Goal: Information Seeking & Learning: Learn about a topic

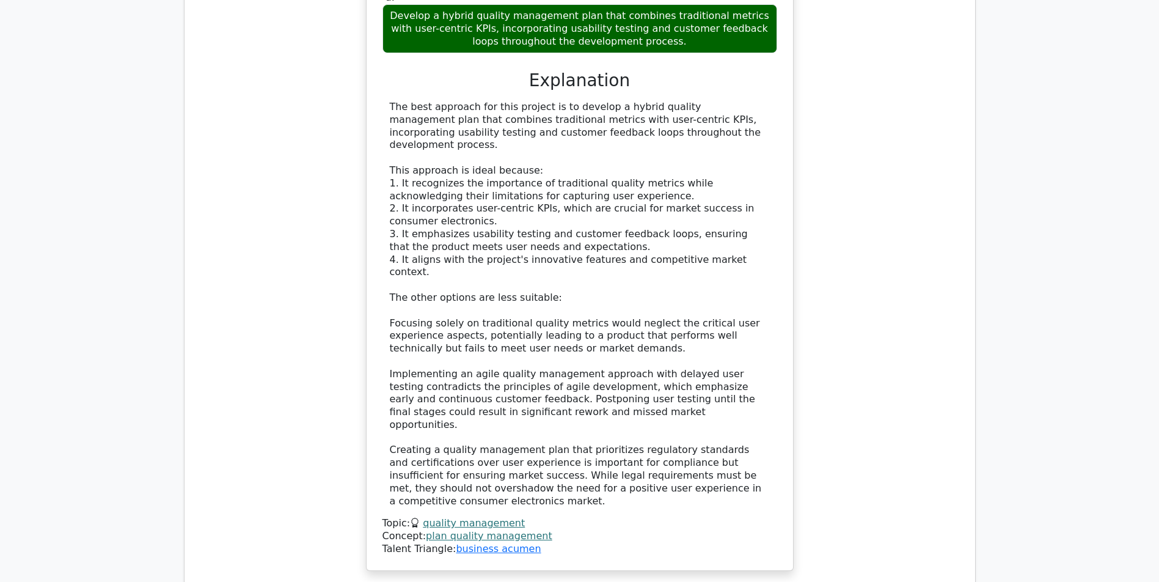
scroll to position [2235, 0]
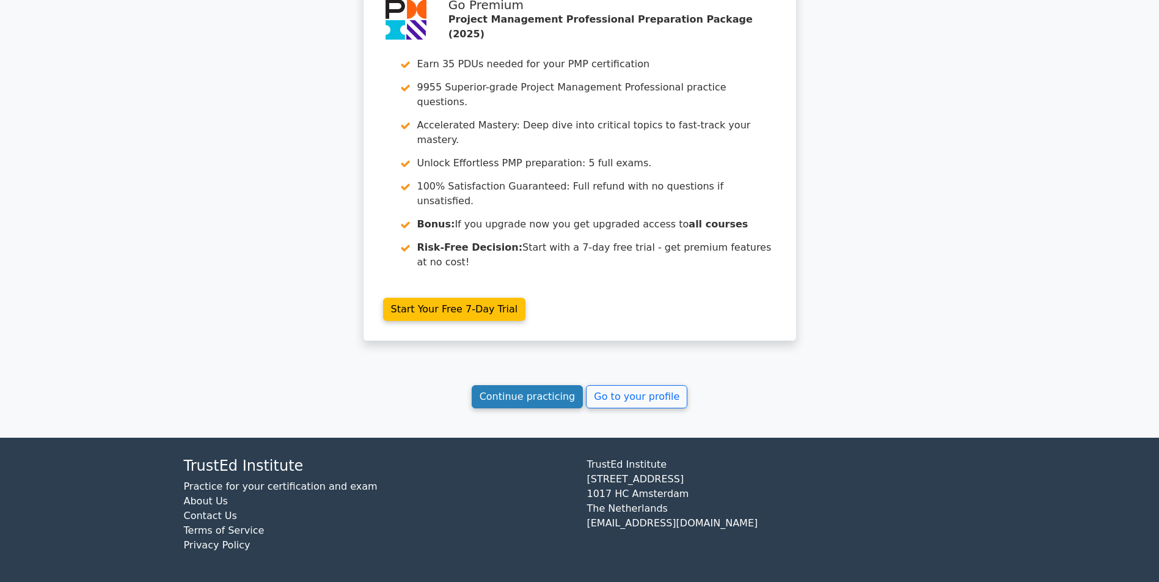
drag, startPoint x: 510, startPoint y: 401, endPoint x: 511, endPoint y: 393, distance: 8.0
click at [511, 393] on link "Continue practicing" at bounding box center [528, 396] width 112 height 23
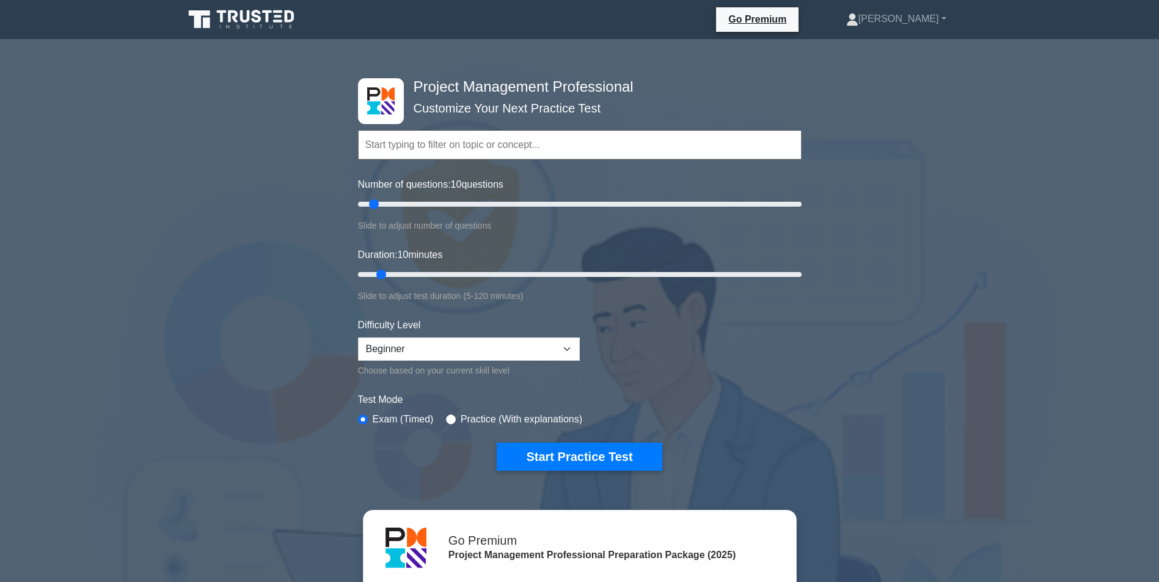
click at [508, 335] on div "Difficulty Level Beginner Intermediate Expert Choose based on your current skil…" at bounding box center [469, 348] width 222 height 60
select select "expert"
click at [548, 452] on button "Start Practice Test" at bounding box center [579, 456] width 165 height 28
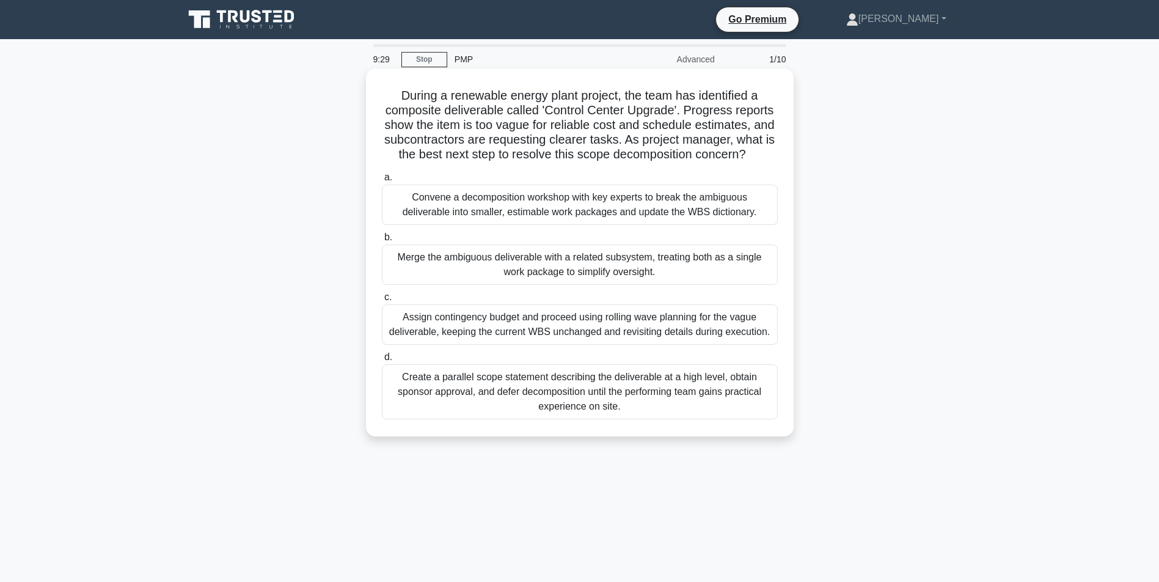
click at [571, 225] on div "Convene a decomposition workshop with key experts to break the ambiguous delive…" at bounding box center [580, 205] width 396 height 40
click at [382, 181] on input "a. Convene a decomposition workshop with key experts to break the ambiguous del…" at bounding box center [382, 178] width 0 height 8
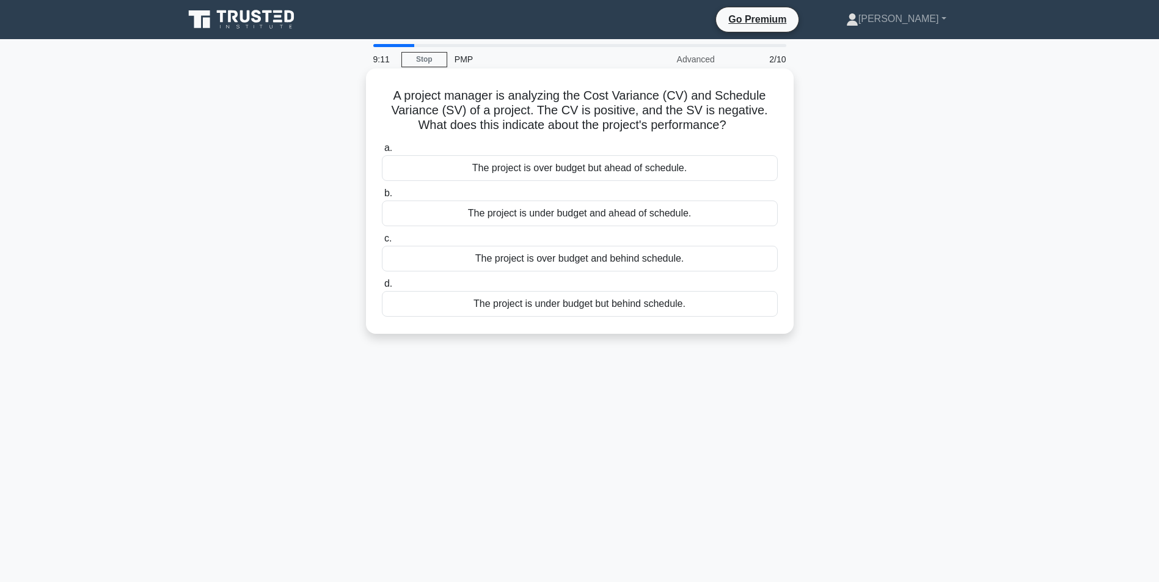
click at [534, 260] on div "The project is over budget and behind schedule." at bounding box center [580, 259] width 396 height 26
click at [382, 243] on input "c. The project is over budget and behind schedule." at bounding box center [382, 239] width 0 height 8
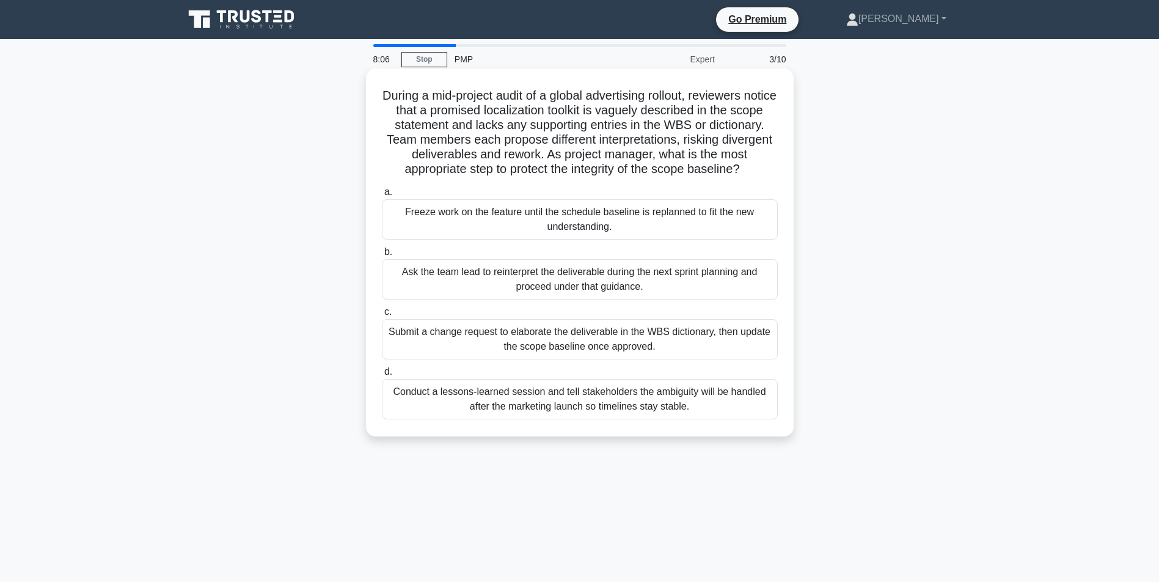
click at [524, 293] on div "Ask the team lead to reinterpret the deliverable during the next sprint plannin…" at bounding box center [580, 279] width 396 height 40
click at [382, 256] on input "b. Ask the team lead to reinterpret the deliverable during the next sprint plan…" at bounding box center [382, 252] width 0 height 8
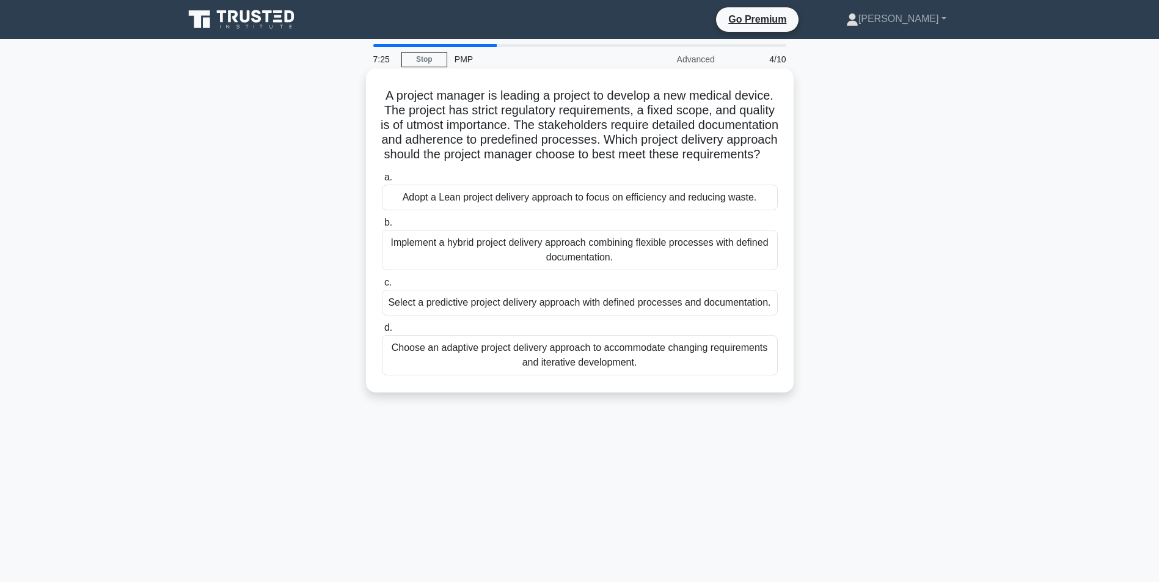
click at [526, 315] on div "Select a predictive project delivery approach with defined processes and docume…" at bounding box center [580, 303] width 396 height 26
click at [382, 287] on input "c. Select a predictive project delivery approach with defined processes and doc…" at bounding box center [382, 283] width 0 height 8
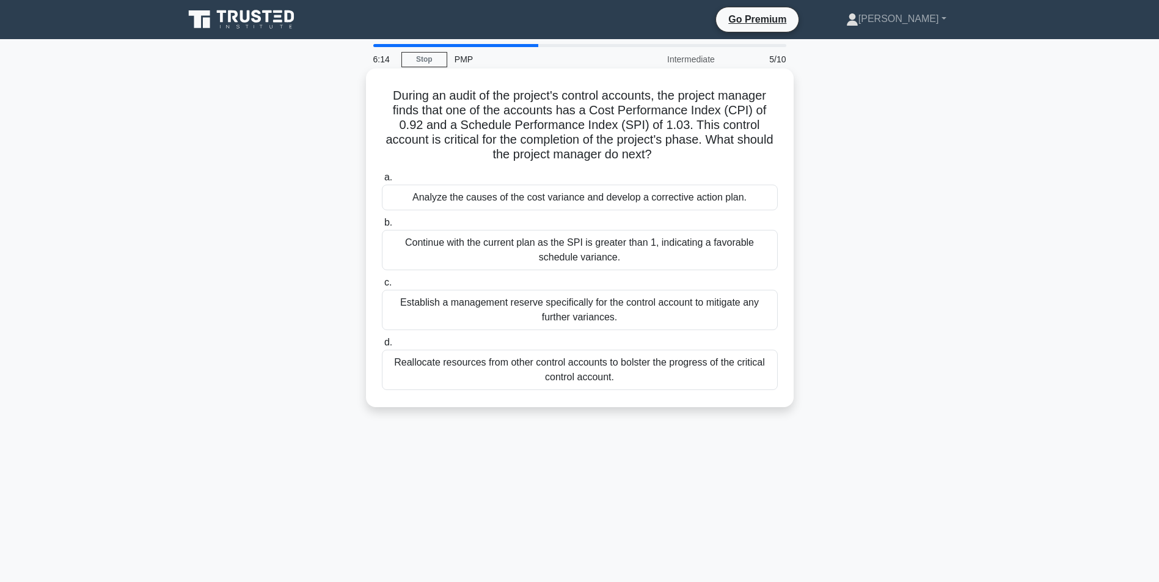
click at [495, 200] on div "Analyze the causes of the cost variance and develop a corrective action plan." at bounding box center [580, 198] width 396 height 26
click at [382, 181] on input "a. Analyze the causes of the cost variance and develop a corrective action plan." at bounding box center [382, 178] width 0 height 8
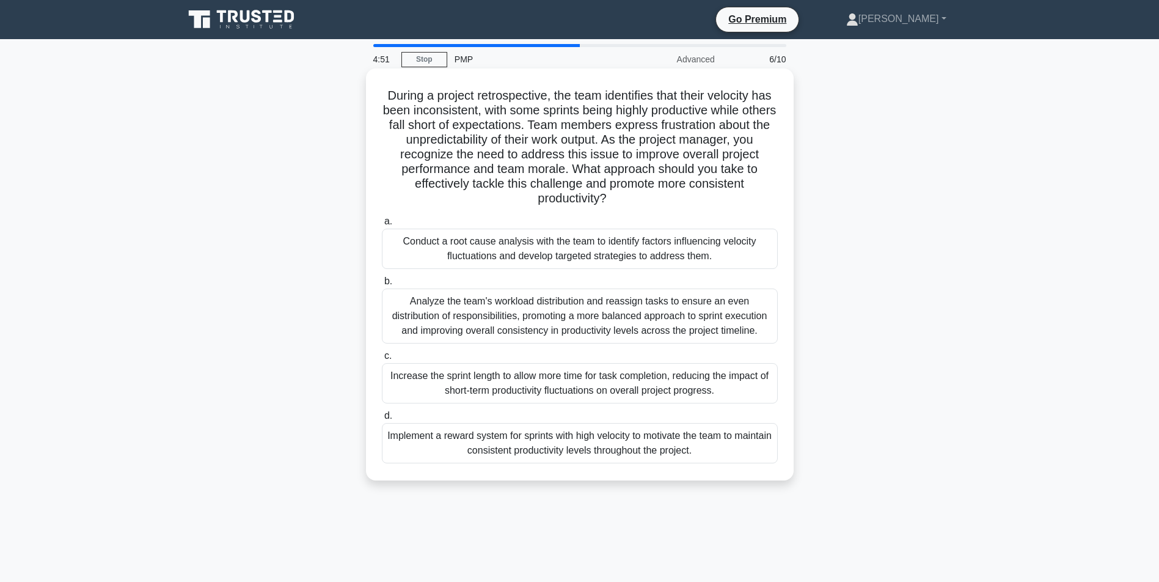
click at [565, 244] on div "Conduct a root cause analysis with the team to identify factors influencing vel…" at bounding box center [580, 248] width 396 height 40
click at [382, 225] on input "a. Conduct a root cause analysis with the team to identify factors influencing …" at bounding box center [382, 221] width 0 height 8
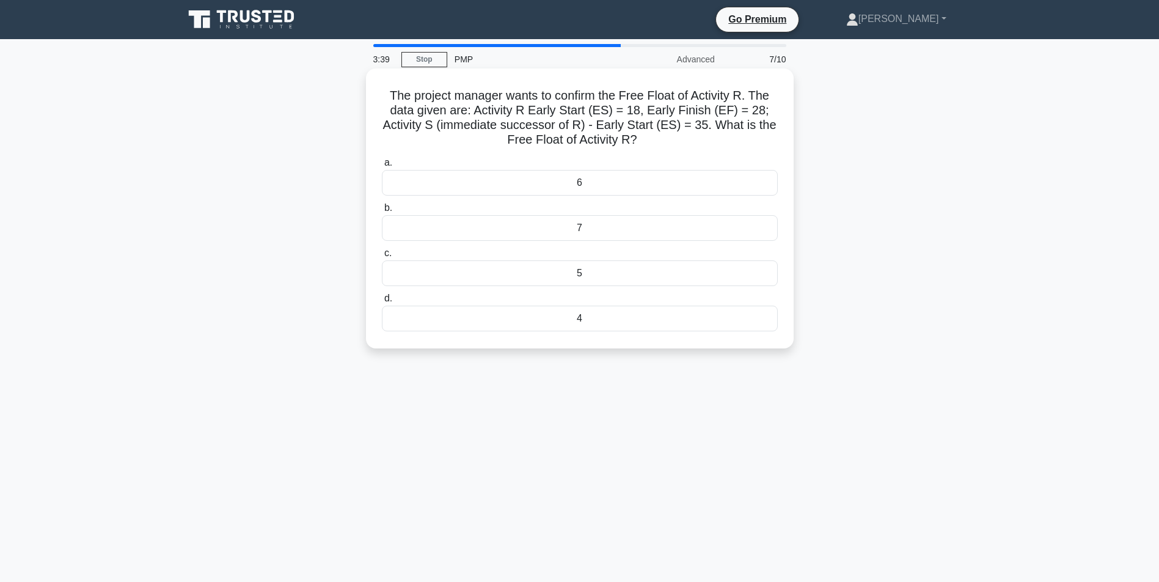
click at [580, 178] on div "6" at bounding box center [580, 183] width 396 height 26
click at [382, 167] on input "a. 6" at bounding box center [382, 163] width 0 height 8
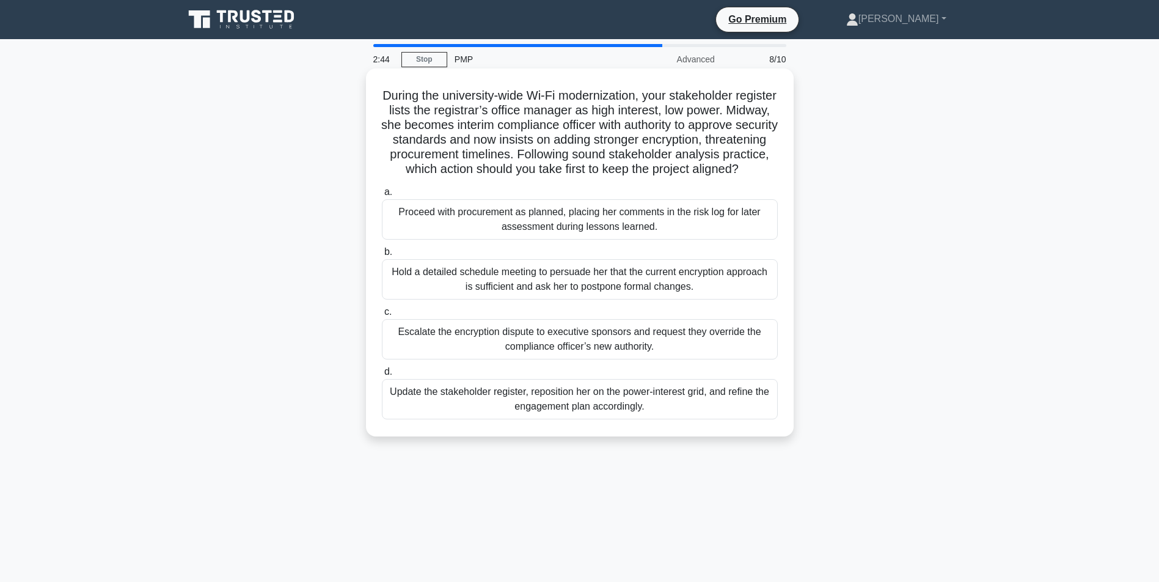
click at [567, 418] on div "Update the stakeholder register, reposition her on the power-interest grid, and…" at bounding box center [580, 399] width 396 height 40
click at [382, 376] on input "d. Update the stakeholder register, reposition her on the power-interest grid, …" at bounding box center [382, 372] width 0 height 8
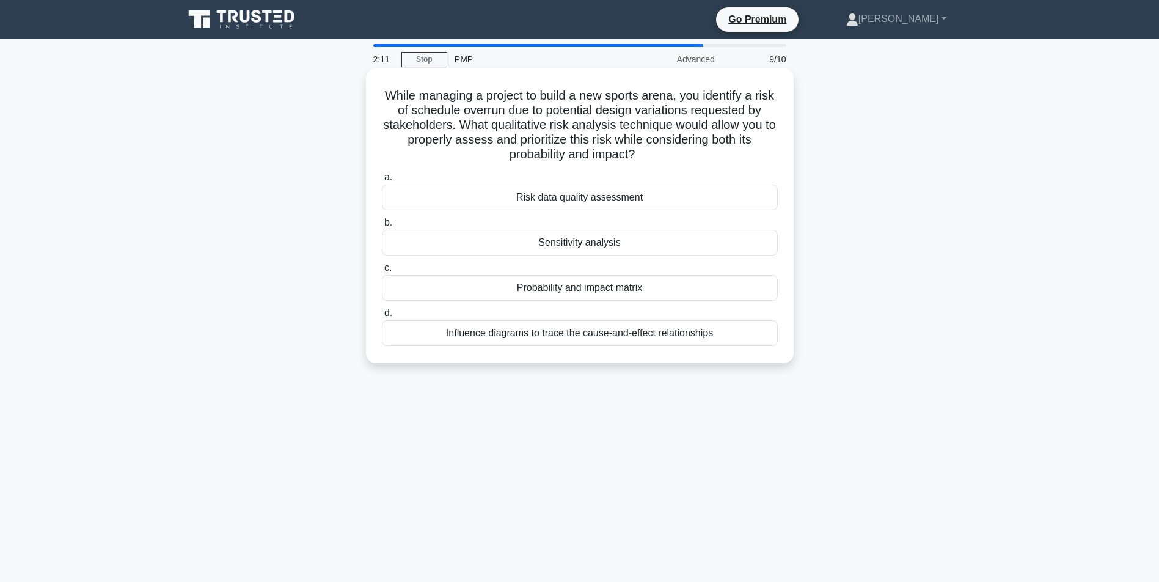
click at [535, 286] on div "Probability and impact matrix" at bounding box center [580, 288] width 396 height 26
click at [382, 272] on input "c. Probability and impact matrix" at bounding box center [382, 268] width 0 height 8
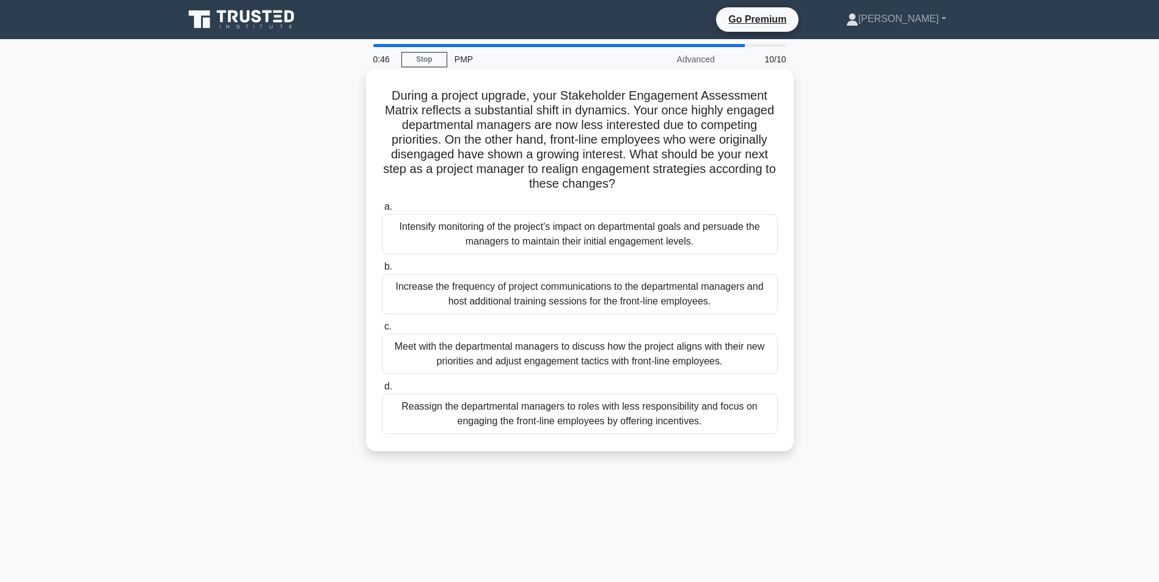
click at [576, 301] on div "Increase the frequency of project communications to the departmental managers a…" at bounding box center [580, 294] width 396 height 40
click at [382, 271] on input "b. Increase the frequency of project communications to the departmental manager…" at bounding box center [382, 267] width 0 height 8
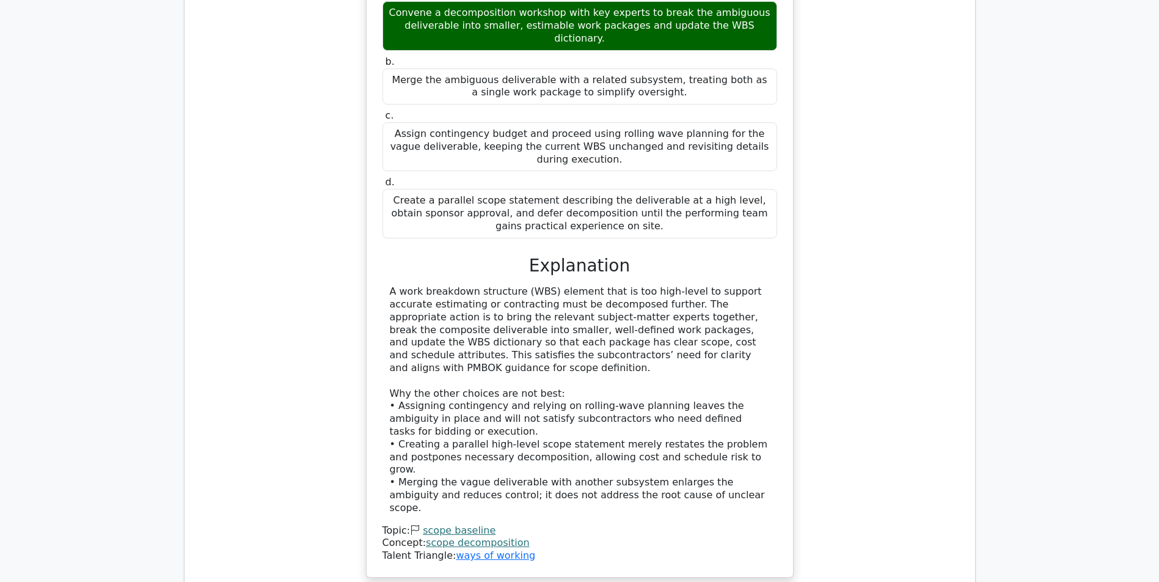
scroll to position [1588, 0]
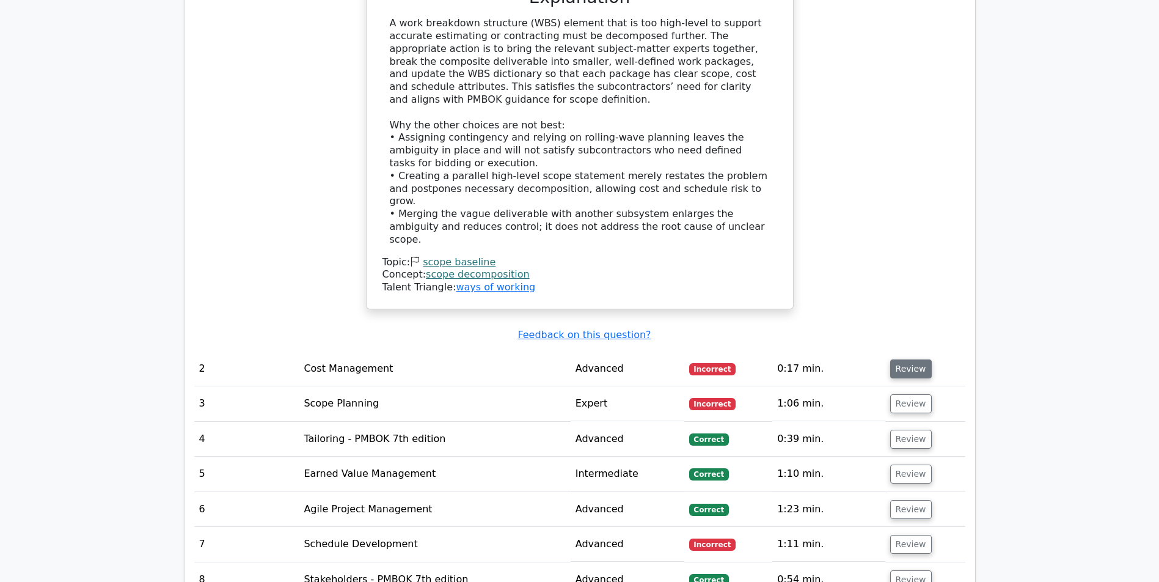
click at [914, 367] on button "Review" at bounding box center [911, 368] width 42 height 19
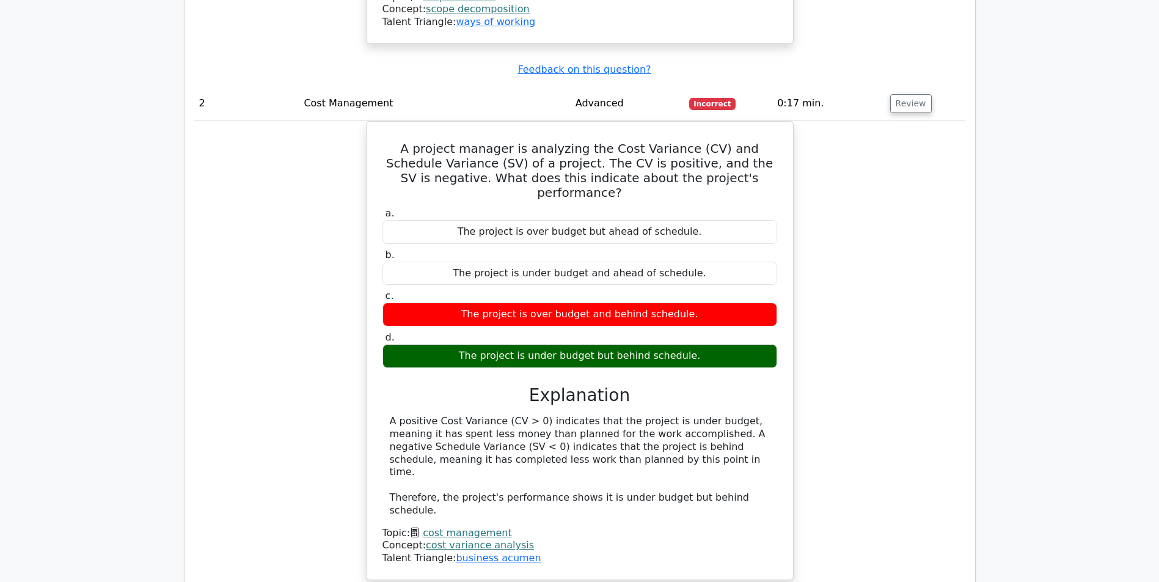
scroll to position [2119, 0]
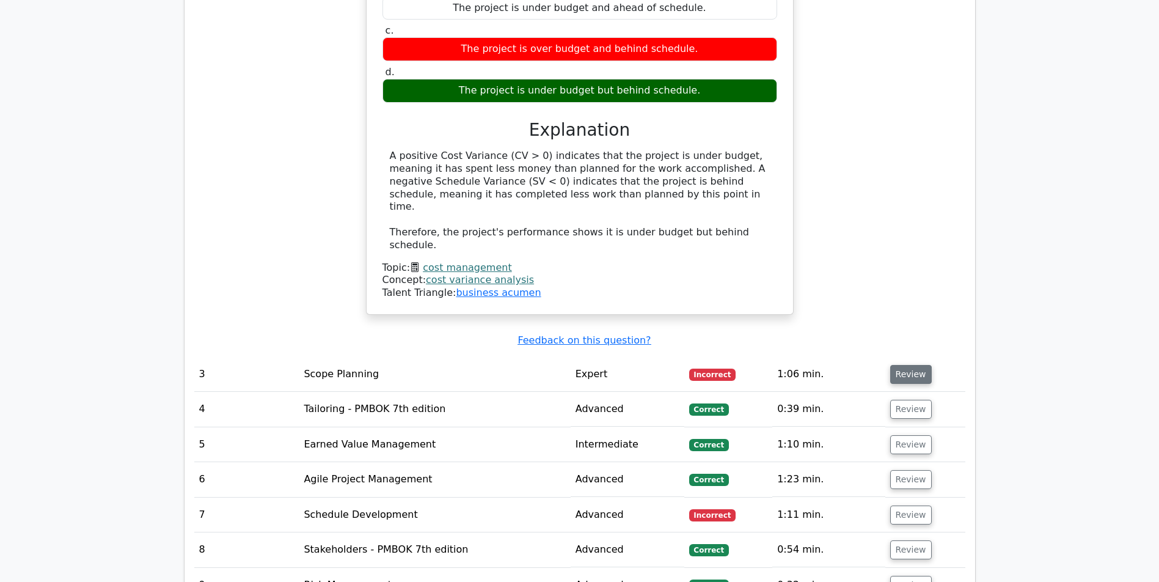
click at [916, 371] on button "Review" at bounding box center [911, 374] width 42 height 19
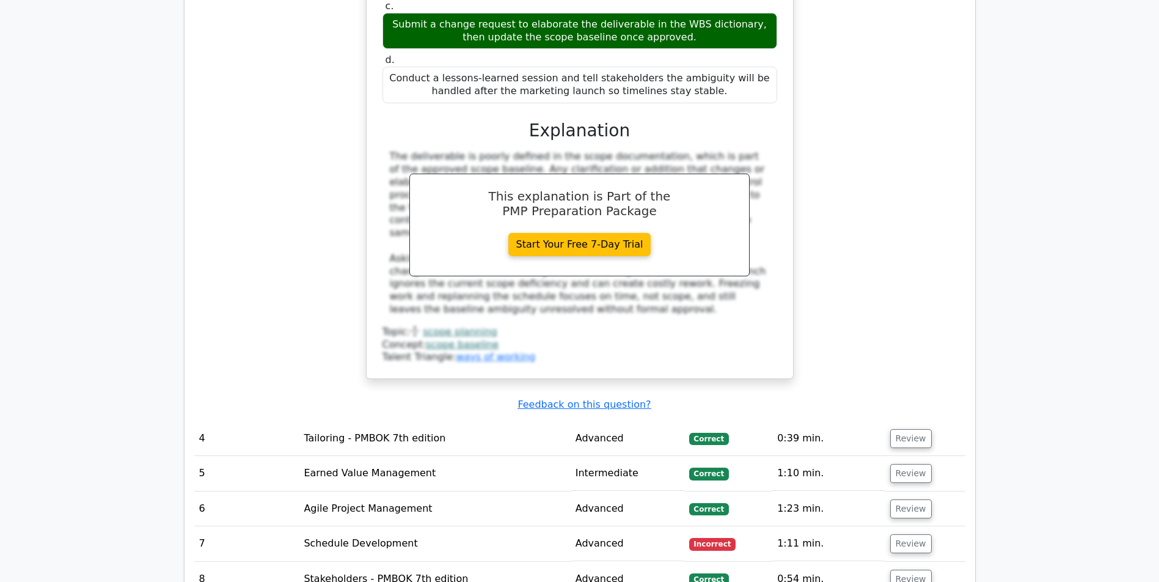
scroll to position [2945, 0]
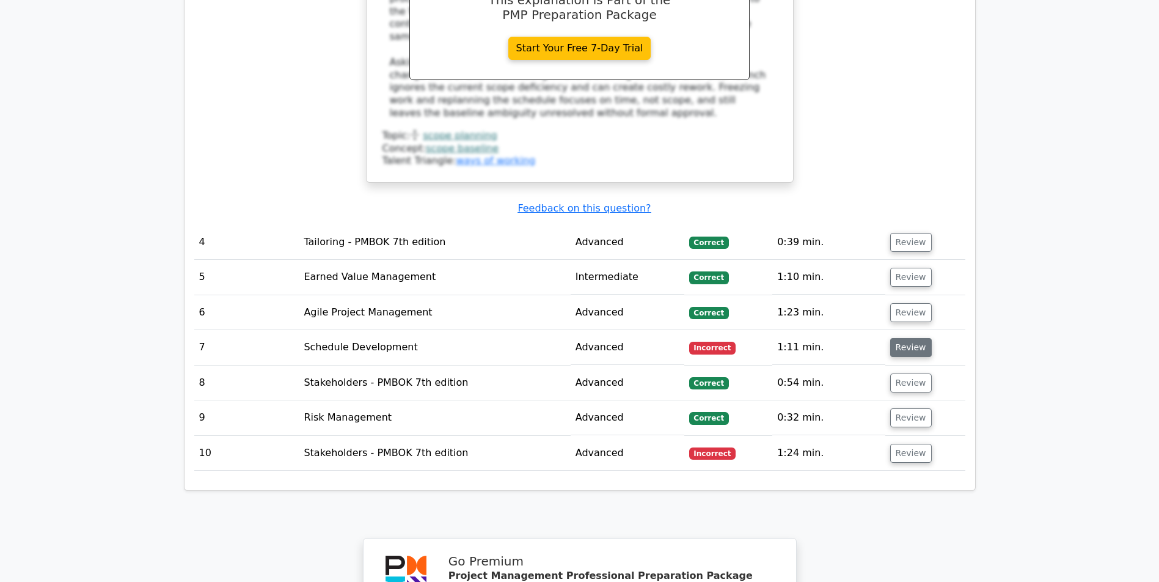
click at [919, 345] on button "Review" at bounding box center [911, 347] width 42 height 19
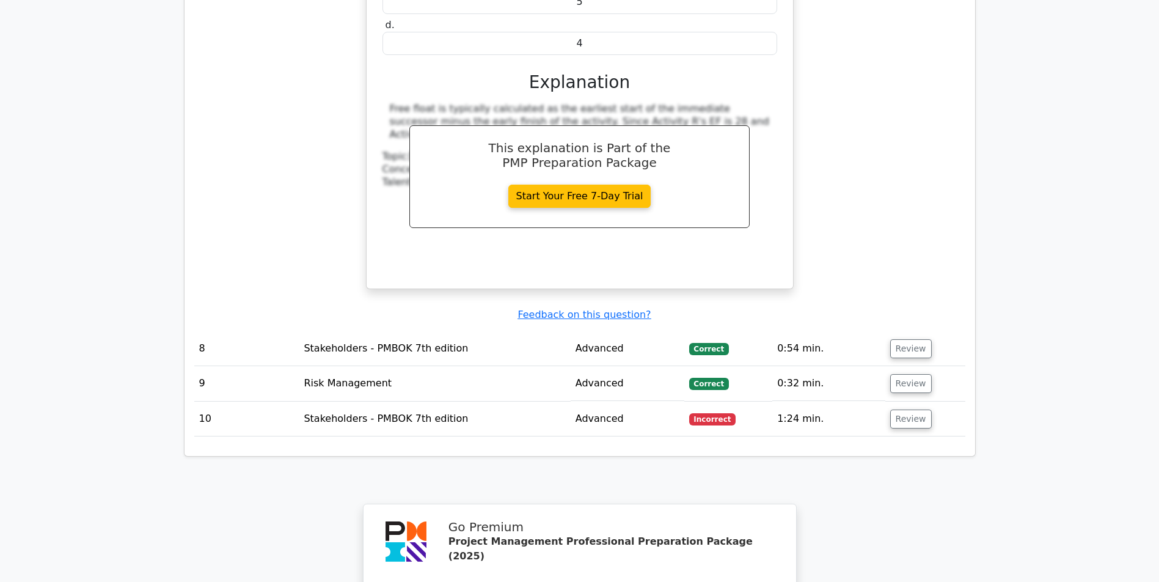
scroll to position [3631, 0]
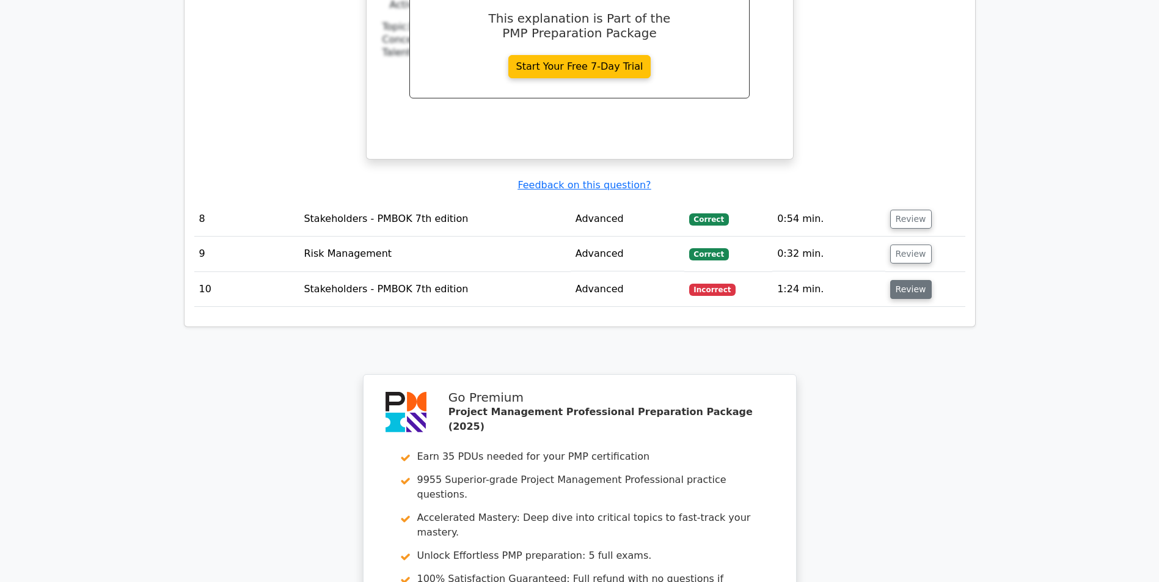
click at [909, 284] on button "Review" at bounding box center [911, 289] width 42 height 19
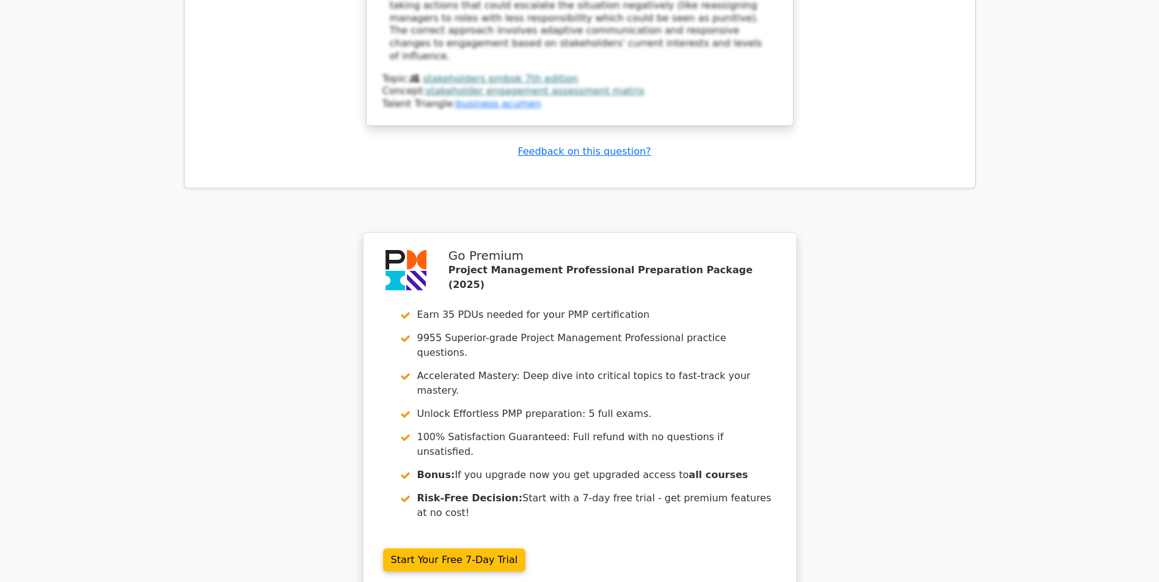
scroll to position [4834, 0]
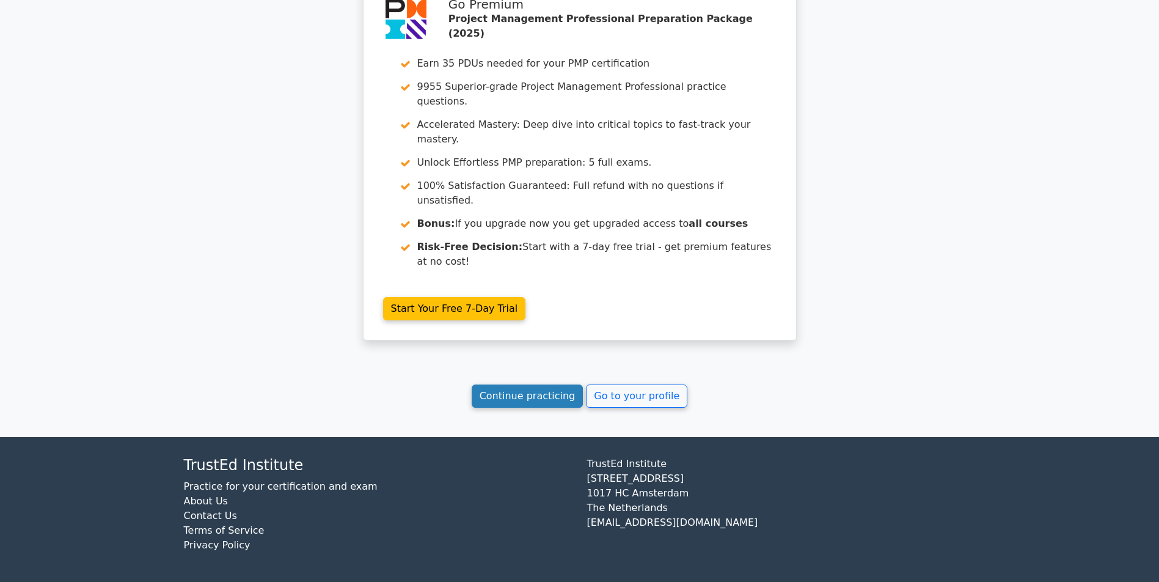
click at [518, 398] on link "Continue practicing" at bounding box center [528, 395] width 112 height 23
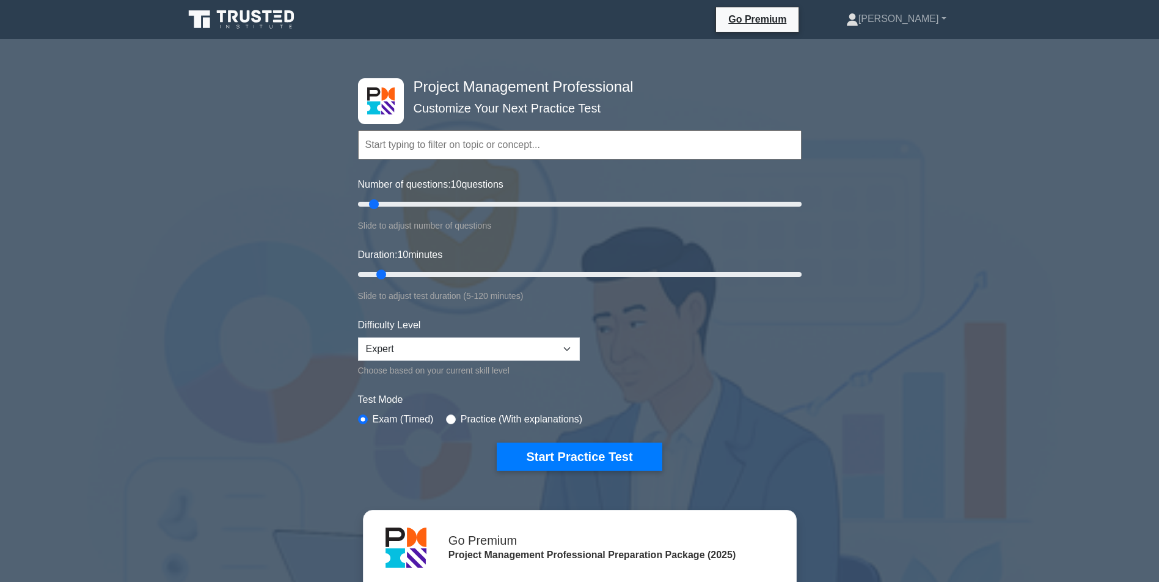
scroll to position [244, 0]
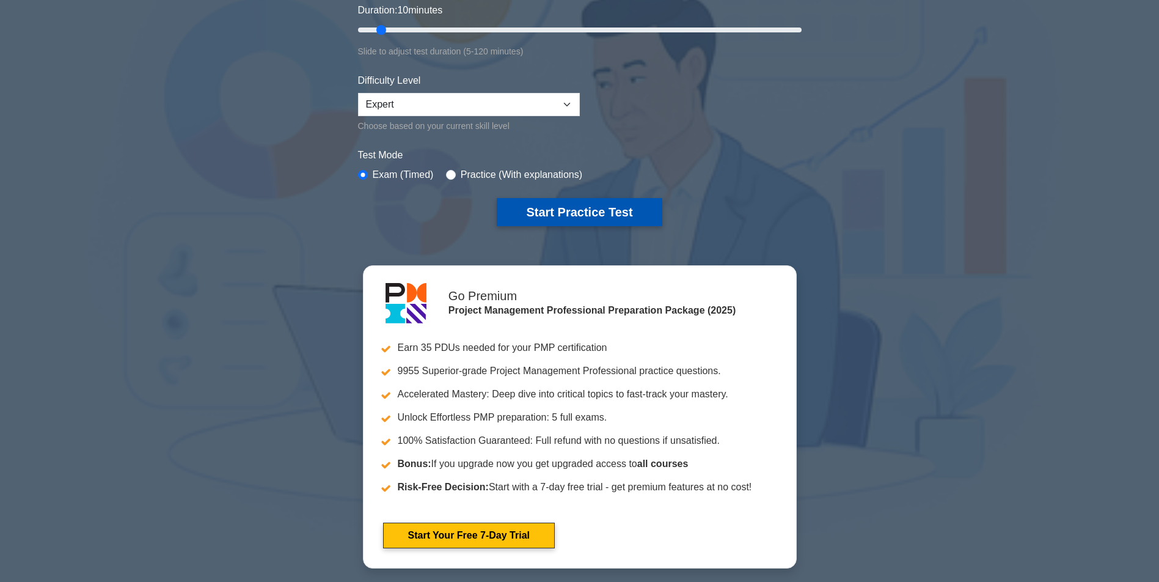
click at [555, 208] on button "Start Practice Test" at bounding box center [579, 212] width 165 height 28
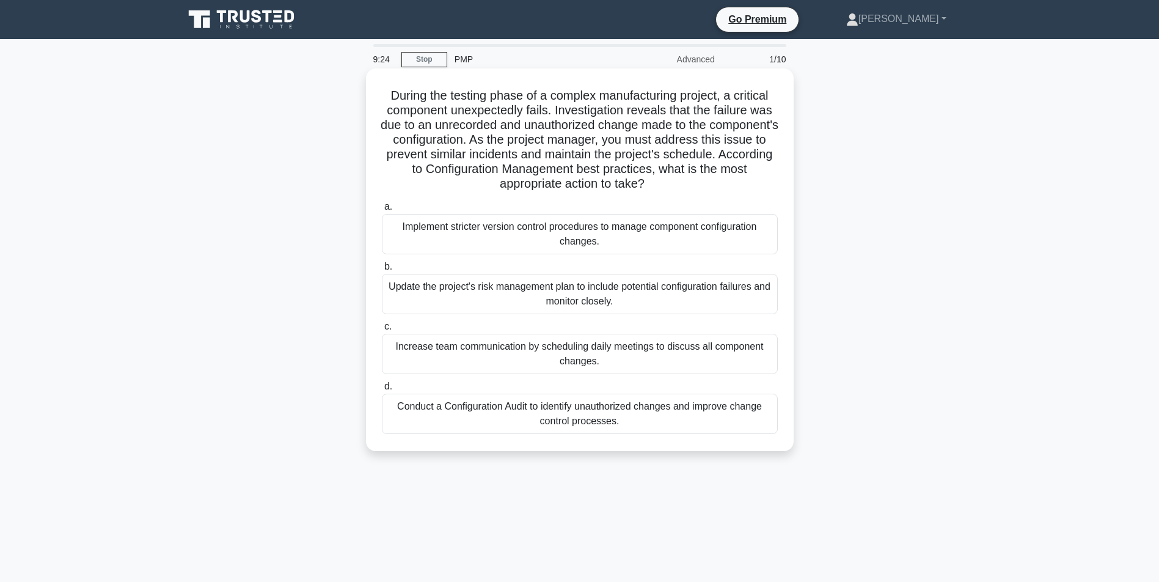
click at [582, 415] on div "Conduct a Configuration Audit to identify unauthorized changes and improve chan…" at bounding box center [580, 413] width 396 height 40
click at [382, 390] on input "d. Conduct a Configuration Audit to identify unauthorized changes and improve c…" at bounding box center [382, 386] width 0 height 8
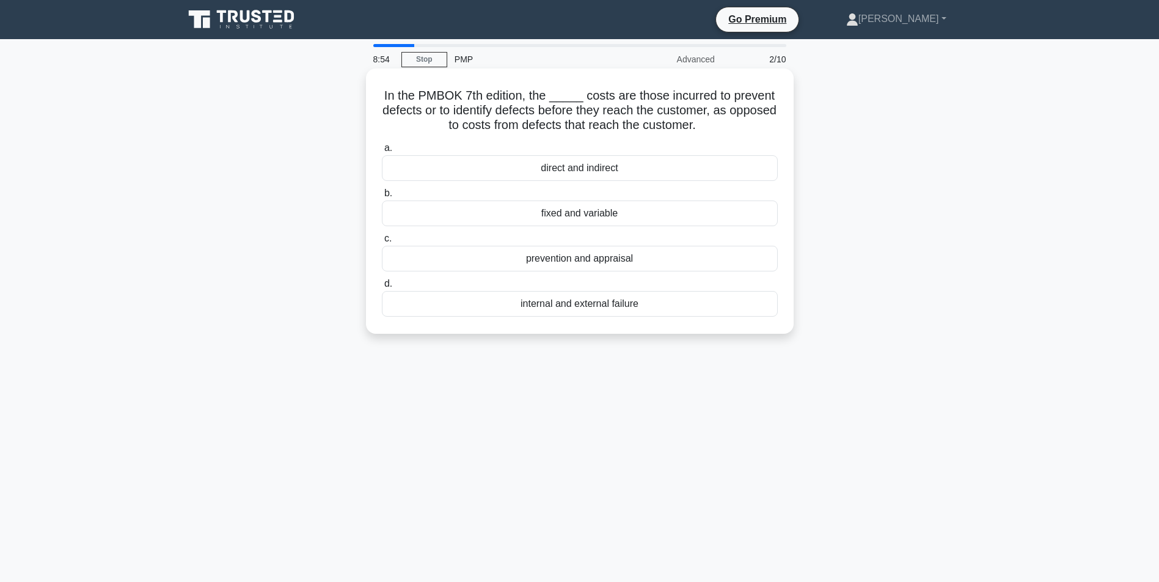
click at [561, 265] on div "prevention and appraisal" at bounding box center [580, 259] width 396 height 26
click at [382, 243] on input "c. prevention and appraisal" at bounding box center [382, 239] width 0 height 8
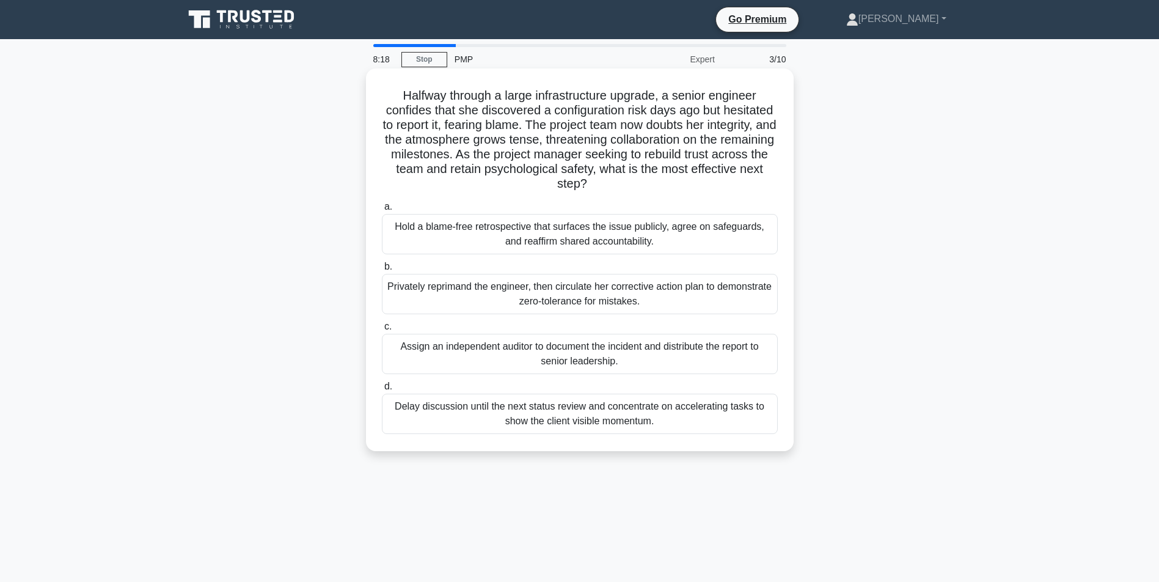
click at [605, 230] on div "Hold a blame-free retrospective that surfaces the issue publicly, agree on safe…" at bounding box center [580, 234] width 396 height 40
click at [382, 211] on input "a. Hold a blame-free retrospective that surfaces the issue publicly, agree on s…" at bounding box center [382, 207] width 0 height 8
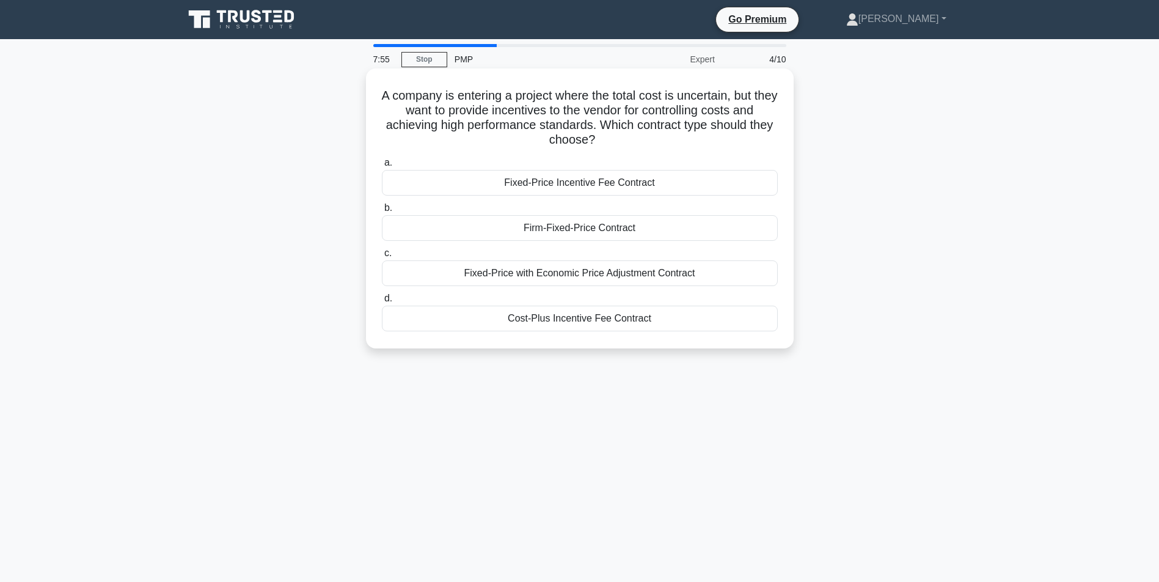
click at [583, 184] on div "Fixed-Price Incentive Fee Contract" at bounding box center [580, 183] width 396 height 26
click at [382, 167] on input "a. Fixed-Price Incentive Fee Contract" at bounding box center [382, 163] width 0 height 8
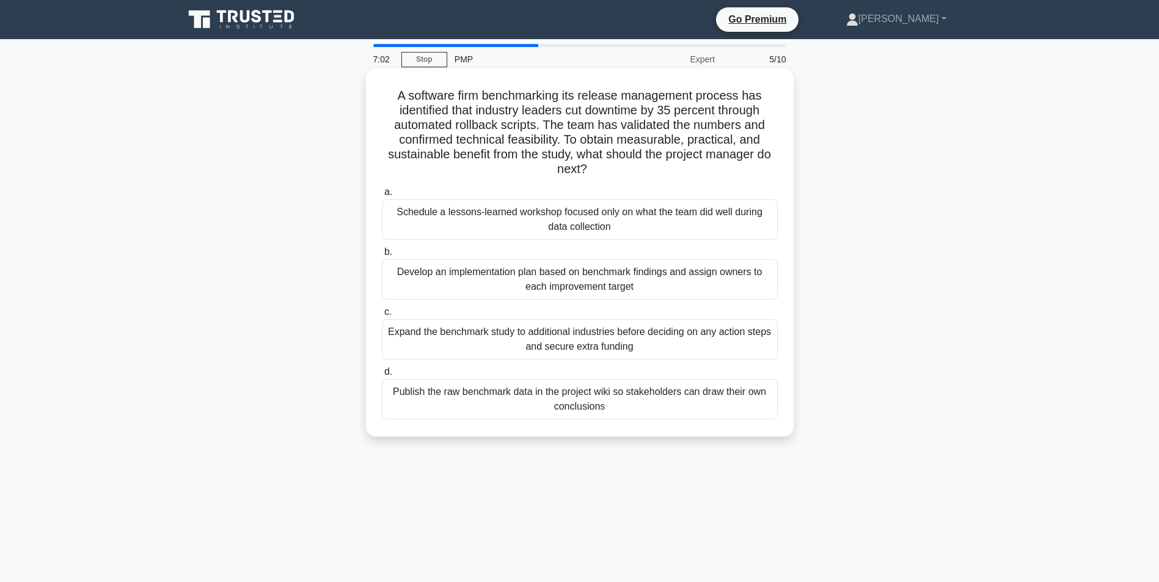
click at [583, 277] on div "Develop an implementation plan based on benchmark findings and assign owners to…" at bounding box center [580, 279] width 396 height 40
click at [382, 256] on input "b. Develop an implementation plan based on benchmark findings and assign owners…" at bounding box center [382, 252] width 0 height 8
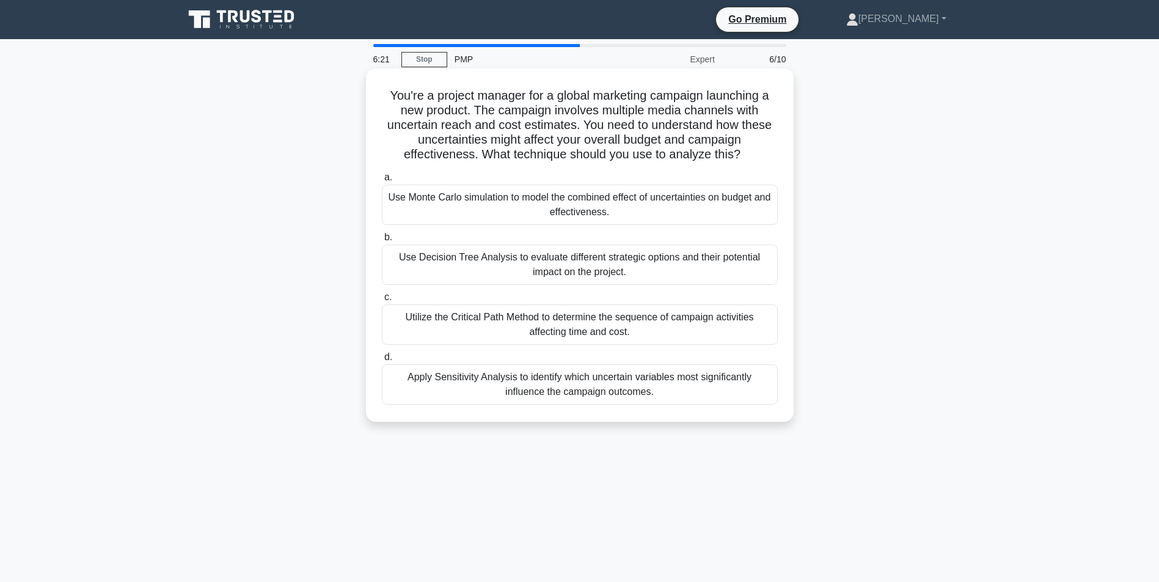
click at [524, 398] on div "Apply Sensitivity Analysis to identify which uncertain variables most significa…" at bounding box center [580, 384] width 396 height 40
click at [382, 361] on input "d. Apply Sensitivity Analysis to identify which uncertain variables most signif…" at bounding box center [382, 357] width 0 height 8
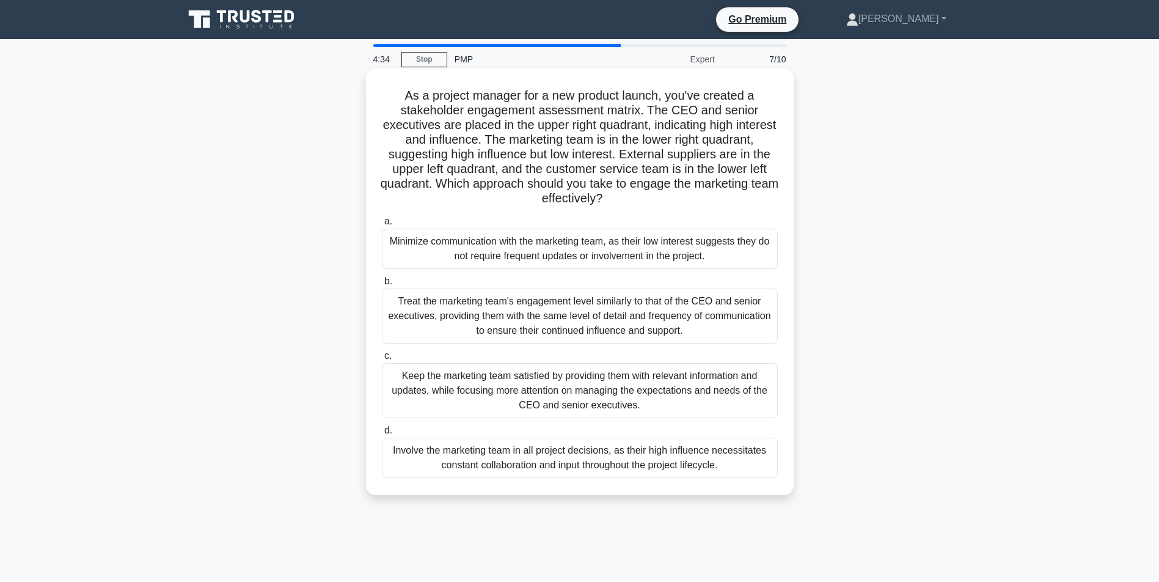
click at [505, 392] on div "Keep the marketing team satisfied by providing them with relevant information a…" at bounding box center [580, 390] width 396 height 55
click at [382, 360] on input "c. Keep the marketing team satisfied by providing them with relevant informatio…" at bounding box center [382, 356] width 0 height 8
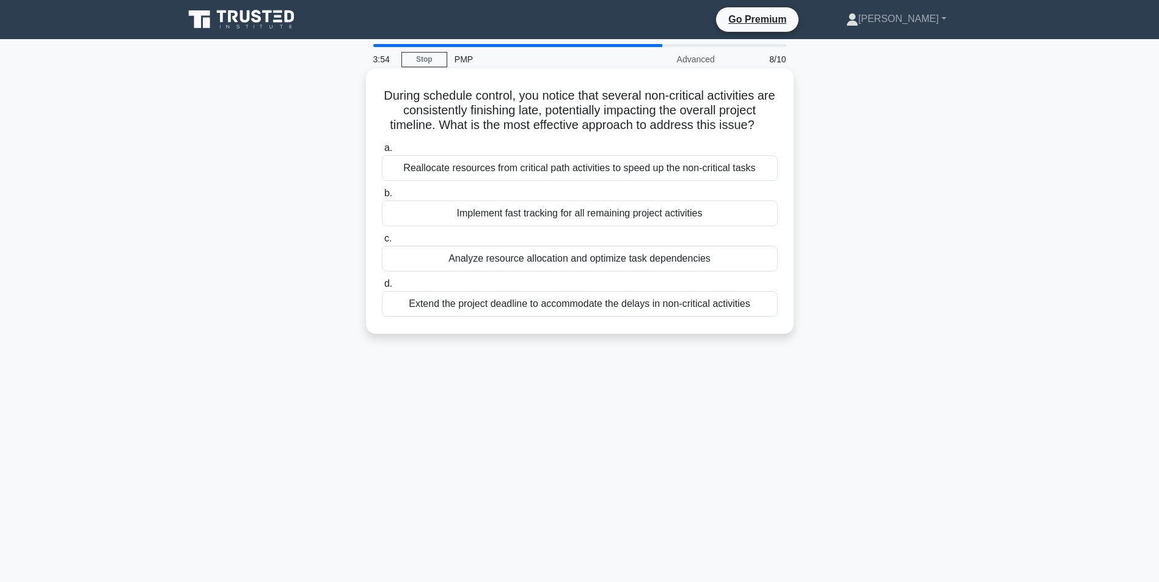
click at [551, 271] on div "Analyze resource allocation and optimize task dependencies" at bounding box center [580, 259] width 396 height 26
click at [382, 243] on input "c. Analyze resource allocation and optimize task dependencies" at bounding box center [382, 239] width 0 height 8
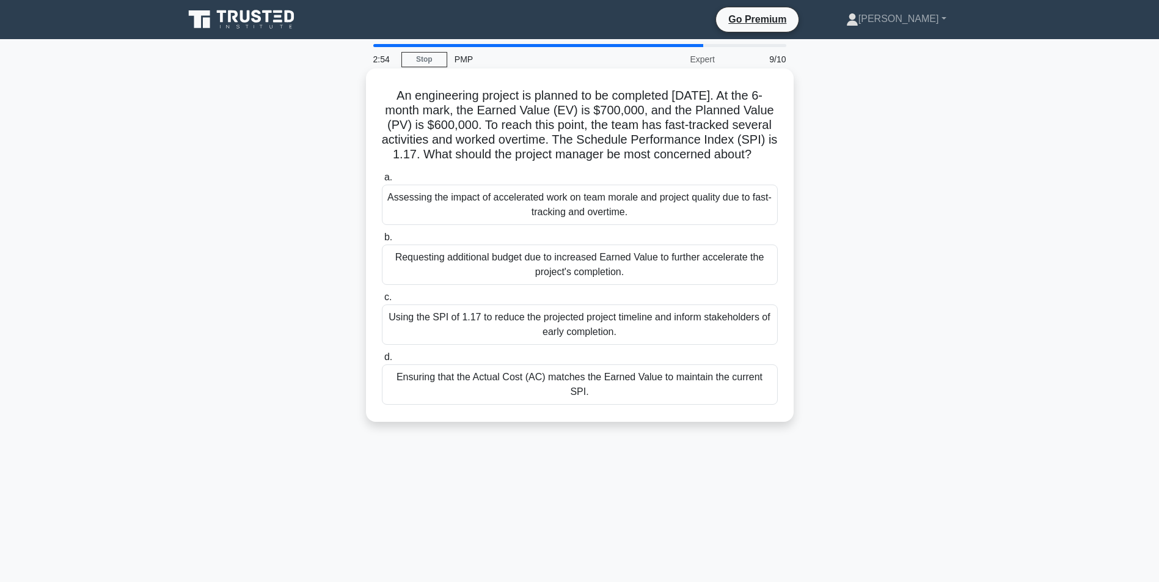
click at [464, 331] on div "Using the SPI of 1.17 to reduce the projected project timeline and inform stake…" at bounding box center [580, 324] width 396 height 40
click at [382, 301] on input "c. Using the SPI of 1.17 to reduce the projected project timeline and inform st…" at bounding box center [382, 297] width 0 height 8
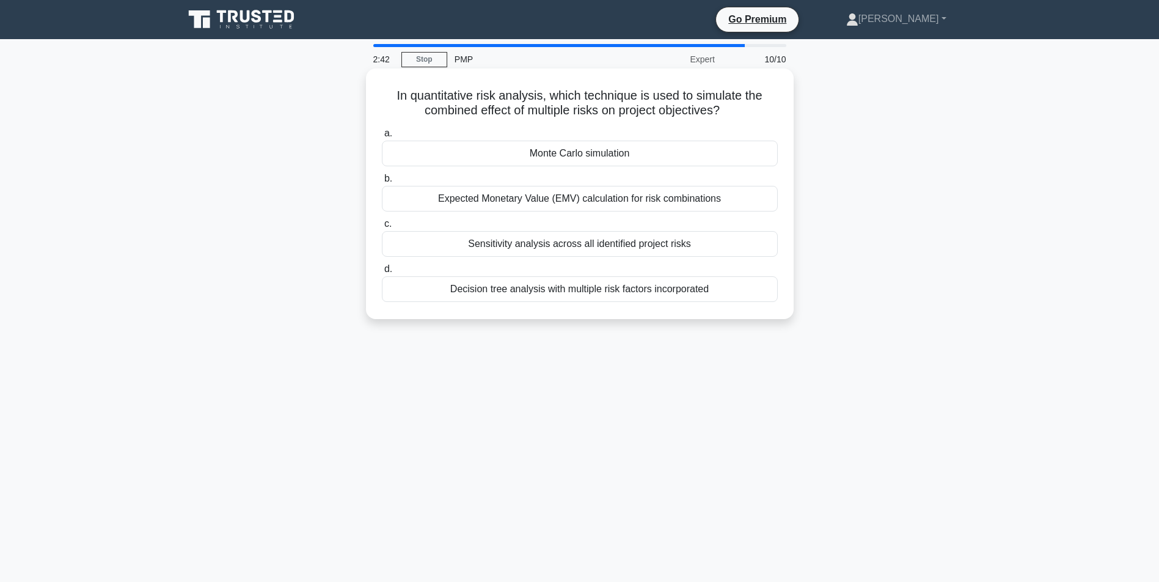
click at [606, 161] on div "Monte Carlo simulation" at bounding box center [580, 154] width 396 height 26
click at [382, 137] on input "a. Monte Carlo simulation" at bounding box center [382, 134] width 0 height 8
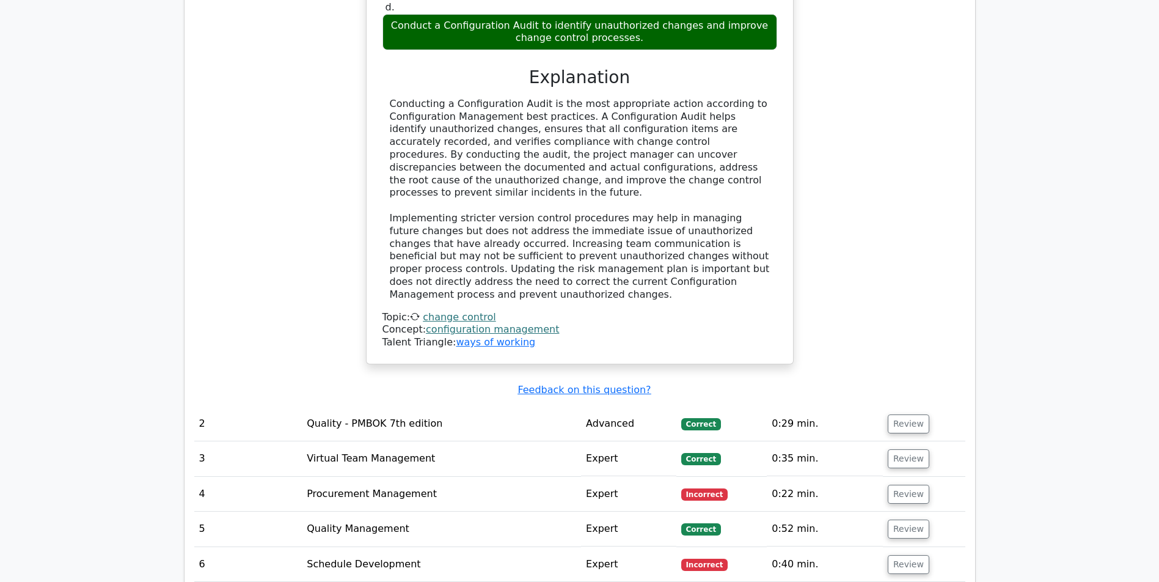
scroll to position [1637, 0]
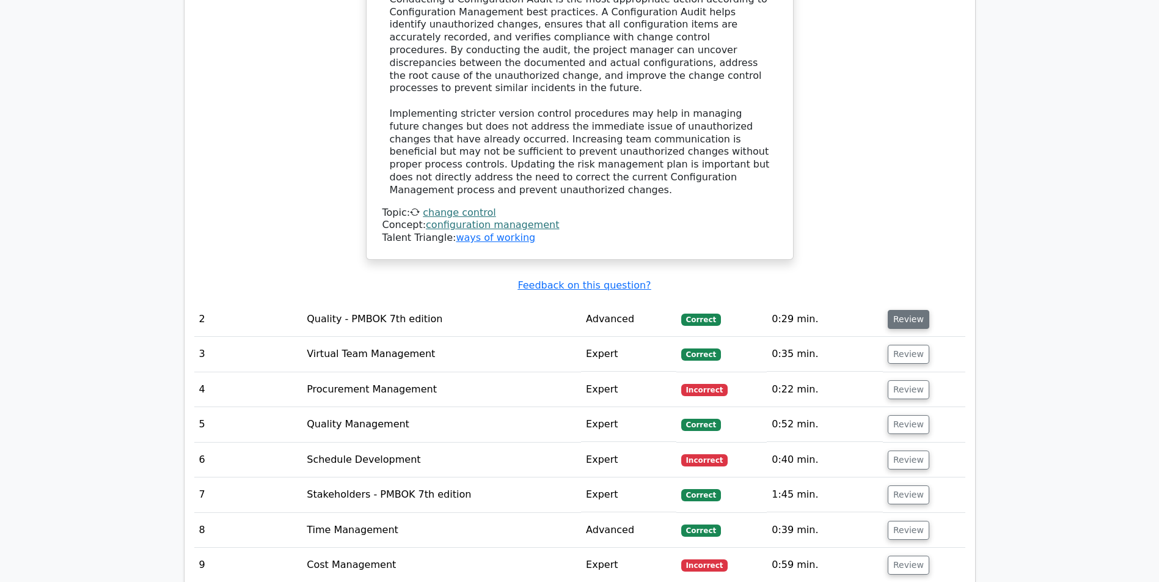
click at [910, 318] on button "Review" at bounding box center [909, 319] width 42 height 19
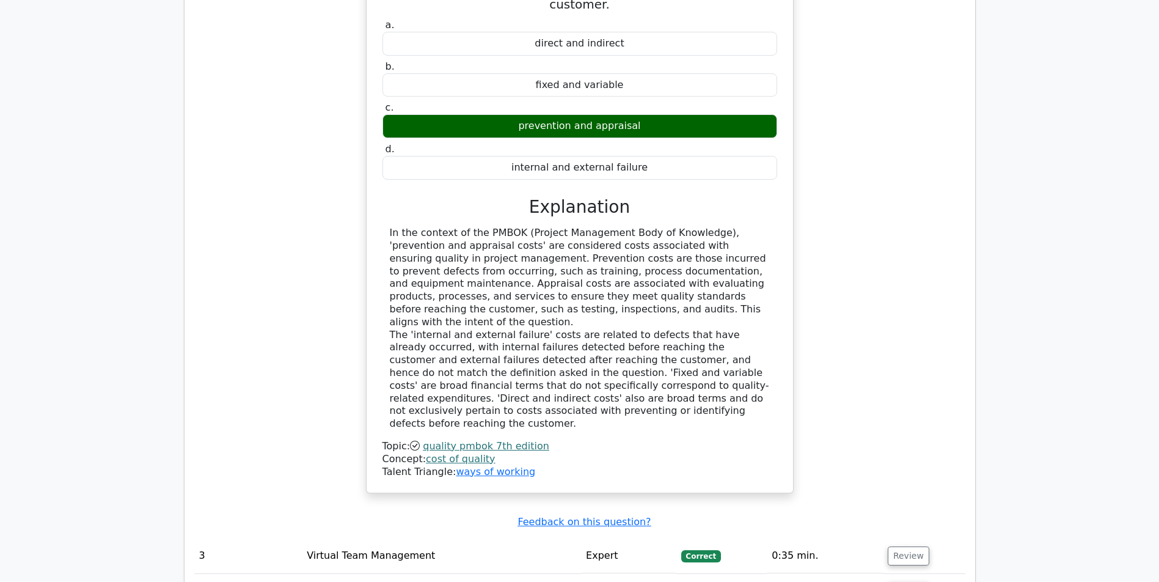
scroll to position [2291, 0]
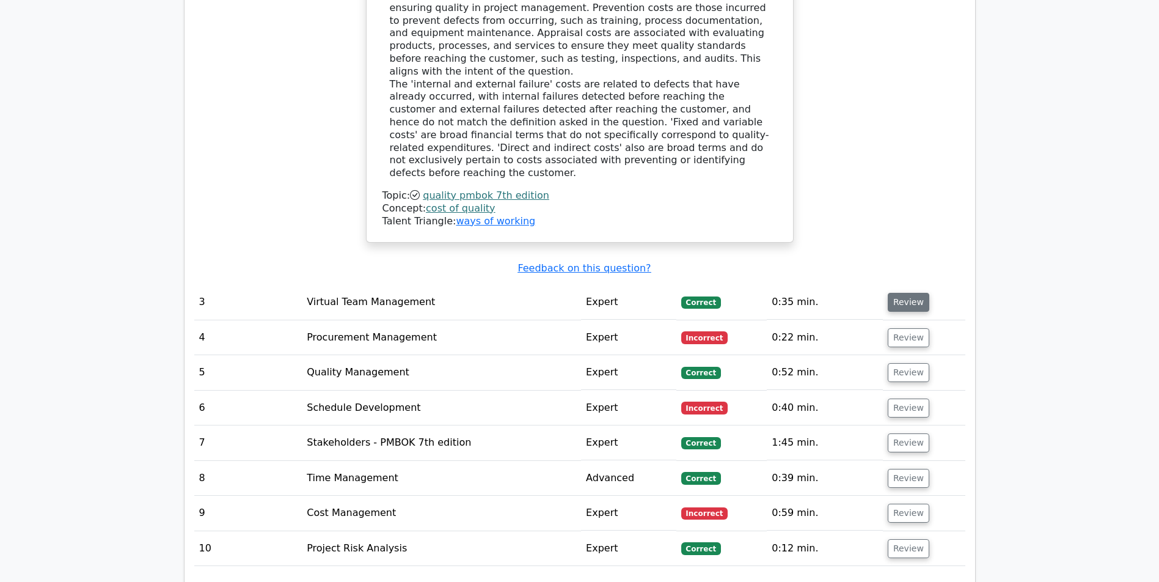
click at [897, 301] on button "Review" at bounding box center [909, 302] width 42 height 19
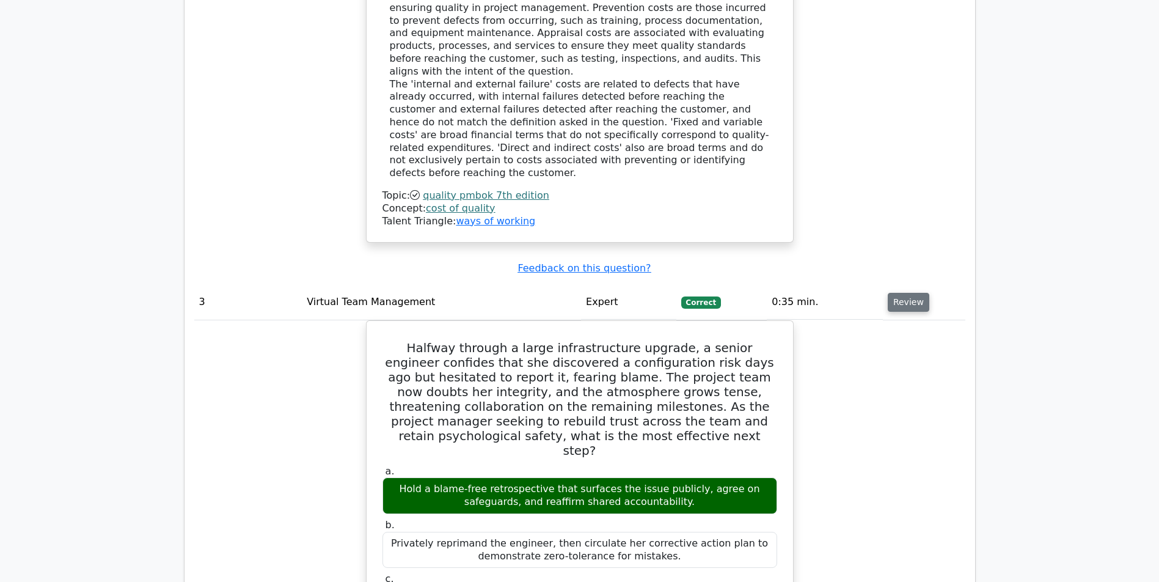
scroll to position [2490, 0]
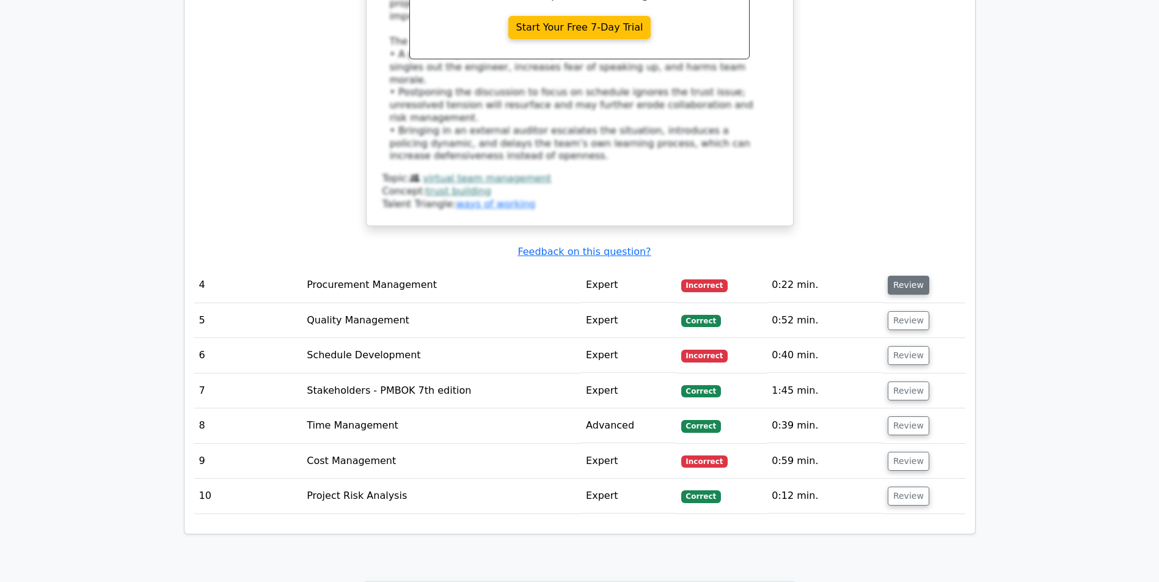
click at [904, 290] on button "Review" at bounding box center [909, 285] width 42 height 19
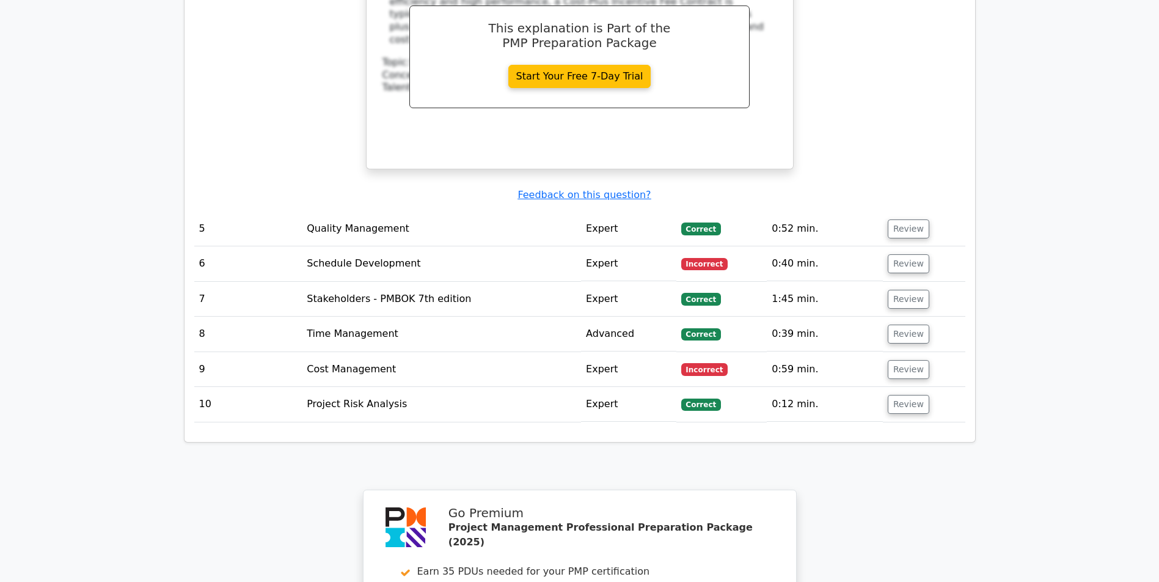
scroll to position [3702, 0]
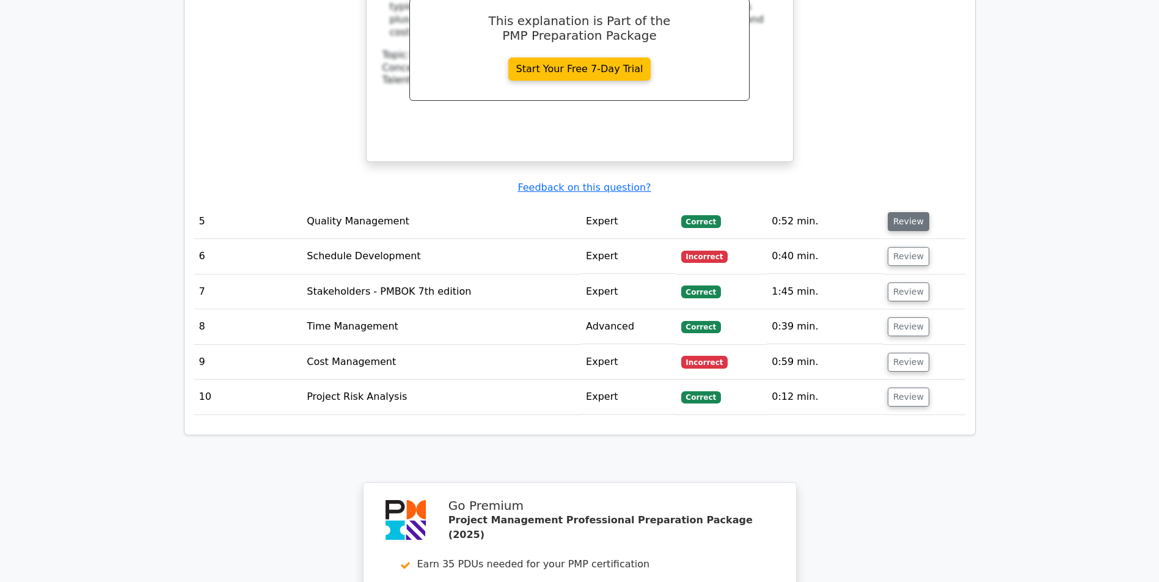
click at [907, 224] on button "Review" at bounding box center [909, 221] width 42 height 19
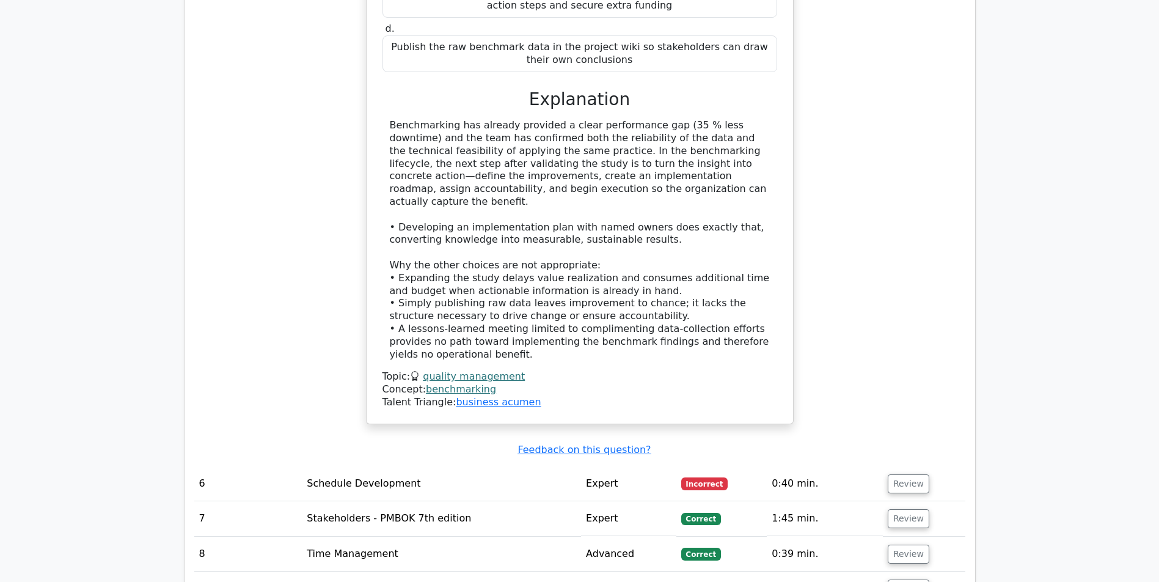
scroll to position [4453, 0]
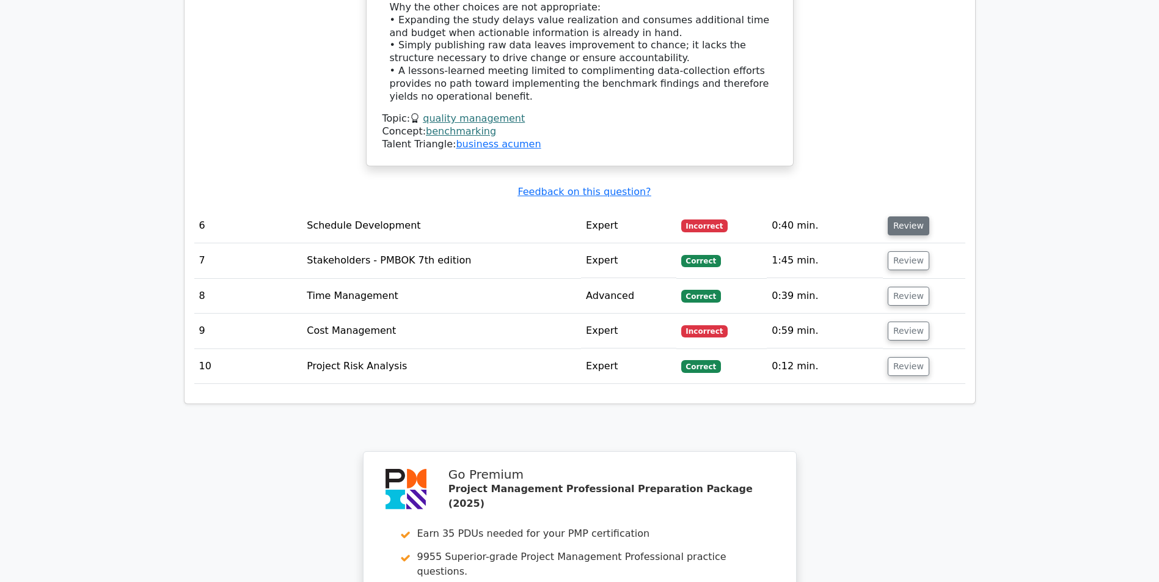
click at [912, 226] on button "Review" at bounding box center [909, 225] width 42 height 19
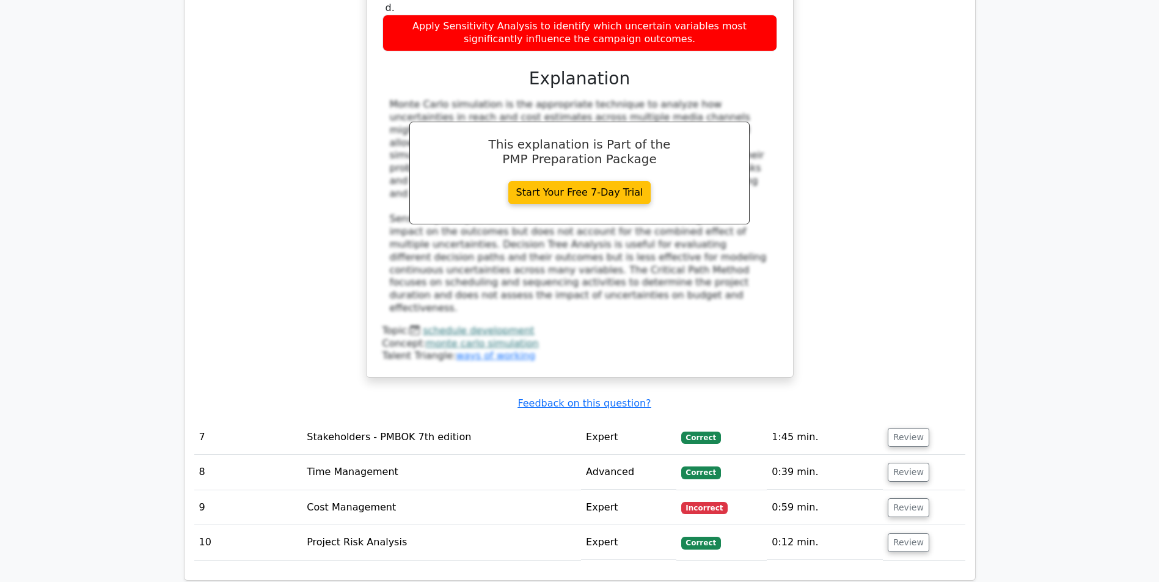
scroll to position [5166, 0]
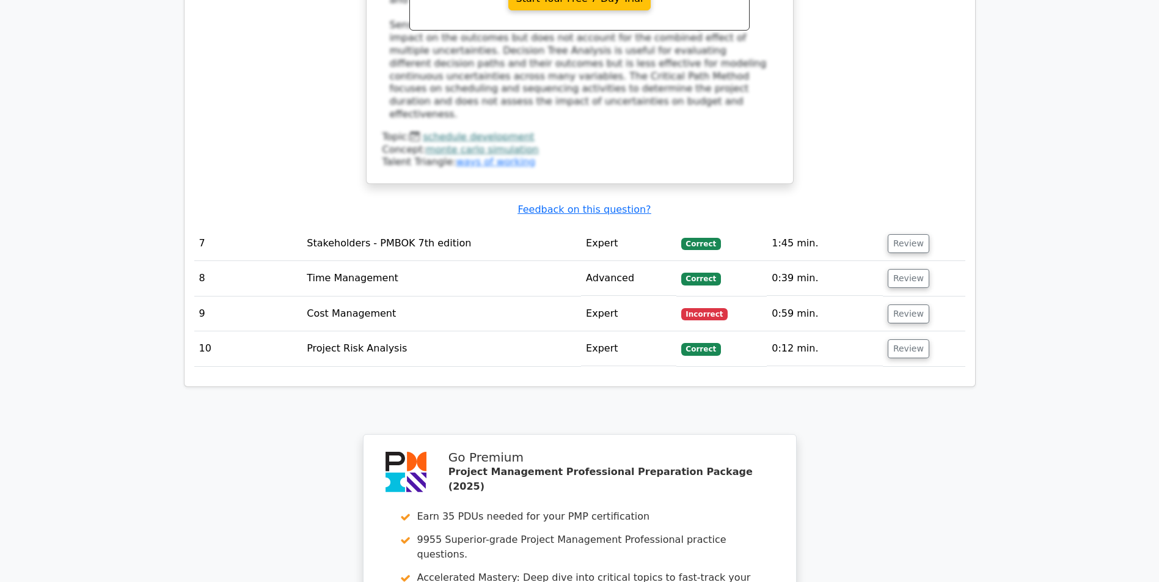
click at [890, 312] on td "Review" at bounding box center [924, 313] width 82 height 35
click at [919, 322] on button "Review" at bounding box center [909, 313] width 42 height 19
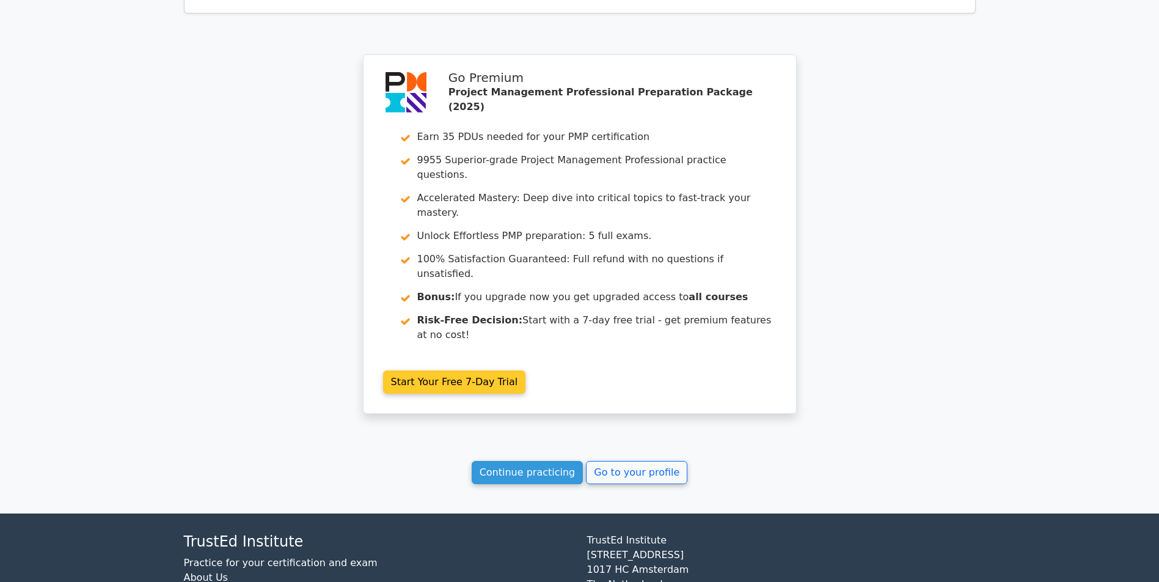
scroll to position [6068, 0]
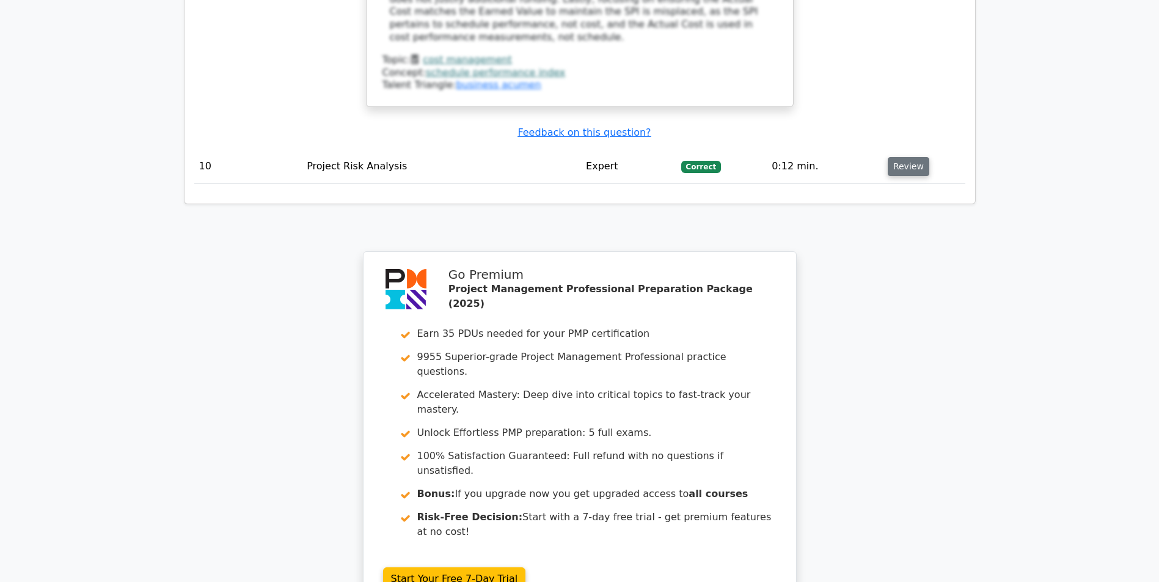
click at [905, 166] on button "Review" at bounding box center [909, 166] width 42 height 19
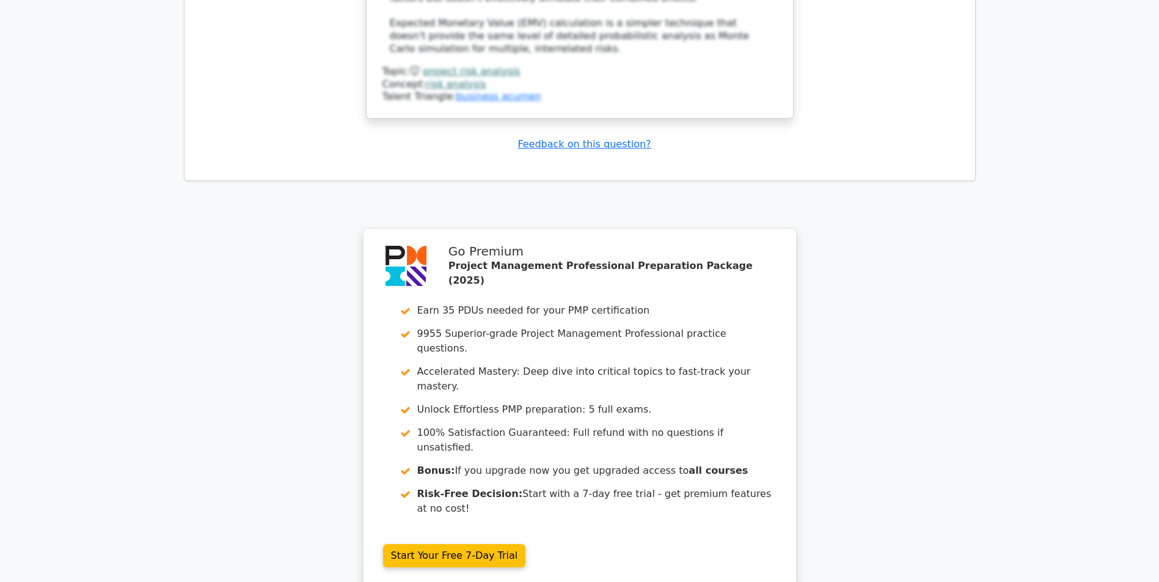
scroll to position [7073, 0]
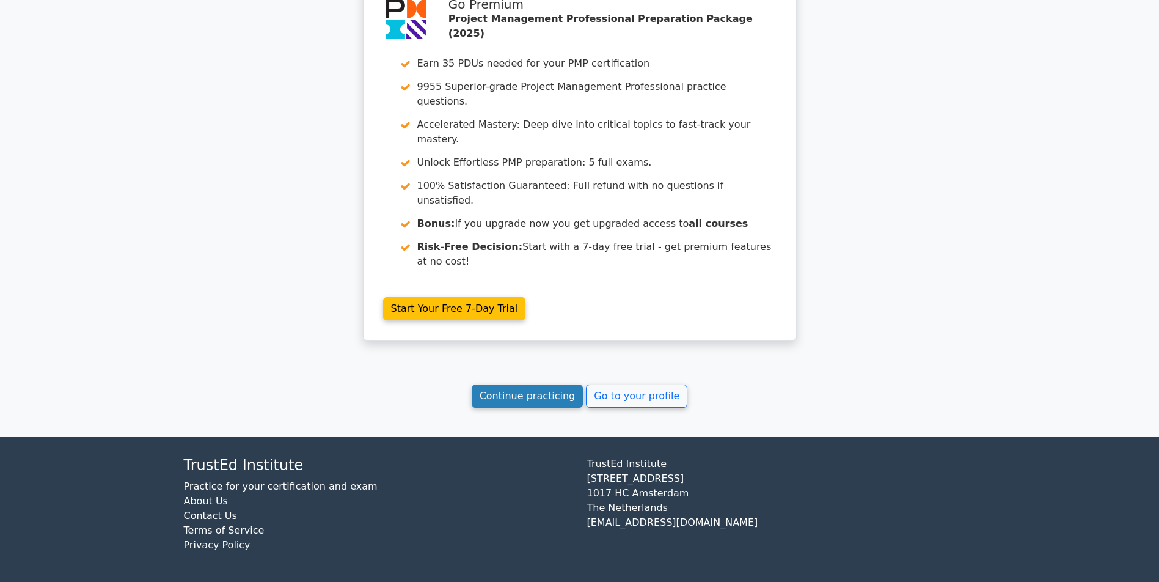
drag, startPoint x: 514, startPoint y: 400, endPoint x: 507, endPoint y: 392, distance: 10.4
click at [507, 392] on link "Continue practicing" at bounding box center [528, 395] width 112 height 23
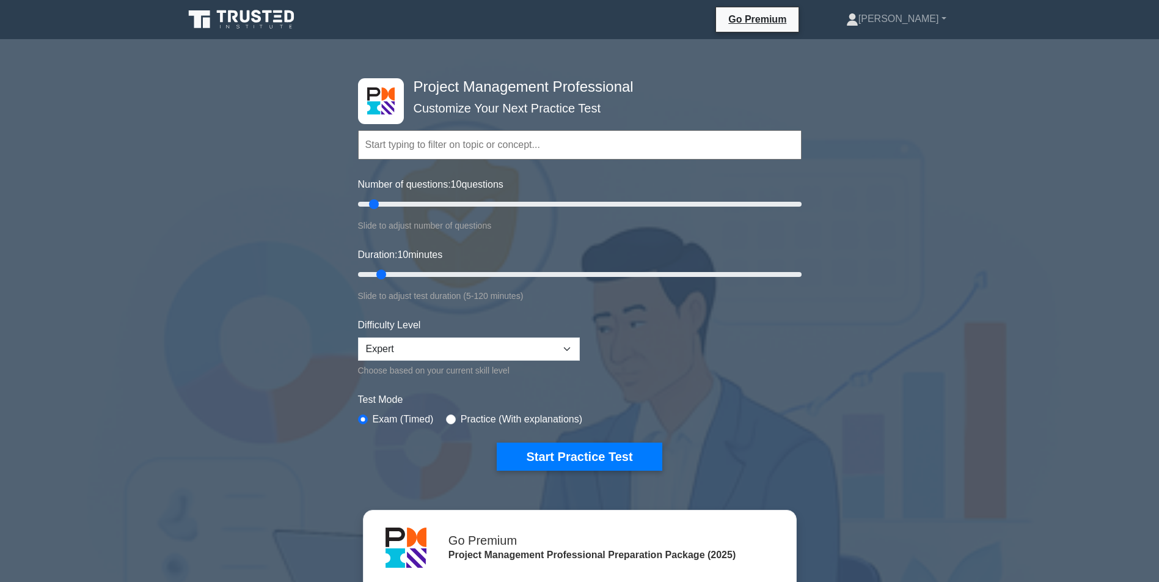
scroll to position [183, 0]
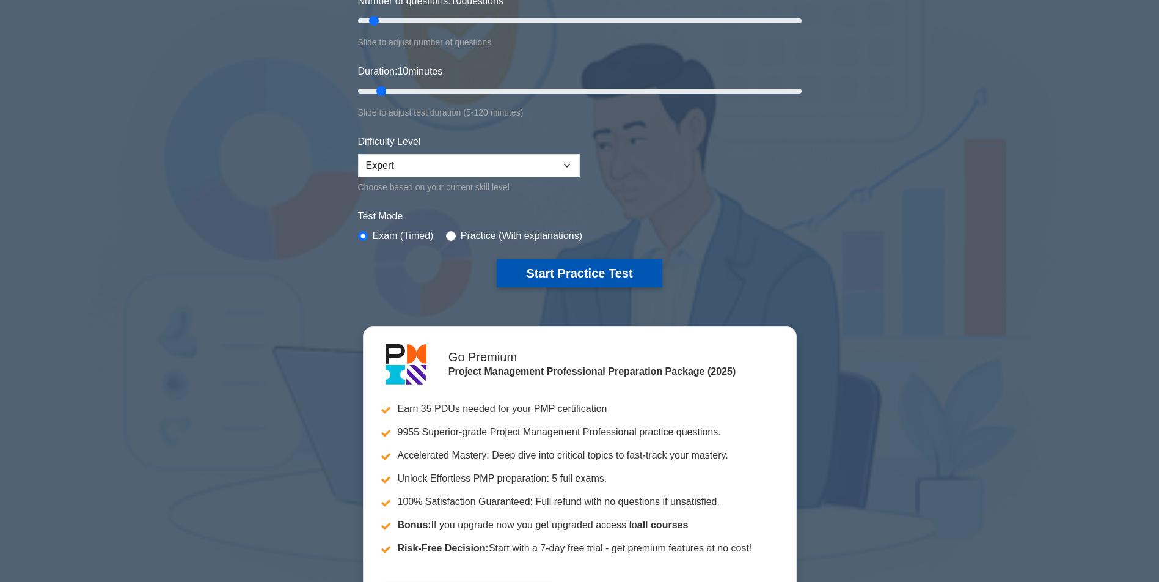
click at [576, 271] on button "Start Practice Test" at bounding box center [579, 273] width 165 height 28
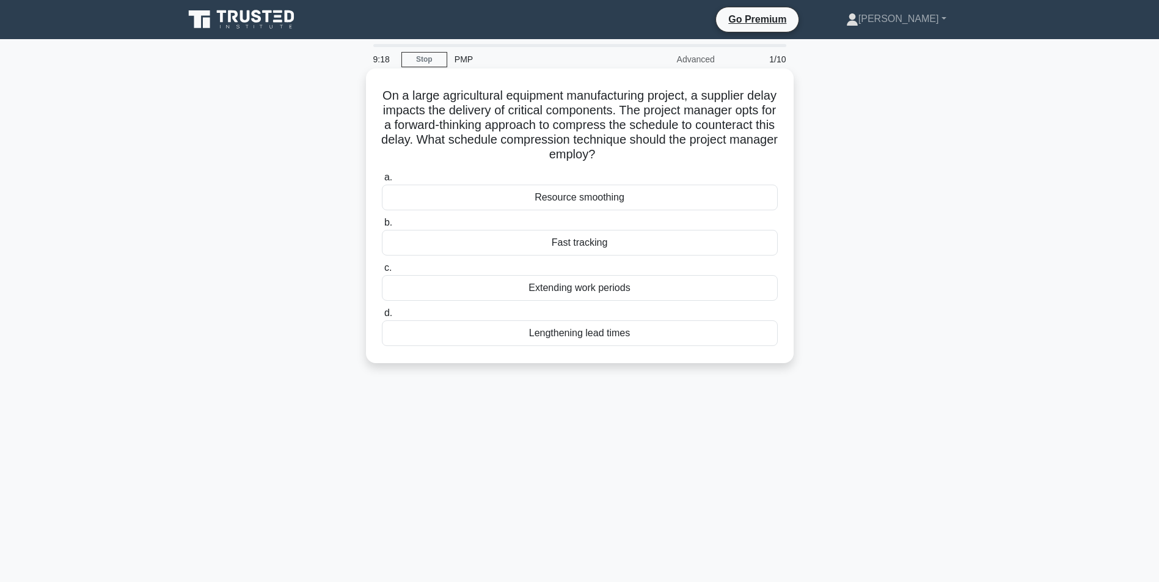
click at [582, 242] on div "Fast tracking" at bounding box center [580, 243] width 396 height 26
click at [382, 227] on input "b. Fast tracking" at bounding box center [382, 223] width 0 height 8
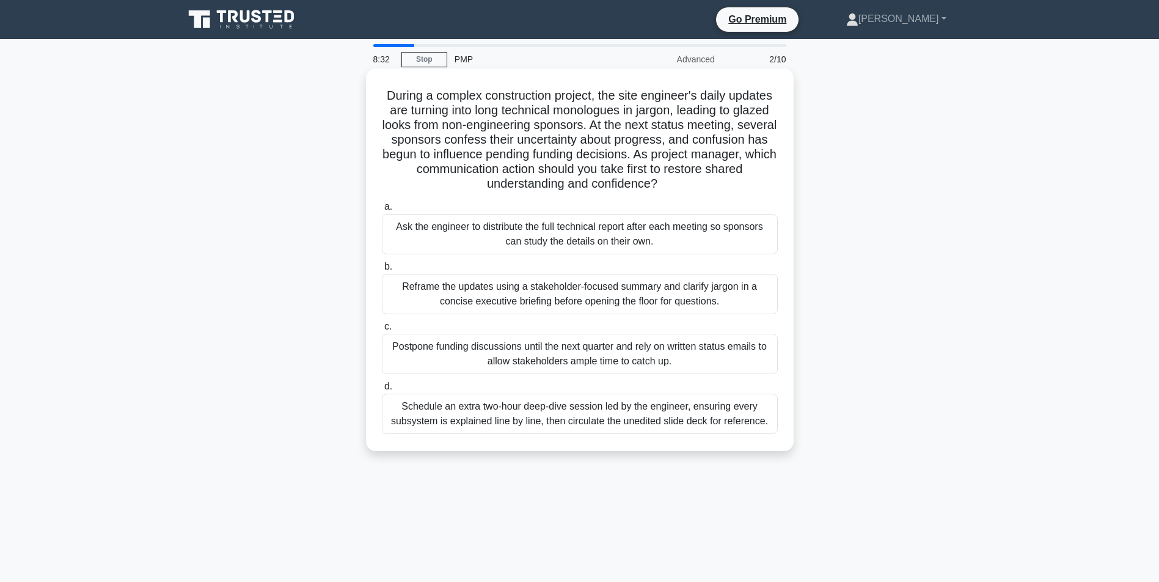
click at [576, 296] on div "Reframe the updates using a stakeholder-focused summary and clarify jargon in a…" at bounding box center [580, 294] width 396 height 40
click at [382, 271] on input "b. Reframe the updates using a stakeholder-focused summary and clarify jargon i…" at bounding box center [382, 267] width 0 height 8
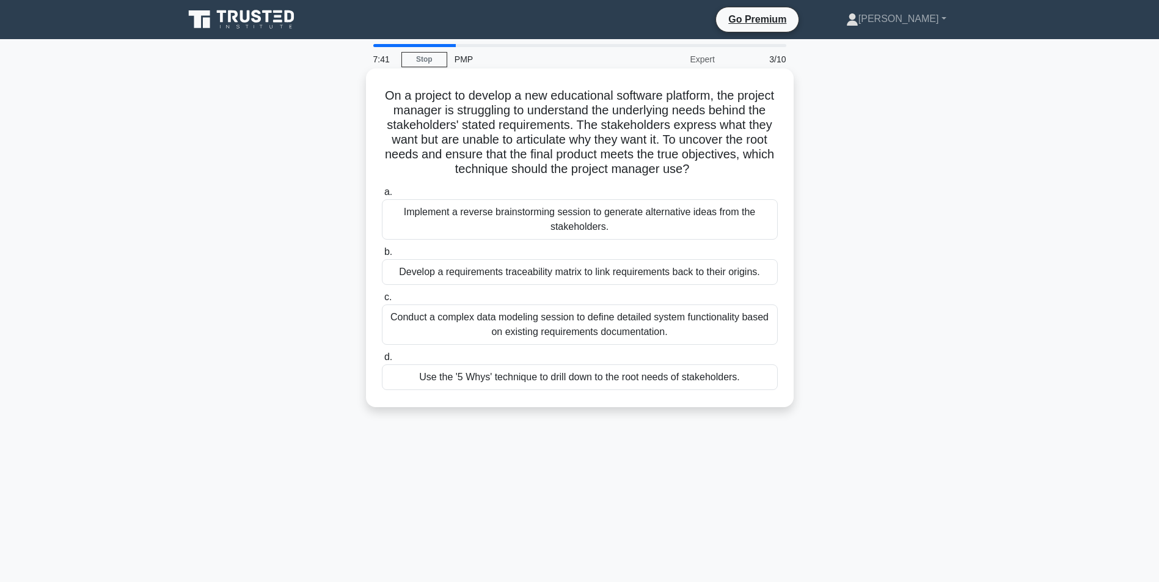
click at [481, 390] on div "Use the '5 Whys' technique to drill down to the root needs of stakeholders." at bounding box center [580, 377] width 396 height 26
click at [382, 361] on input "d. Use the '5 Whys' technique to drill down to the root needs of stakeholders." at bounding box center [382, 357] width 0 height 8
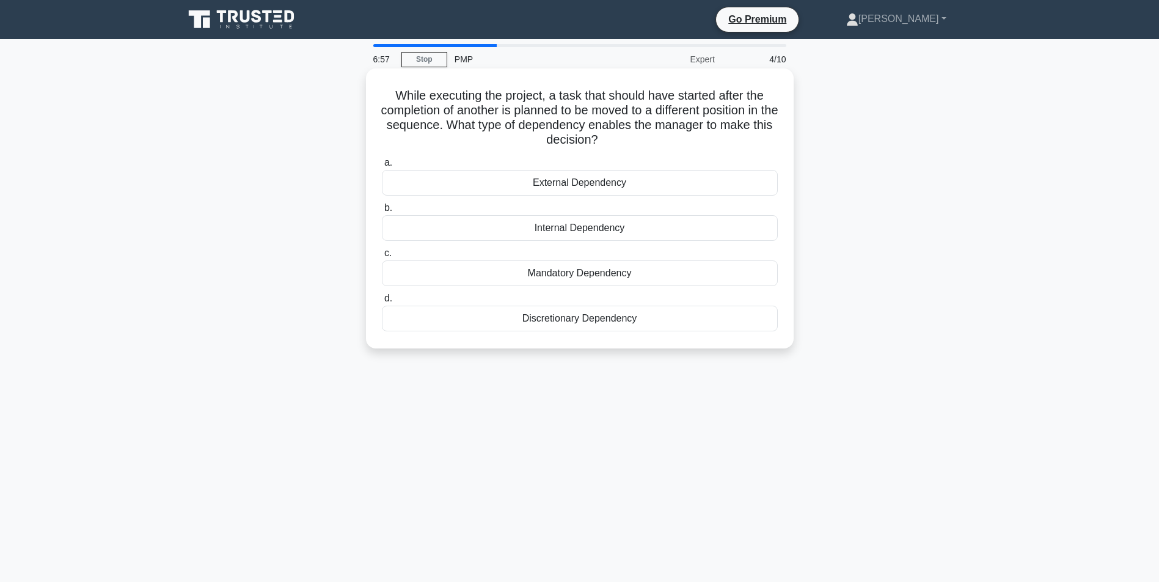
click at [566, 320] on div "Discretionary Dependency" at bounding box center [580, 318] width 396 height 26
click at [382, 302] on input "d. Discretionary Dependency" at bounding box center [382, 298] width 0 height 8
click at [565, 320] on div "Quality Control" at bounding box center [580, 318] width 396 height 26
click at [382, 302] on input "d. Quality Control" at bounding box center [382, 298] width 0 height 8
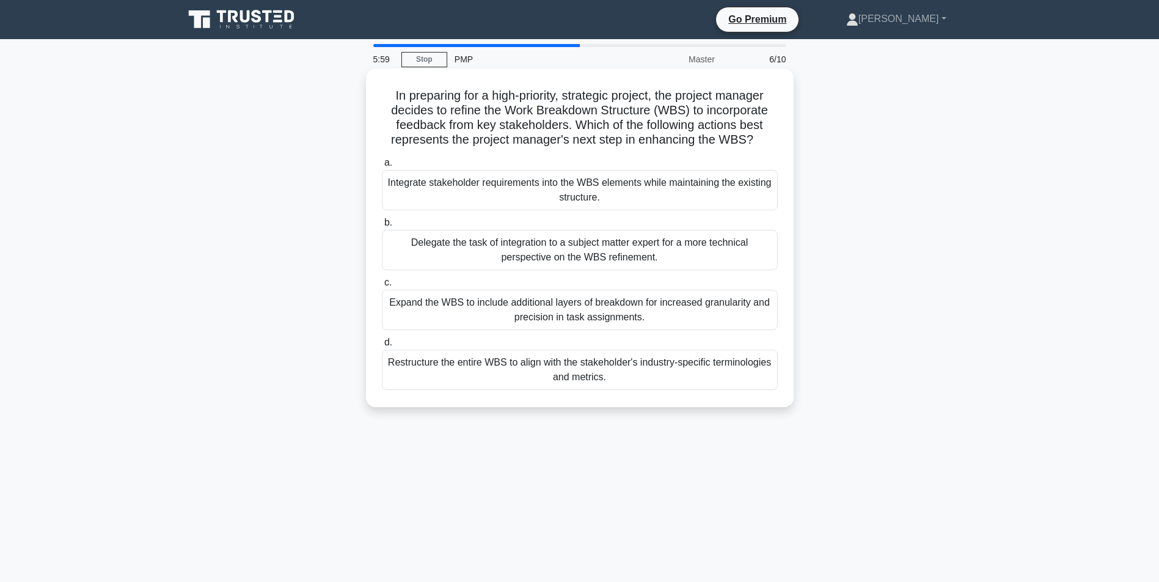
click at [582, 208] on div "Integrate stakeholder requirements into the WBS elements while maintaining the …" at bounding box center [580, 190] width 396 height 40
click at [382, 167] on input "a. Integrate stakeholder requirements into the WBS elements while maintaining t…" at bounding box center [382, 163] width 0 height 8
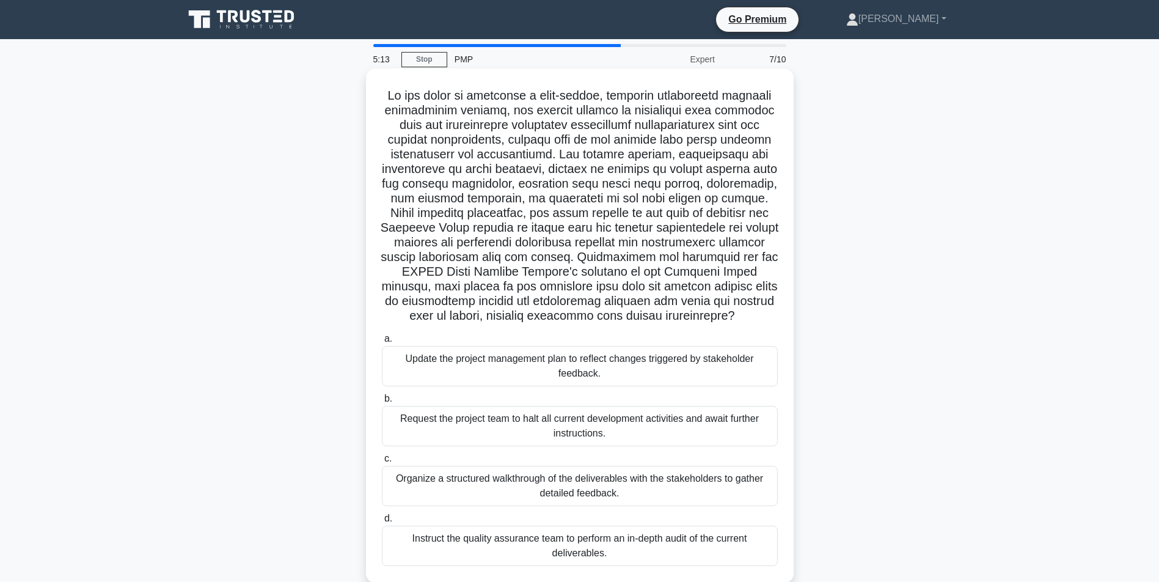
scroll to position [61, 0]
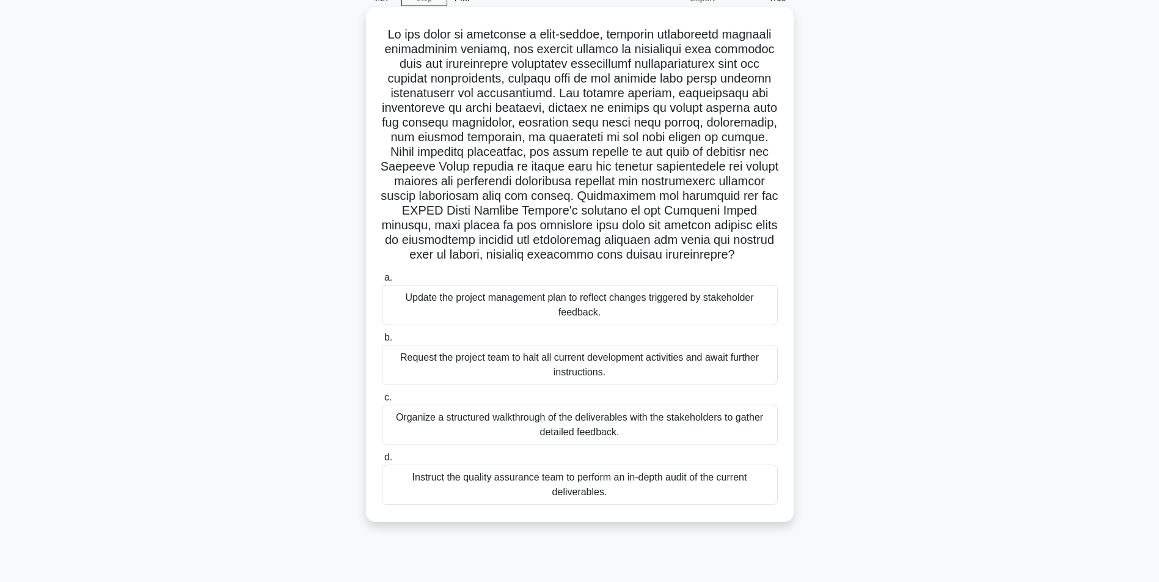
click at [580, 445] on div "Organize a structured walkthrough of the deliverables with the stakeholders to …" at bounding box center [580, 424] width 396 height 40
click at [382, 401] on input "c. Organize a structured walkthrough of the deliverables with the stakeholders …" at bounding box center [382, 397] width 0 height 8
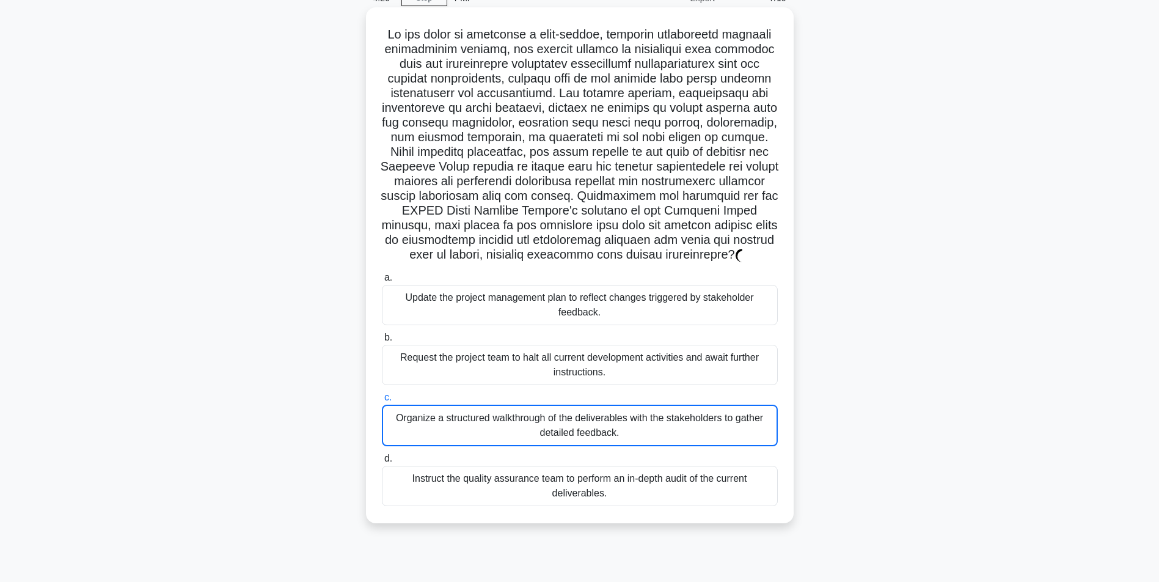
scroll to position [0, 0]
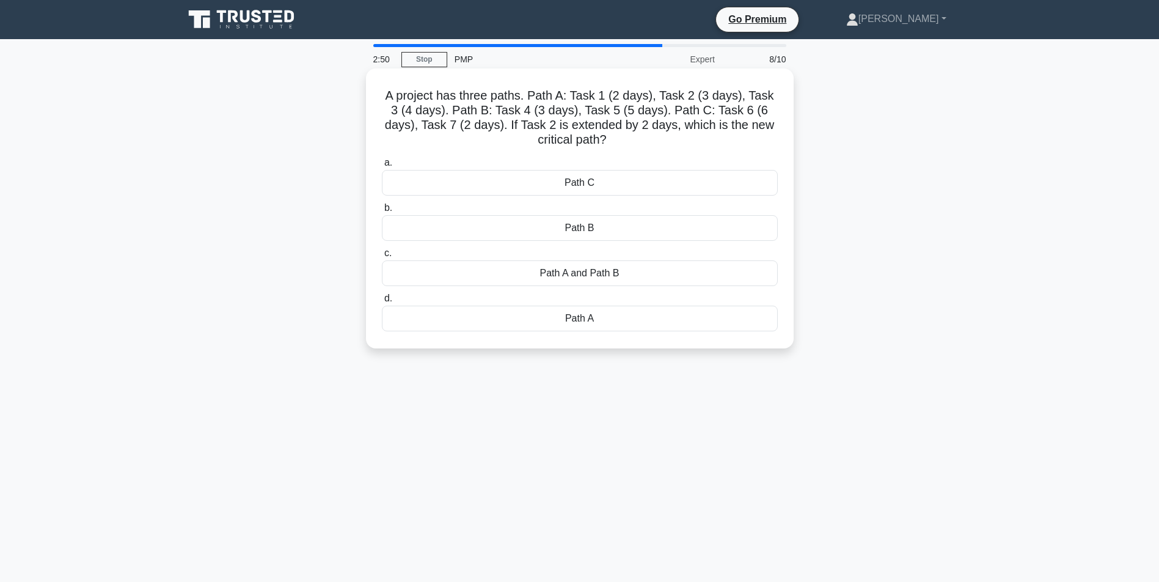
click at [605, 220] on div "Path B" at bounding box center [580, 228] width 396 height 26
click at [382, 212] on input "b. Path B" at bounding box center [382, 208] width 0 height 8
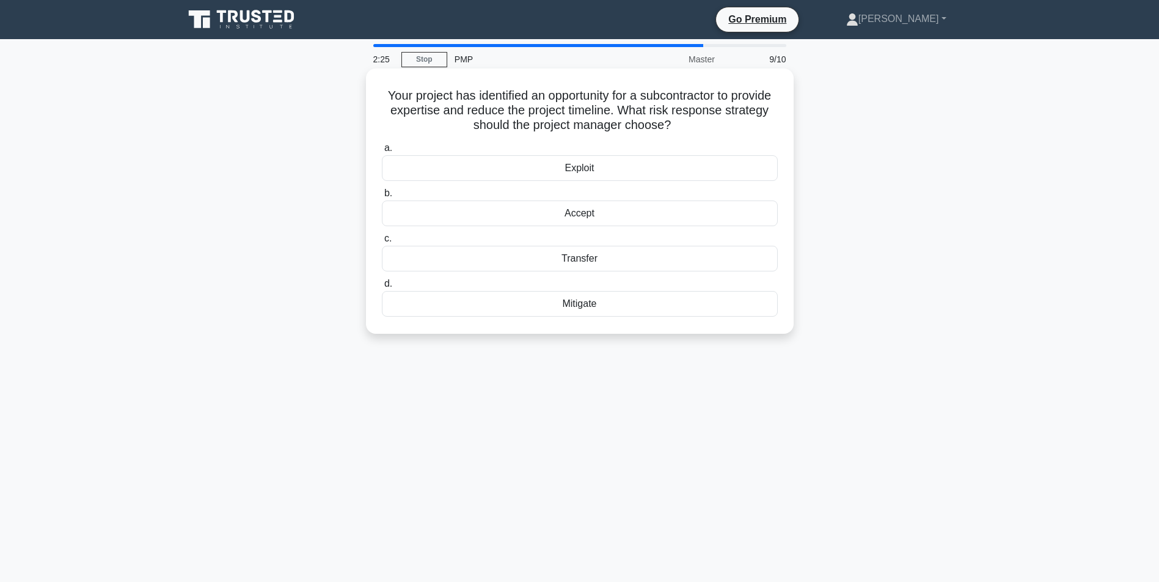
click at [579, 215] on div "Accept" at bounding box center [580, 213] width 396 height 26
click at [382, 197] on input "b. Accept" at bounding box center [382, 193] width 0 height 8
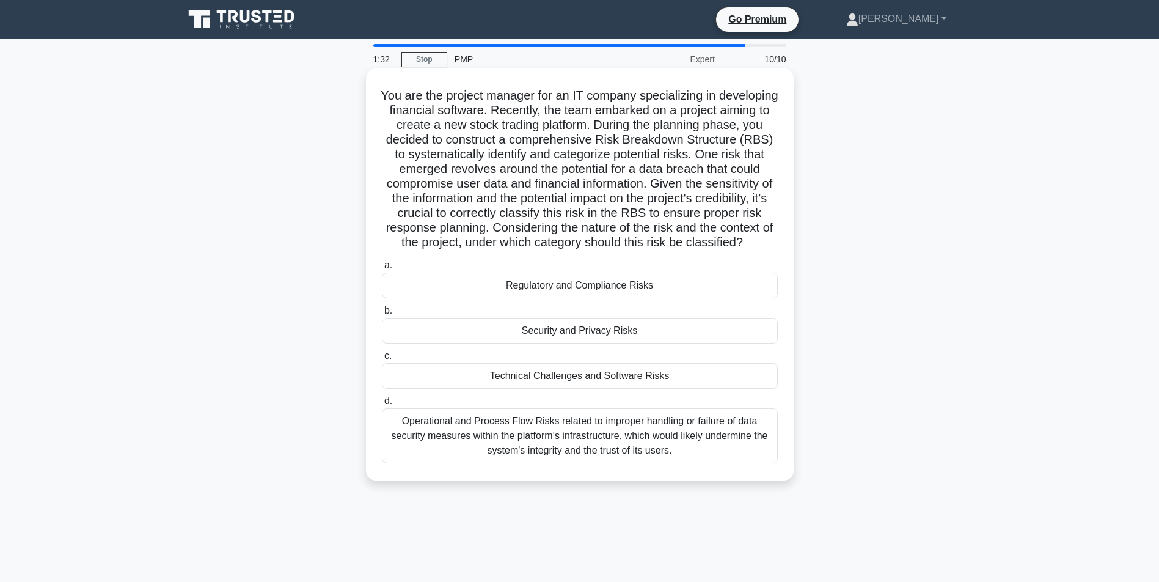
click at [598, 343] on div "Security and Privacy Risks" at bounding box center [580, 331] width 396 height 26
click at [382, 315] on input "b. Security and Privacy Risks" at bounding box center [382, 311] width 0 height 8
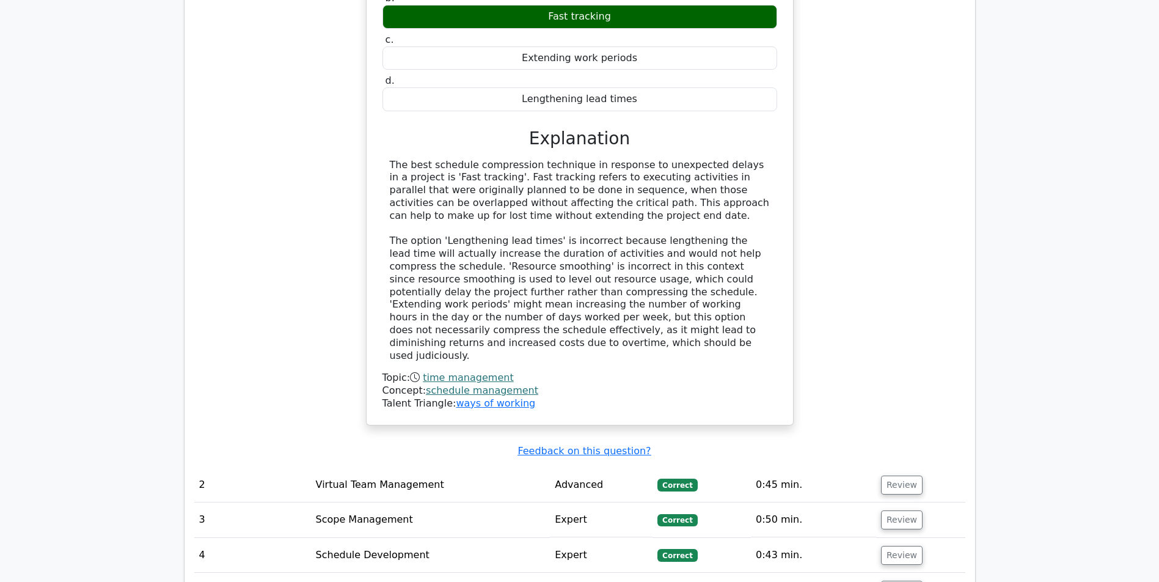
scroll to position [1572, 0]
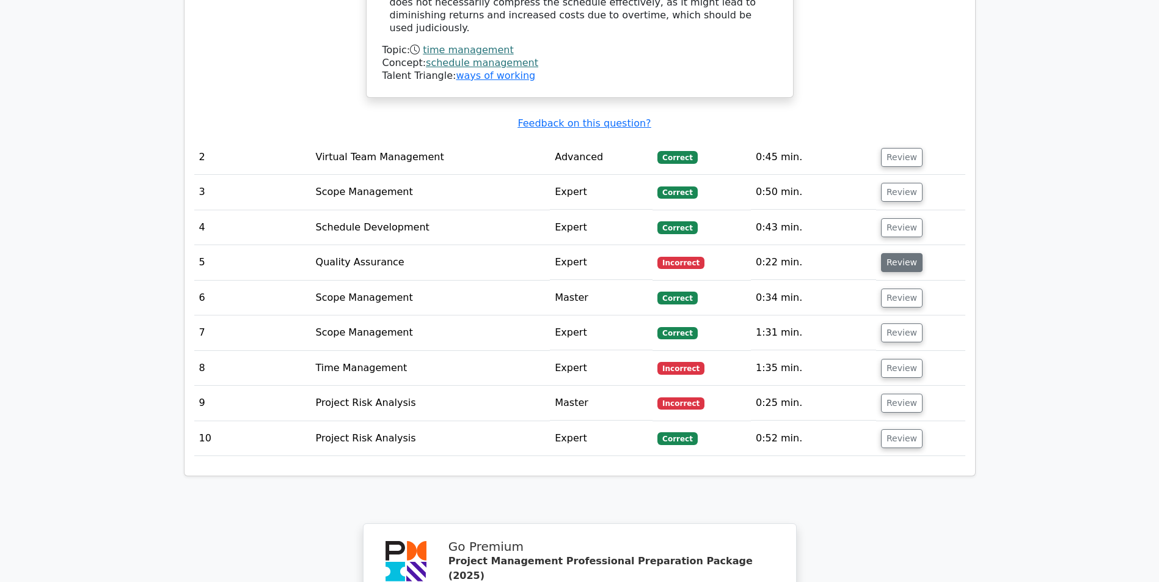
click at [916, 268] on button "Review" at bounding box center [902, 262] width 42 height 19
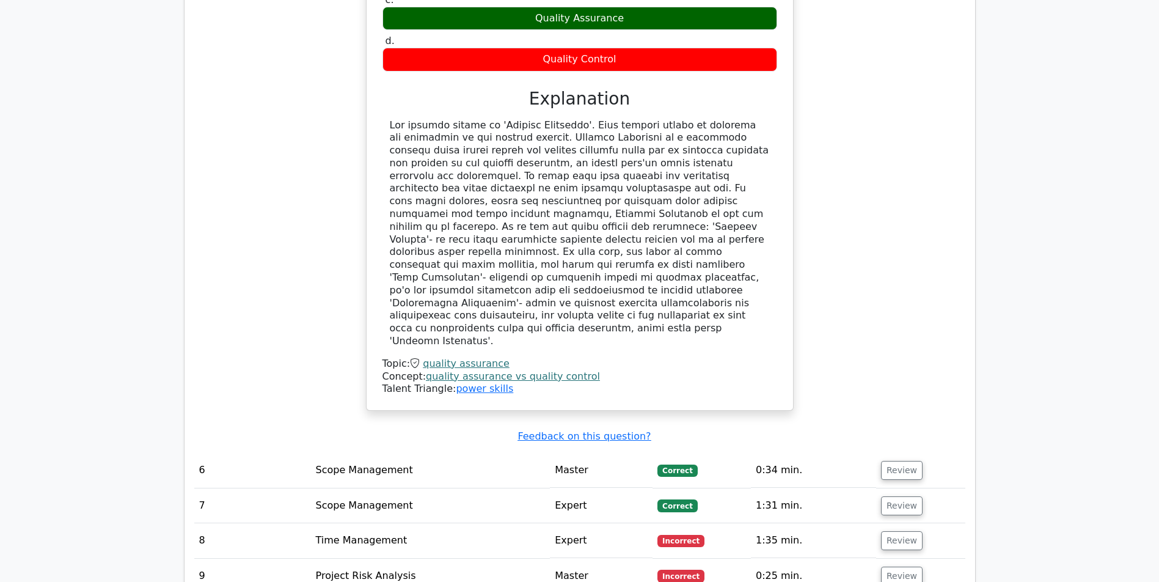
scroll to position [2223, 0]
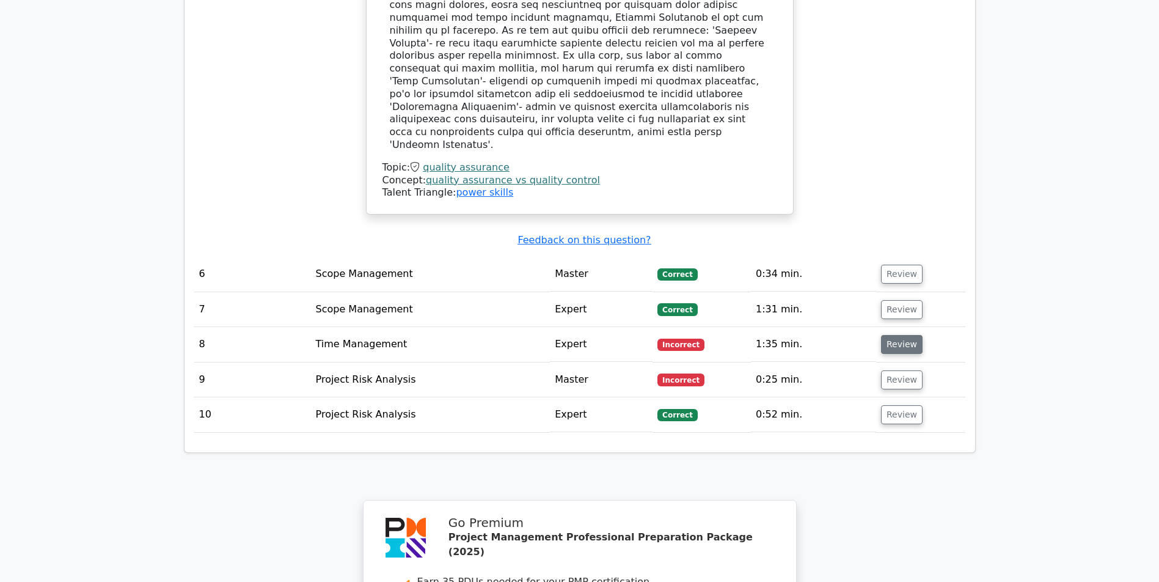
click at [894, 343] on button "Review" at bounding box center [902, 344] width 42 height 19
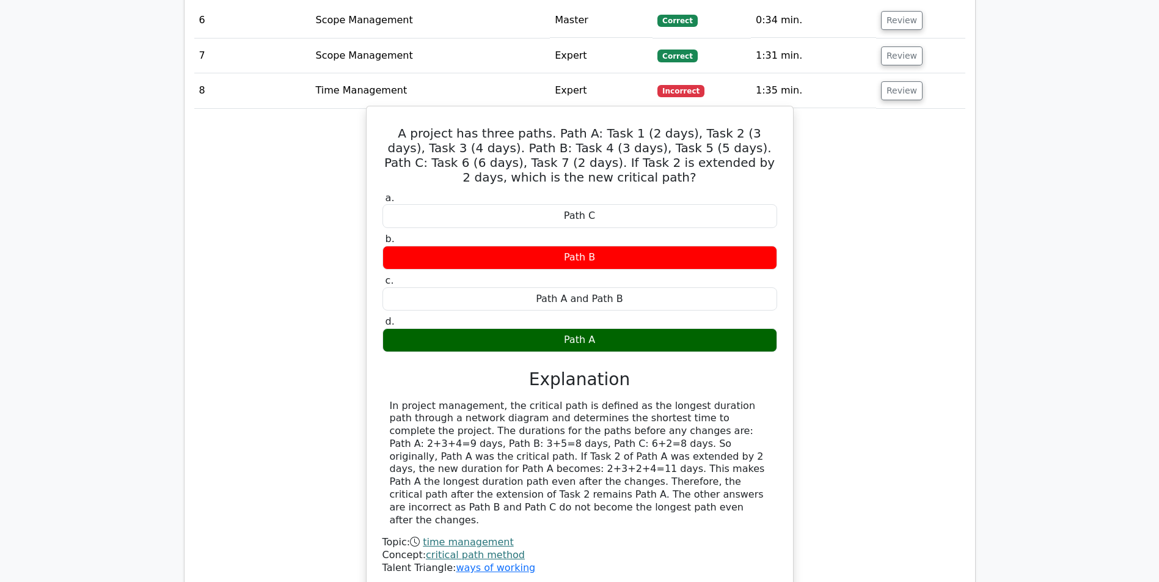
scroll to position [2672, 0]
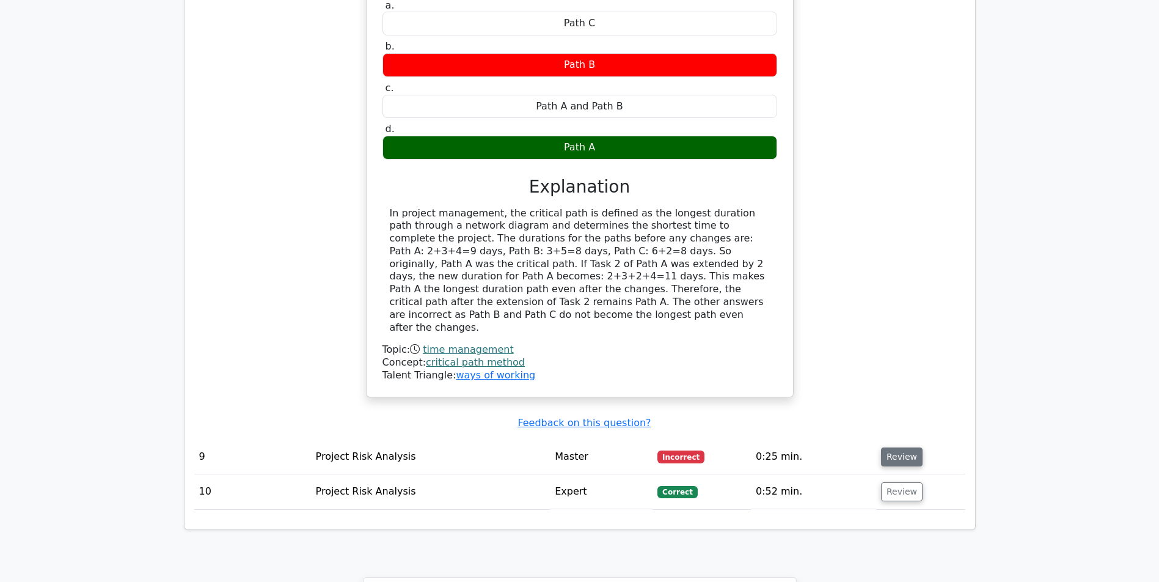
click at [915, 454] on button "Review" at bounding box center [902, 456] width 42 height 19
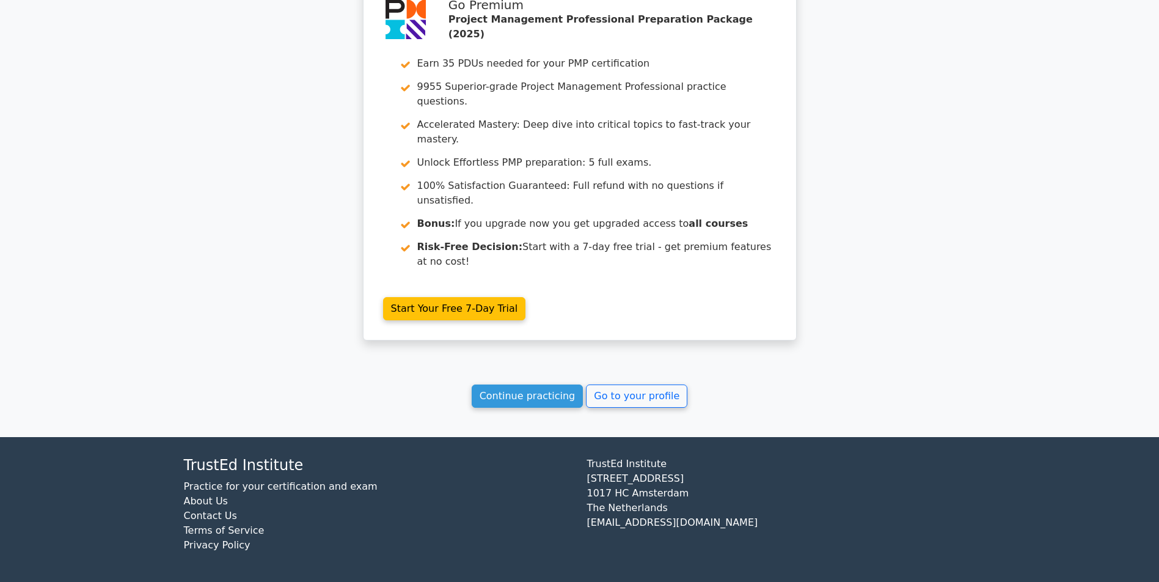
scroll to position [3801, 0]
click at [530, 400] on link "Continue practicing" at bounding box center [528, 395] width 112 height 23
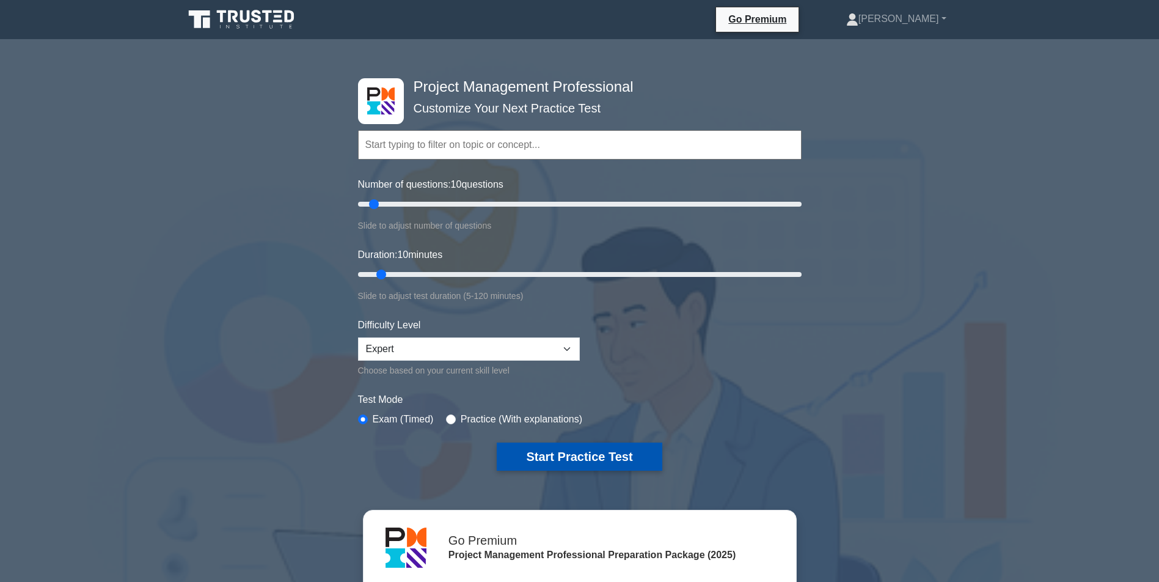
click at [547, 457] on button "Start Practice Test" at bounding box center [579, 456] width 165 height 28
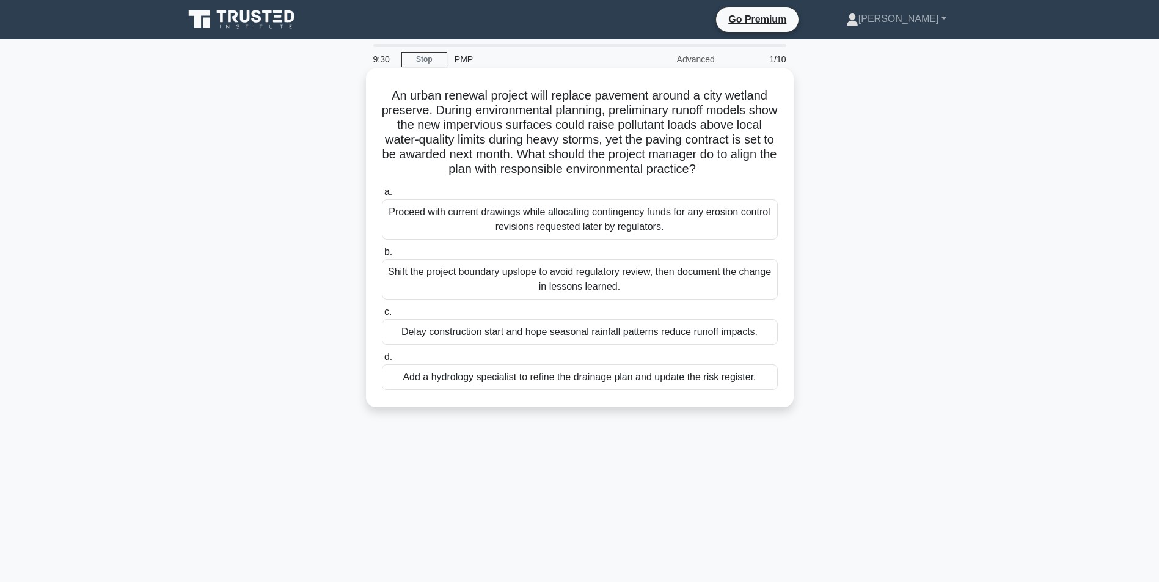
click at [582, 390] on div "Add a hydrology specialist to refine the drainage plan and update the risk regi…" at bounding box center [580, 377] width 396 height 26
click at [382, 361] on input "d. Add a hydrology specialist to refine the drainage plan and update the risk r…" at bounding box center [382, 357] width 0 height 8
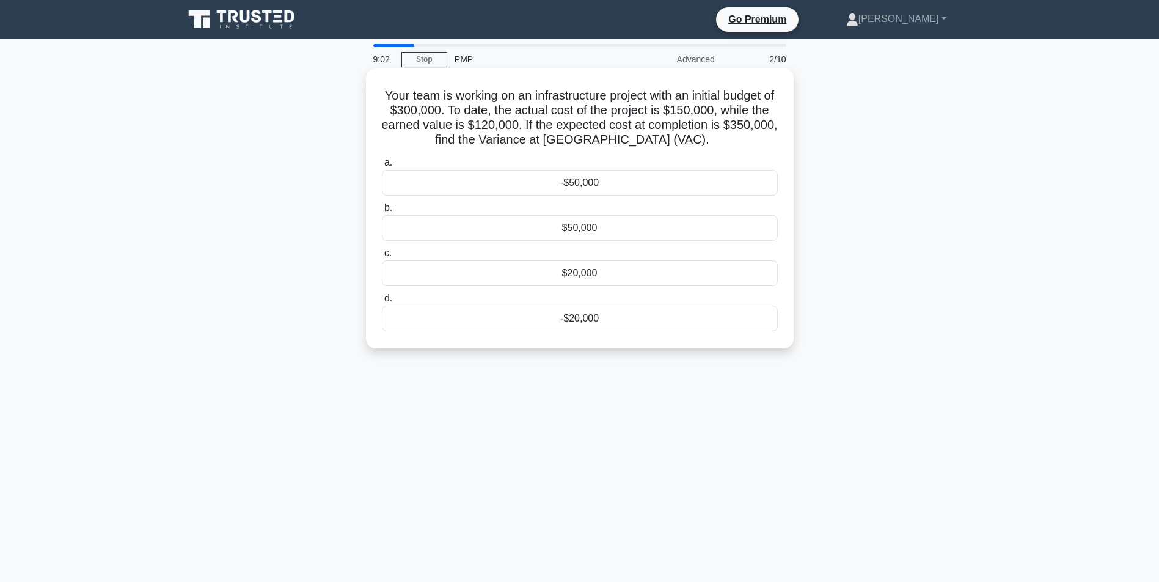
click at [568, 230] on div "$50,000" at bounding box center [580, 228] width 396 height 26
click at [382, 212] on input "b. $50,000" at bounding box center [382, 208] width 0 height 8
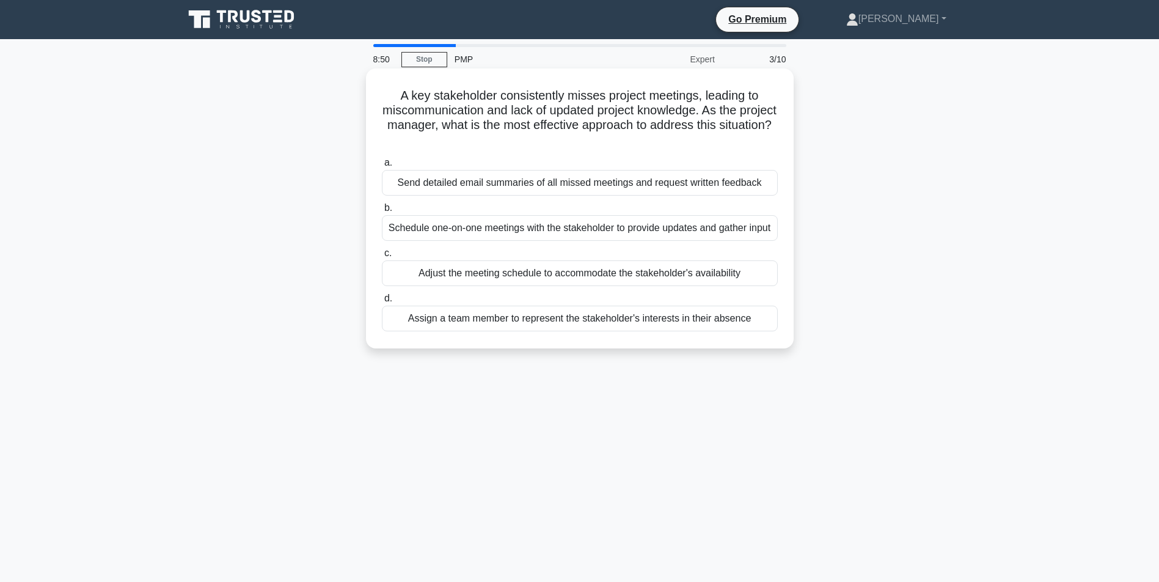
click at [604, 241] on div "Schedule one-on-one meetings with the stakeholder to provide updates and gather…" at bounding box center [580, 228] width 396 height 26
click at [382, 212] on input "b. Schedule one-on-one meetings with the stakeholder to provide updates and gat…" at bounding box center [382, 208] width 0 height 8
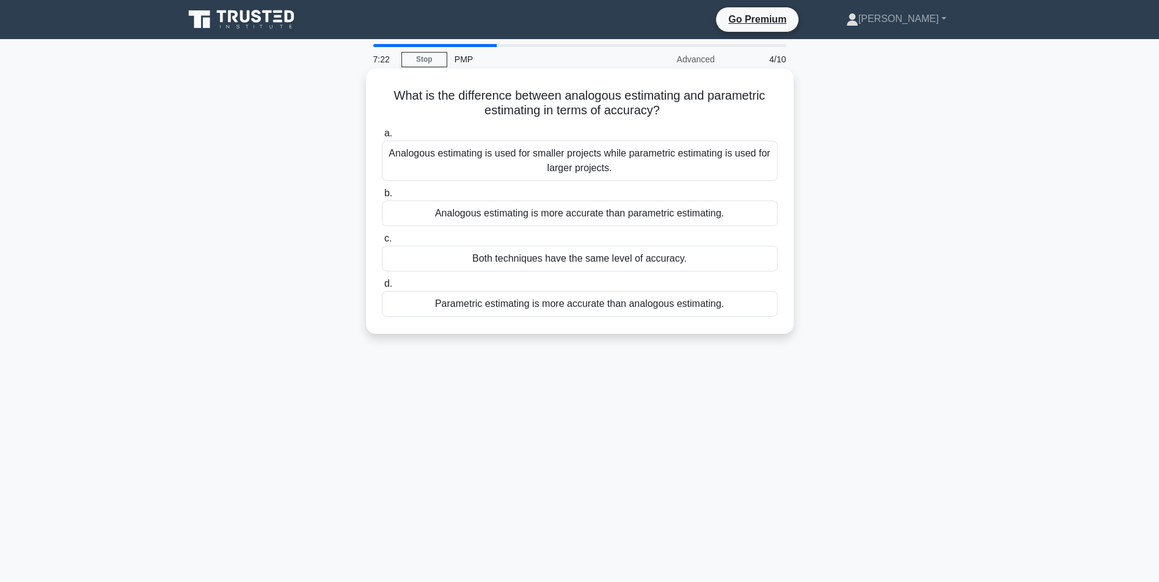
click at [580, 307] on div "Parametric estimating is more accurate than analogous estimating." at bounding box center [580, 304] width 396 height 26
click at [382, 288] on input "d. Parametric estimating is more accurate than analogous estimating." at bounding box center [382, 284] width 0 height 8
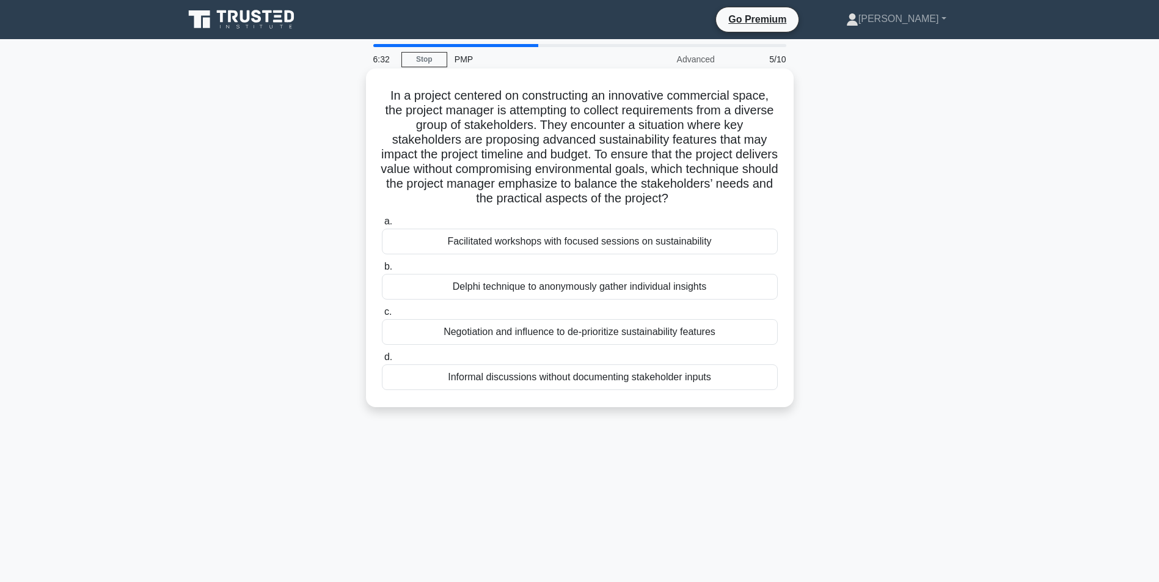
click at [558, 254] on div "Facilitated workshops with focused sessions on sustainability" at bounding box center [580, 241] width 396 height 26
click at [382, 225] on input "a. Facilitated workshops with focused sessions on sustainability" at bounding box center [382, 221] width 0 height 8
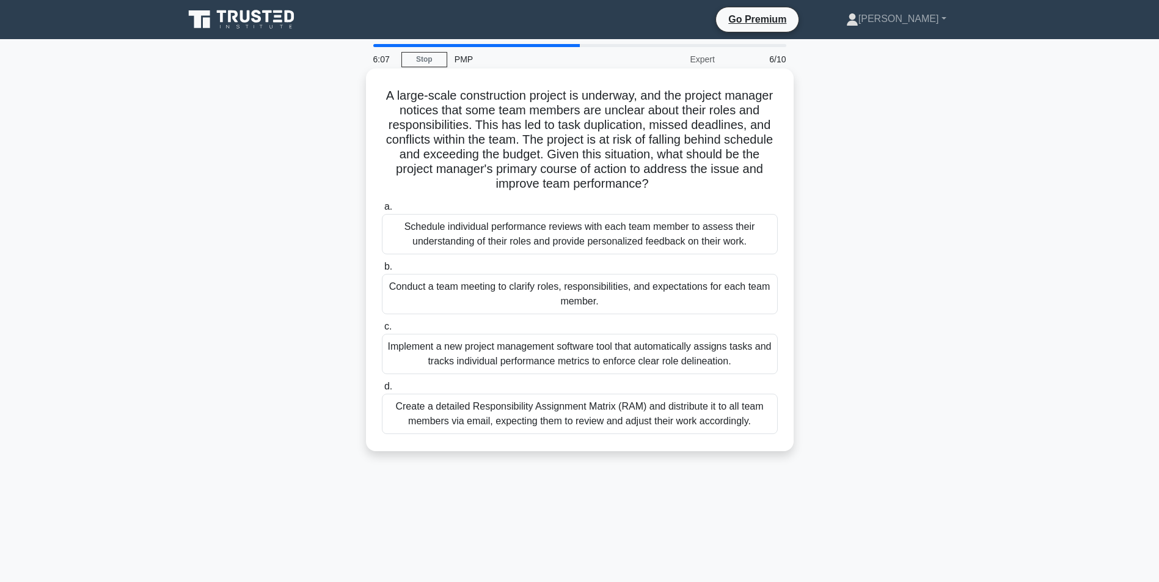
click at [566, 298] on div "Conduct a team meeting to clarify roles, responsibilities, and expectations for…" at bounding box center [580, 294] width 396 height 40
click at [382, 271] on input "b. Conduct a team meeting to clarify roles, responsibilities, and expectations …" at bounding box center [382, 267] width 0 height 8
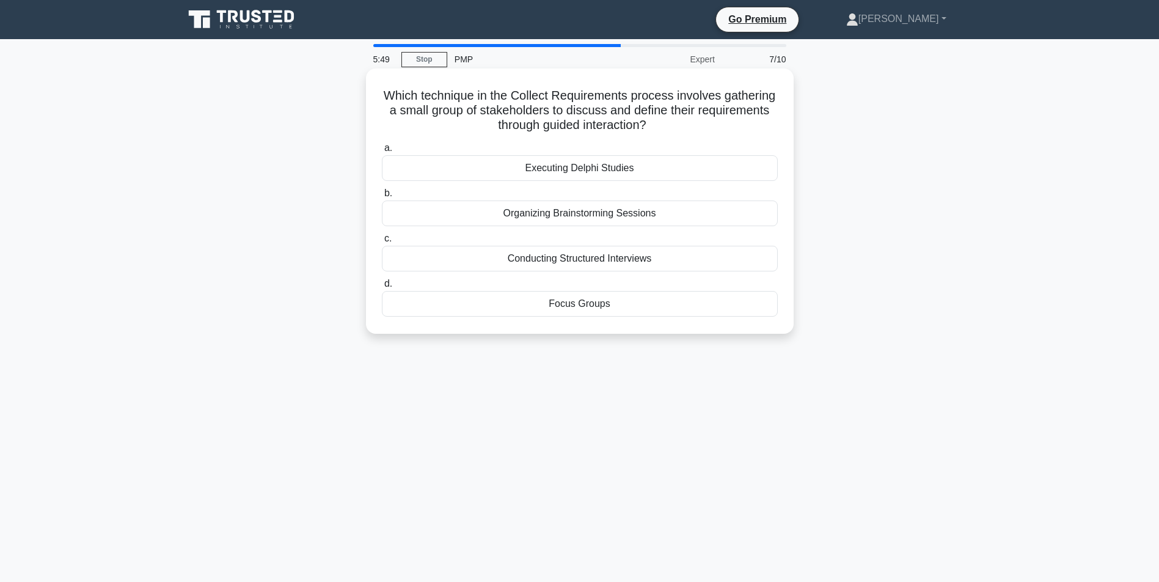
click at [602, 303] on div "Focus Groups" at bounding box center [580, 304] width 396 height 26
click at [382, 288] on input "d. Focus Groups" at bounding box center [382, 284] width 0 height 8
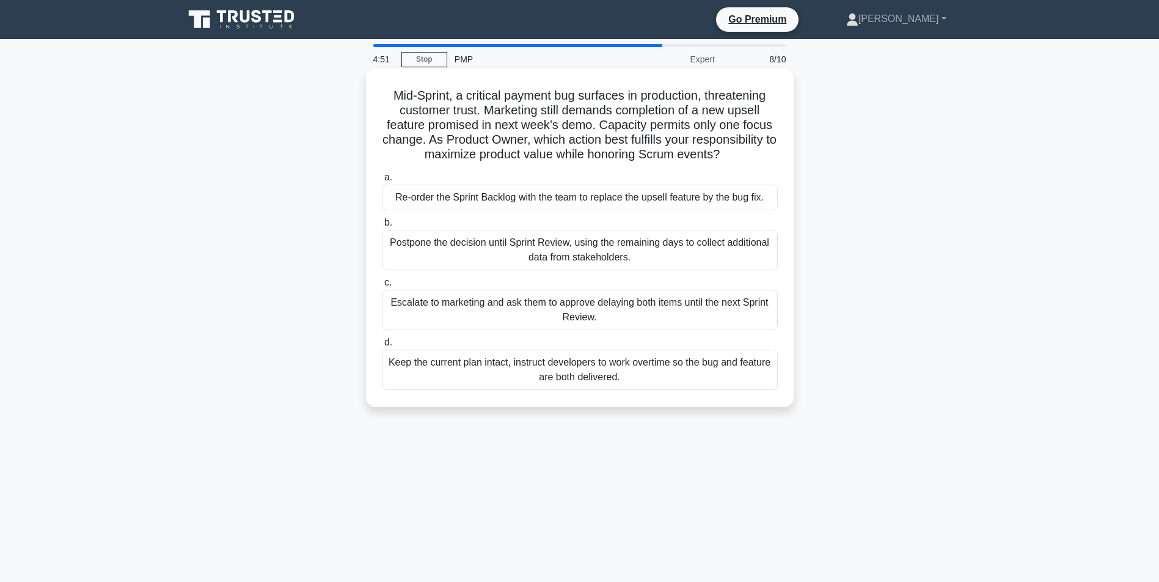
click at [578, 210] on div "Re-order the Sprint Backlog with the team to replace the upsell feature by the …" at bounding box center [580, 198] width 396 height 26
click at [382, 181] on input "a. Re-order the Sprint Backlog with the team to replace the upsell feature by t…" at bounding box center [382, 178] width 0 height 8
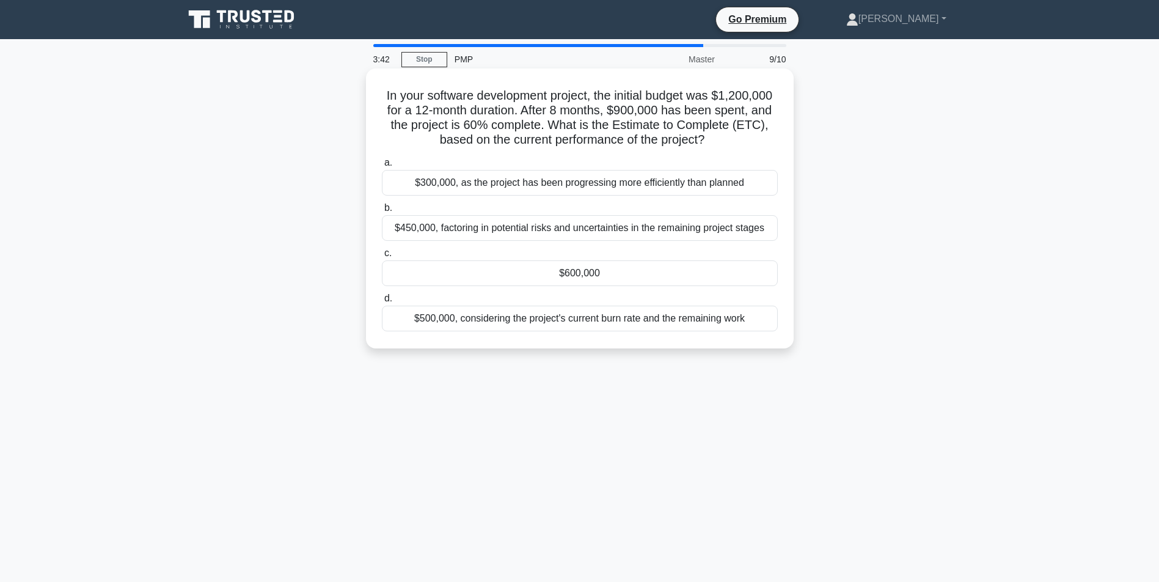
click at [566, 196] on div "$300,000, as the project has been progressing more efficiently than planned" at bounding box center [580, 183] width 396 height 26
click at [382, 167] on input "a. $300,000, as the project has been progressing more efficiently than planned" at bounding box center [382, 163] width 0 height 8
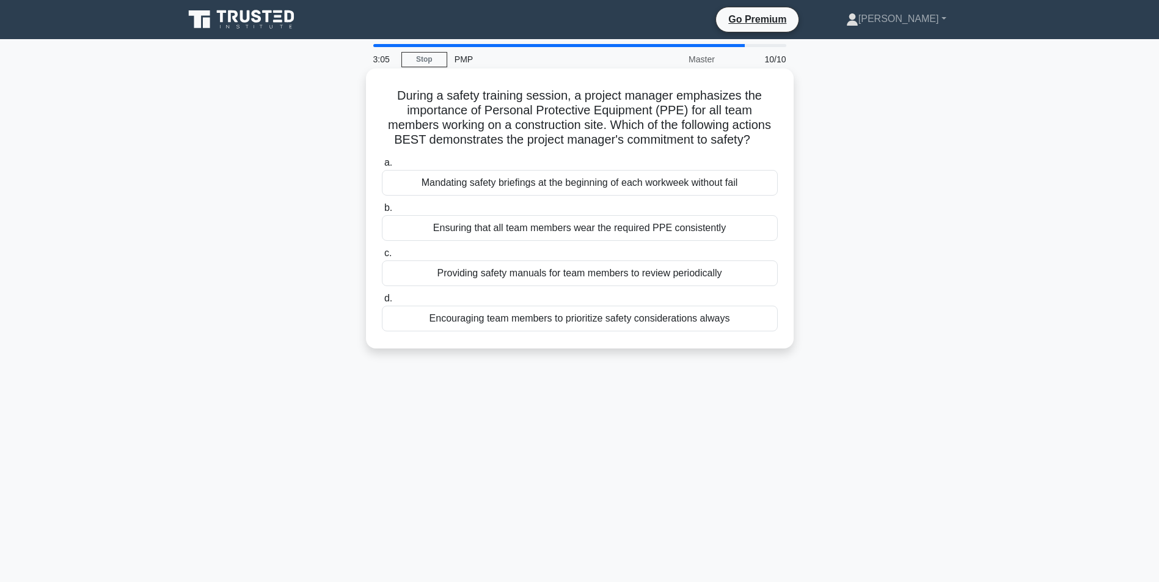
click at [557, 241] on div "Ensuring that all team members wear the required PPE consistently" at bounding box center [580, 228] width 396 height 26
click at [382, 212] on input "b. Ensuring that all team members wear the required PPE consistently" at bounding box center [382, 208] width 0 height 8
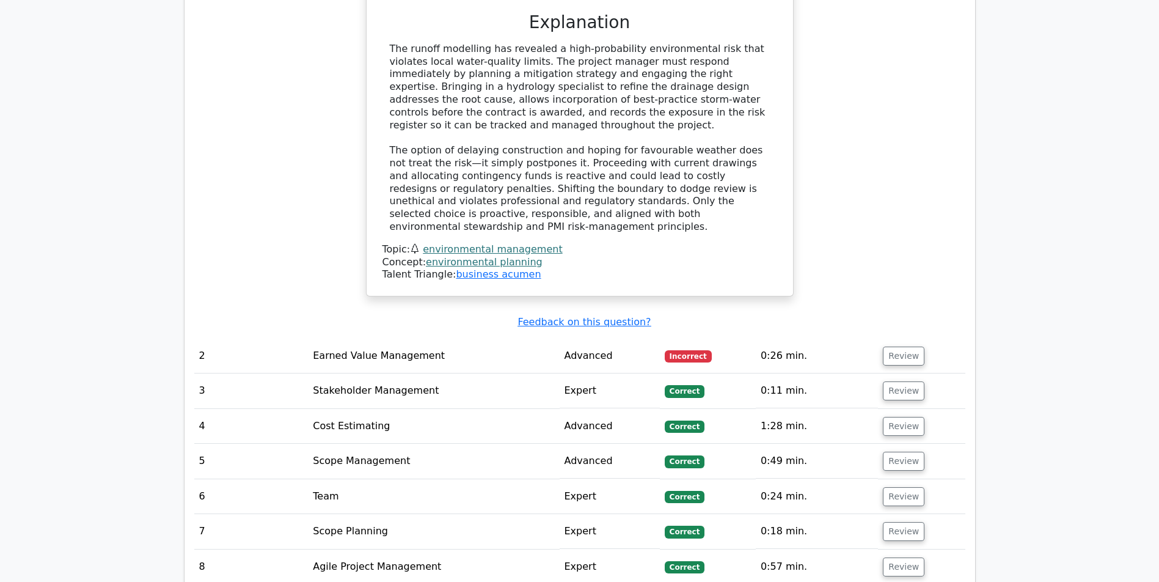
scroll to position [1545, 0]
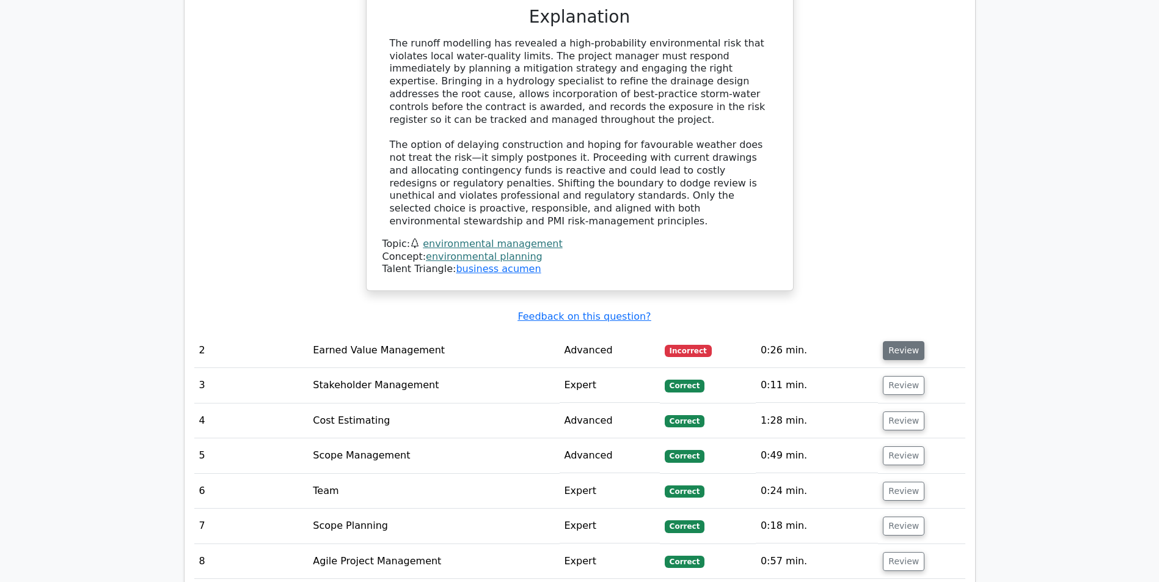
click at [902, 346] on button "Review" at bounding box center [904, 350] width 42 height 19
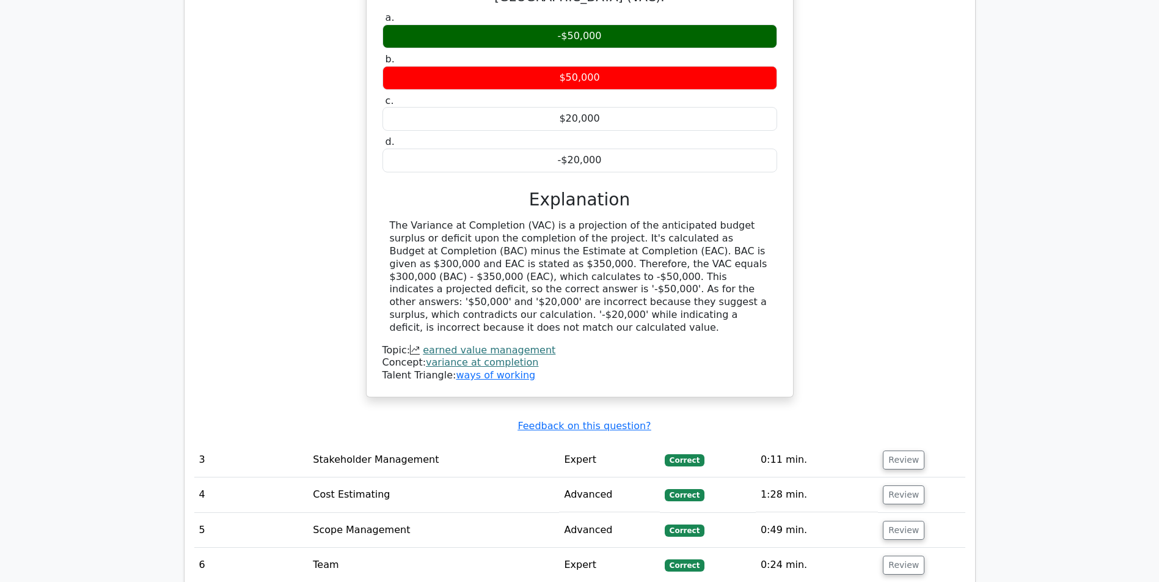
scroll to position [2197, 0]
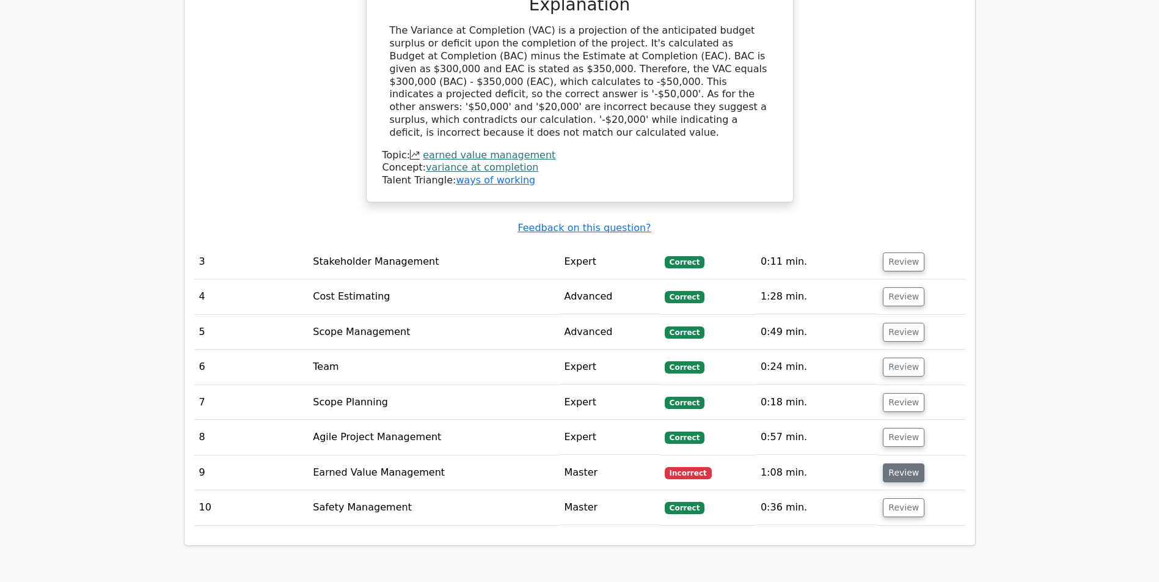
click at [909, 470] on button "Review" at bounding box center [904, 472] width 42 height 19
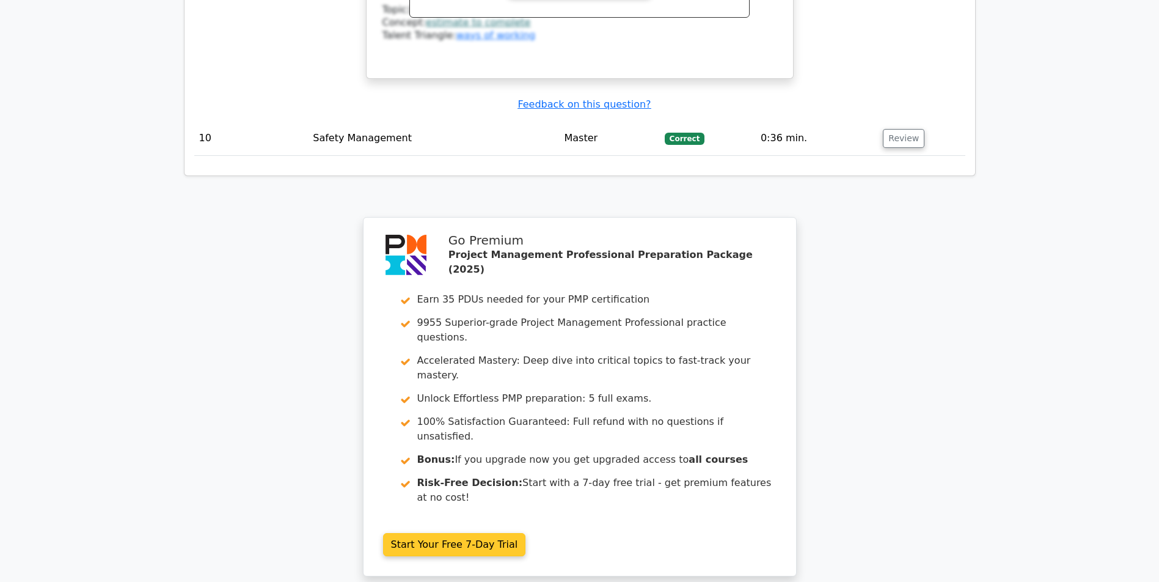
scroll to position [3367, 0]
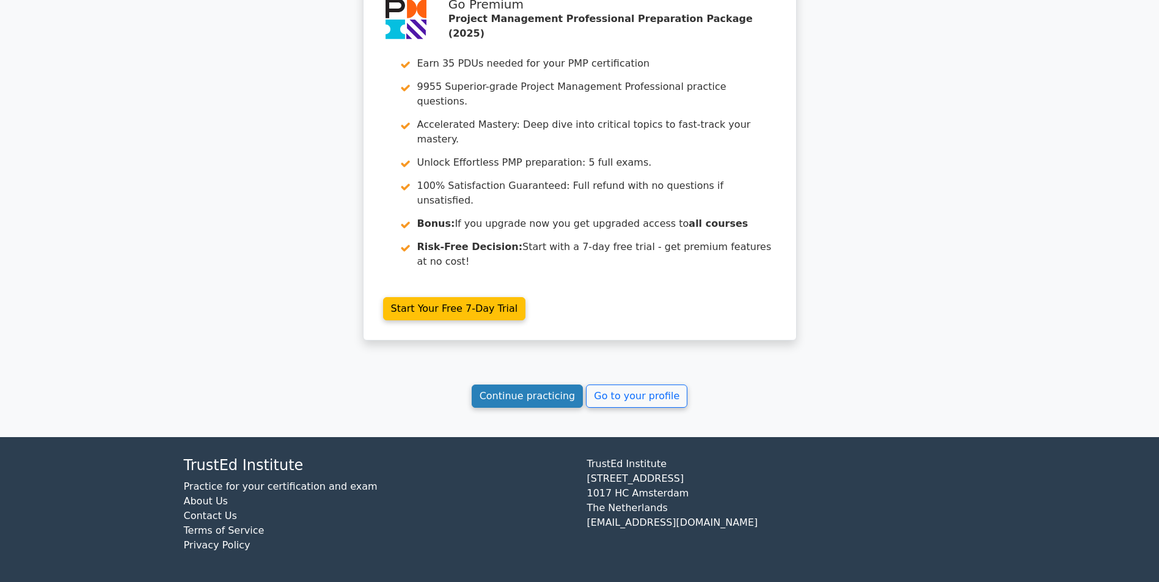
click at [533, 391] on link "Continue practicing" at bounding box center [528, 395] width 112 height 23
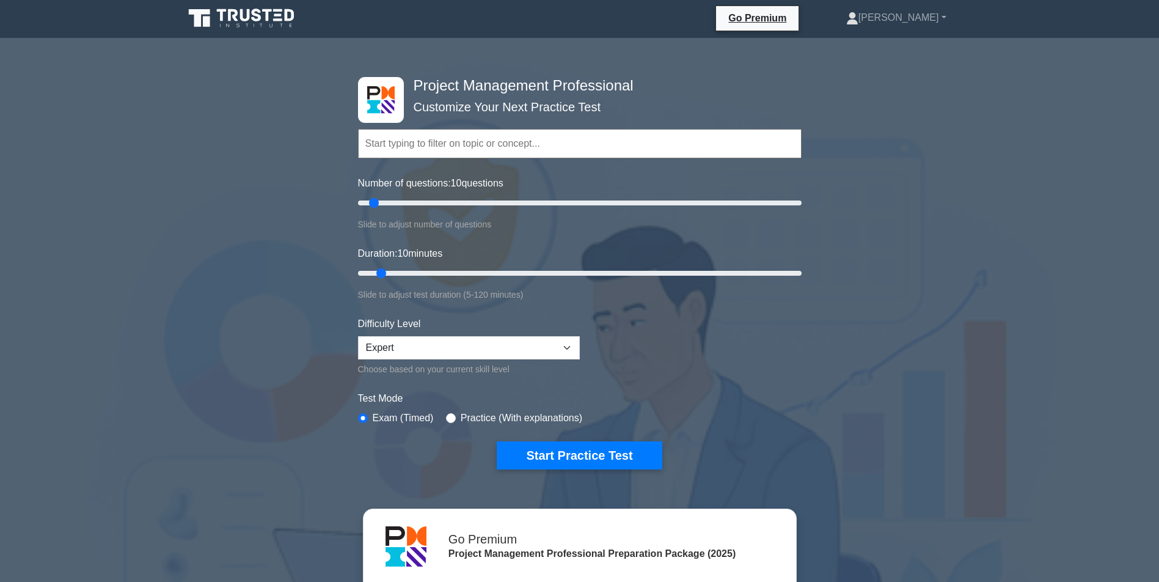
scroll to position [183, 0]
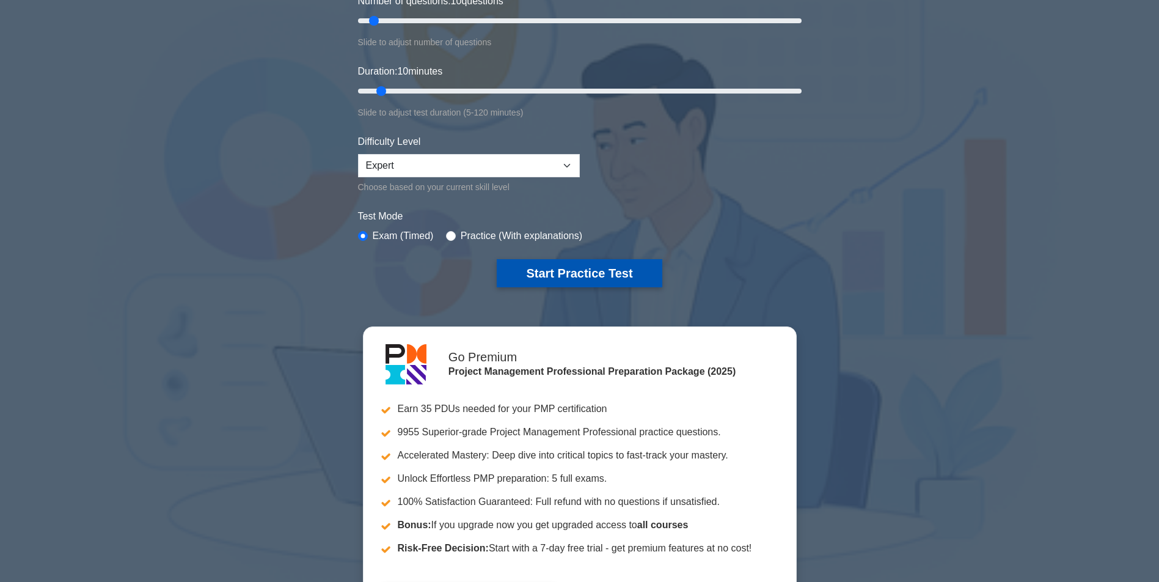
click at [557, 277] on button "Start Practice Test" at bounding box center [579, 273] width 165 height 28
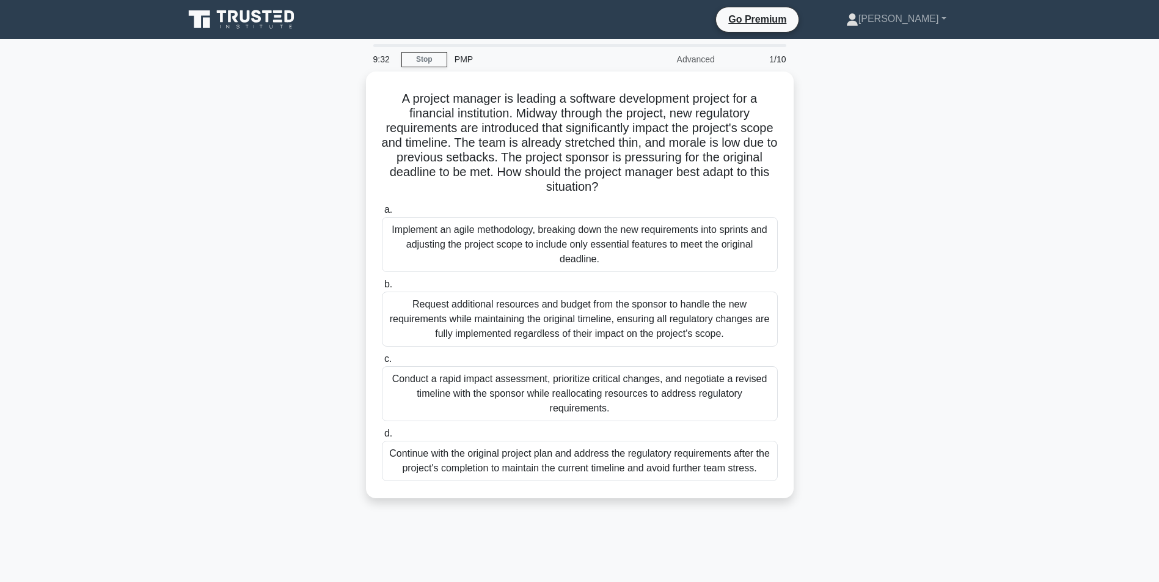
scroll to position [61, 0]
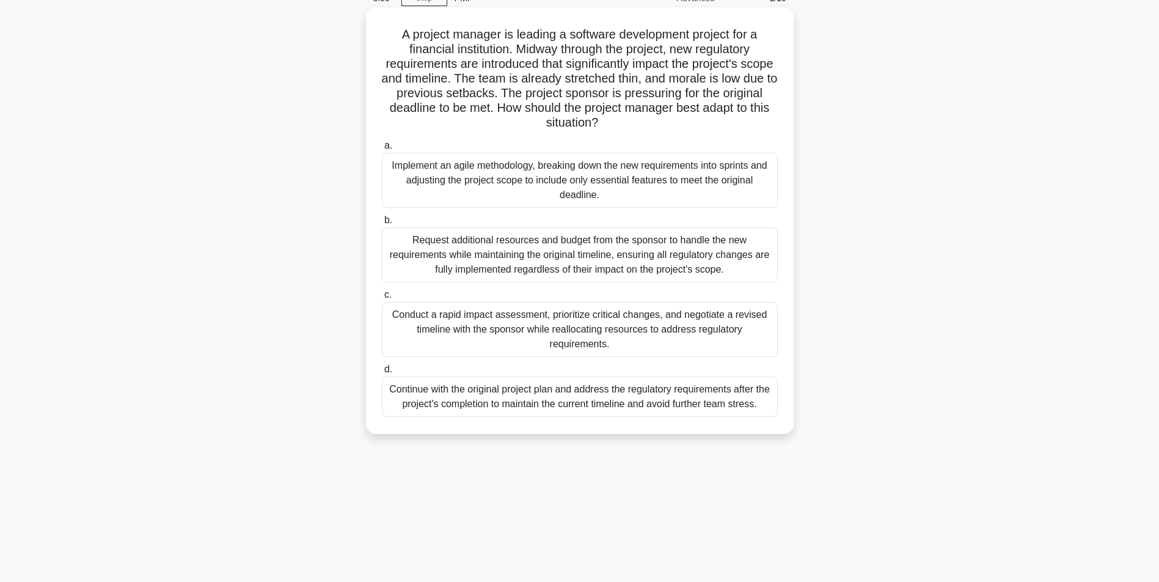
click at [569, 174] on div "Implement an agile methodology, breaking down the new requirements into sprints…" at bounding box center [580, 180] width 396 height 55
click at [382, 150] on input "a. Implement an agile methodology, breaking down the new requirements into spri…" at bounding box center [382, 146] width 0 height 8
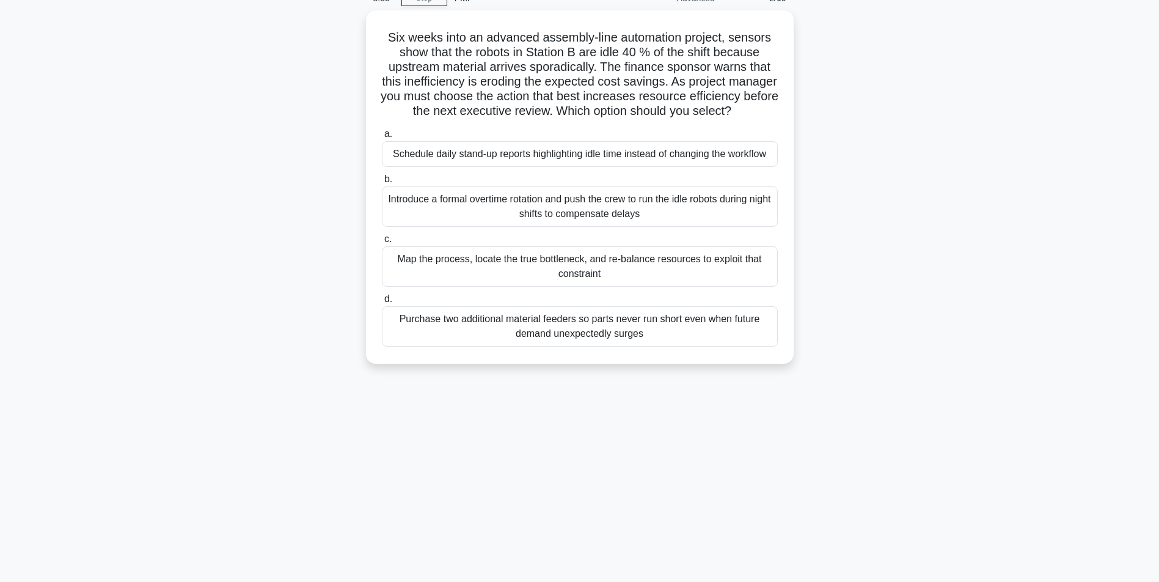
scroll to position [0, 0]
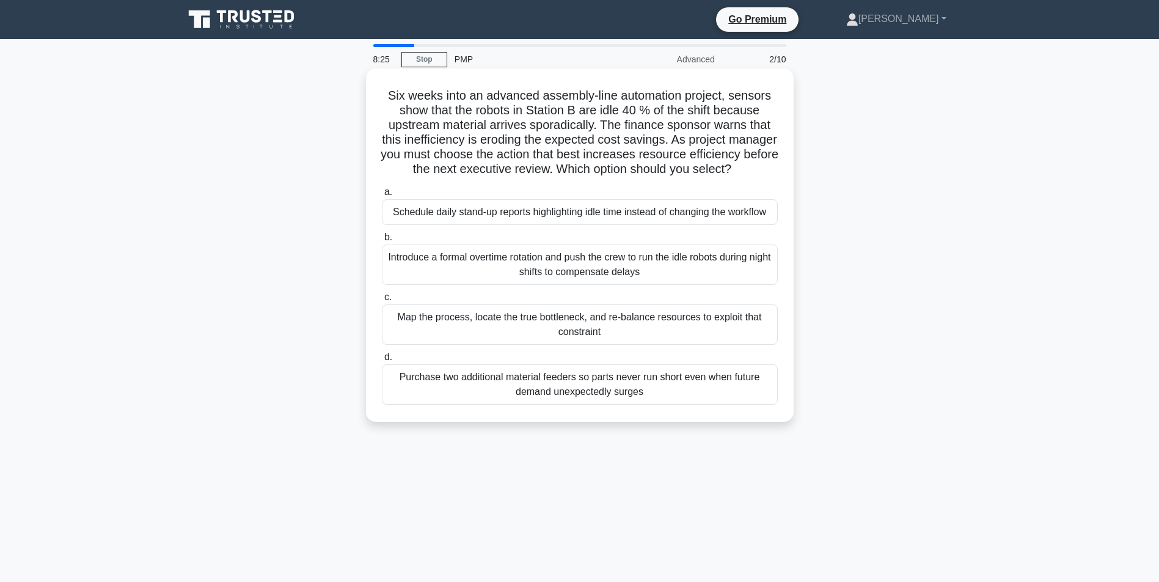
click at [558, 345] on div "Map the process, locate the true bottleneck, and re-balance resources to exploi…" at bounding box center [580, 324] width 396 height 40
click at [382, 301] on input "c. Map the process, locate the true bottleneck, and re-balance resources to exp…" at bounding box center [382, 297] width 0 height 8
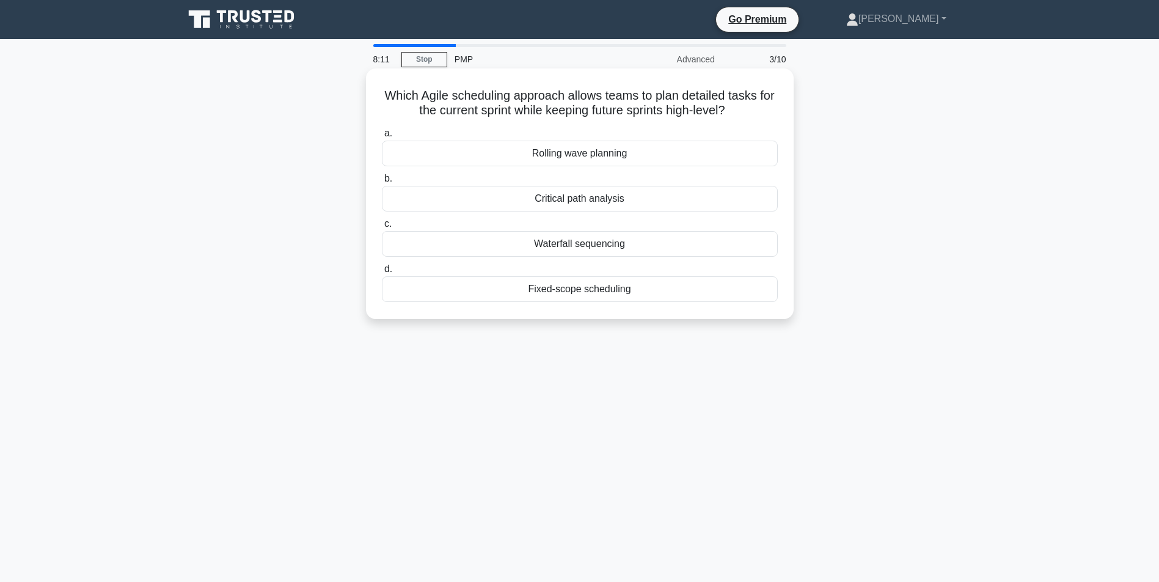
click at [572, 166] on div "Rolling wave planning" at bounding box center [580, 154] width 396 height 26
click at [382, 137] on input "a. Rolling wave planning" at bounding box center [382, 134] width 0 height 8
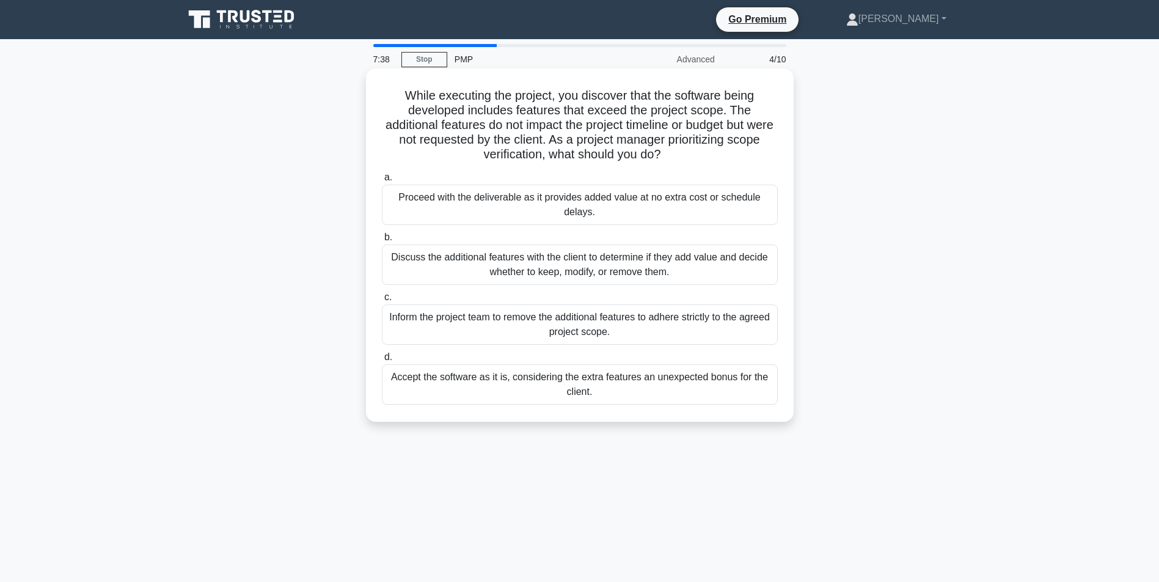
click at [607, 268] on div "Discuss the additional features with the client to determine if they add value …" at bounding box center [580, 264] width 396 height 40
click at [382, 241] on input "b. Discuss the additional features with the client to determine if they add val…" at bounding box center [382, 237] width 0 height 8
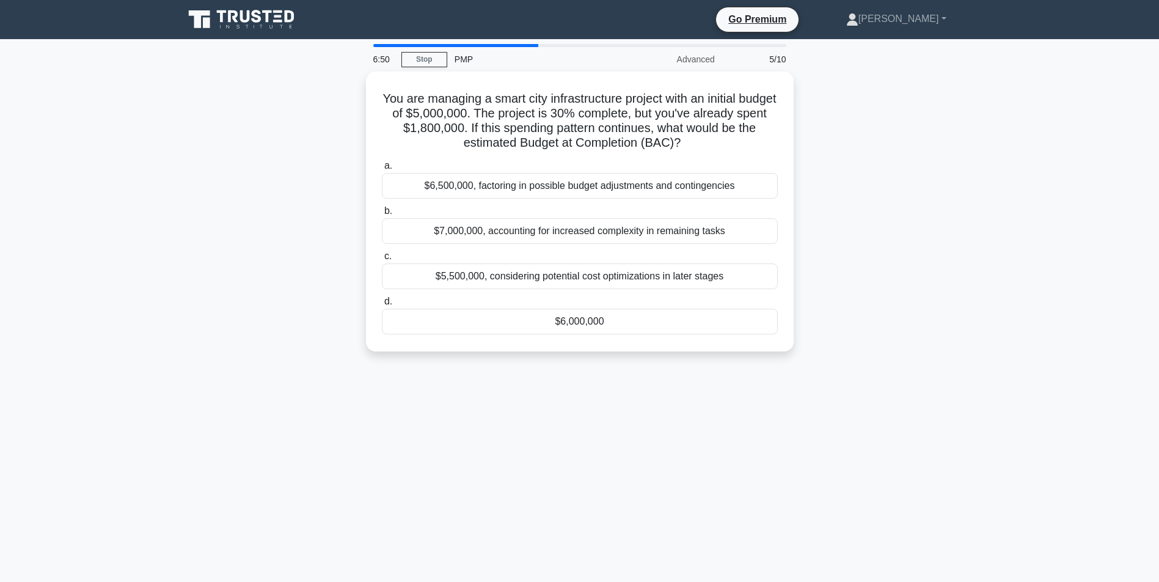
drag, startPoint x: 514, startPoint y: 184, endPoint x: 277, endPoint y: 180, distance: 236.5
click at [277, 180] on div "You are managing a smart city infrastructure project with an initial budget of …" at bounding box center [580, 218] width 806 height 294
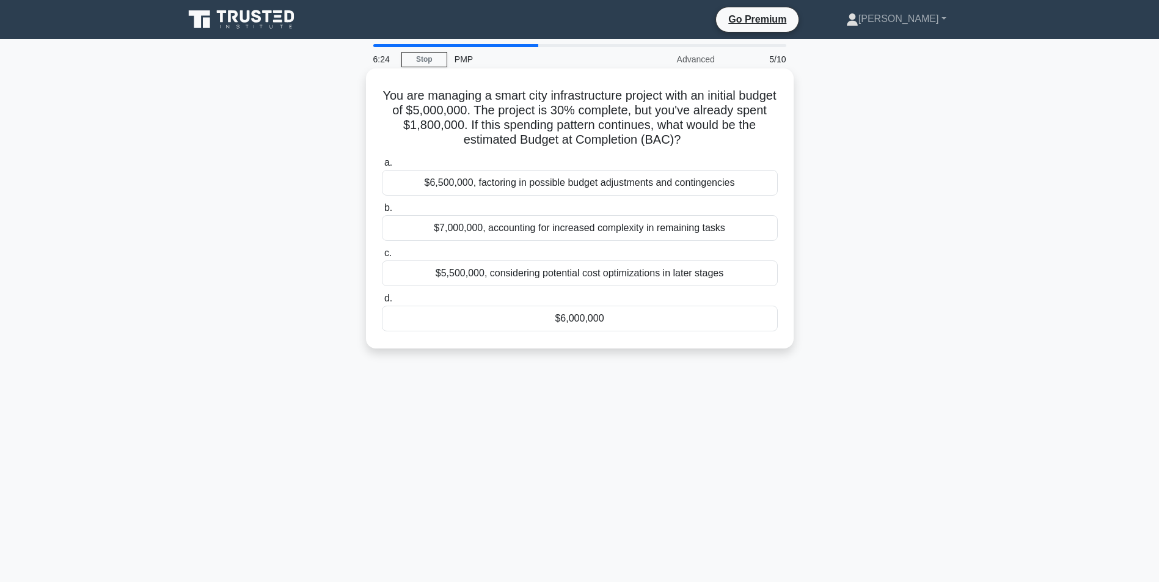
click at [587, 321] on div "$6,000,000" at bounding box center [580, 318] width 396 height 26
click at [382, 302] on input "d. $6,000,000" at bounding box center [382, 298] width 0 height 8
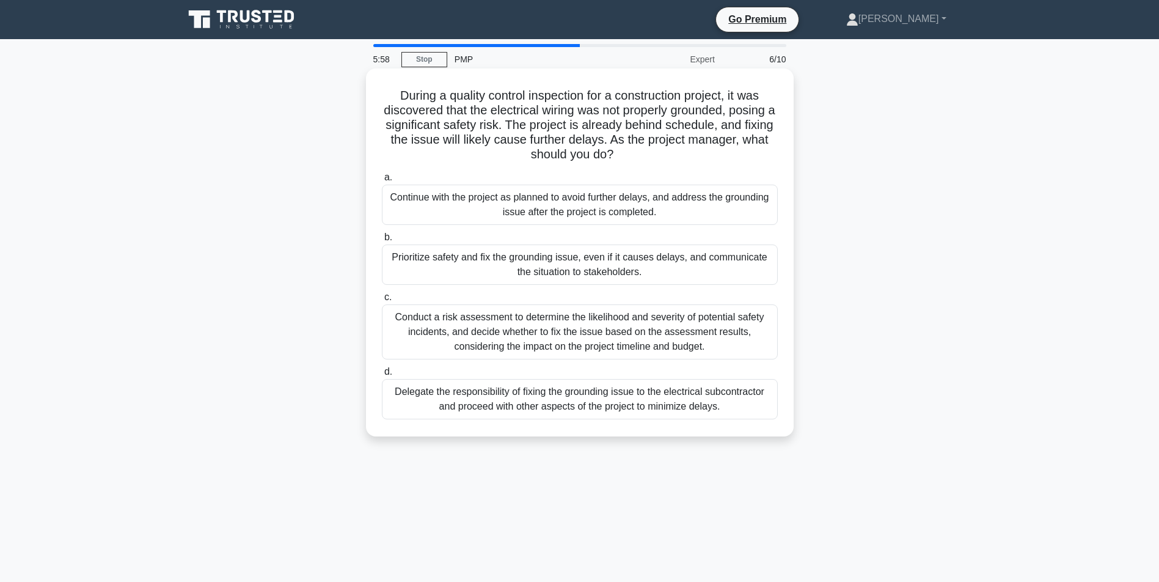
click at [598, 267] on div "Prioritize safety and fix the grounding issue, even if it causes delays, and co…" at bounding box center [580, 264] width 396 height 40
click at [382, 241] on input "b. Prioritize safety and fix the grounding issue, even if it causes delays, and…" at bounding box center [382, 237] width 0 height 8
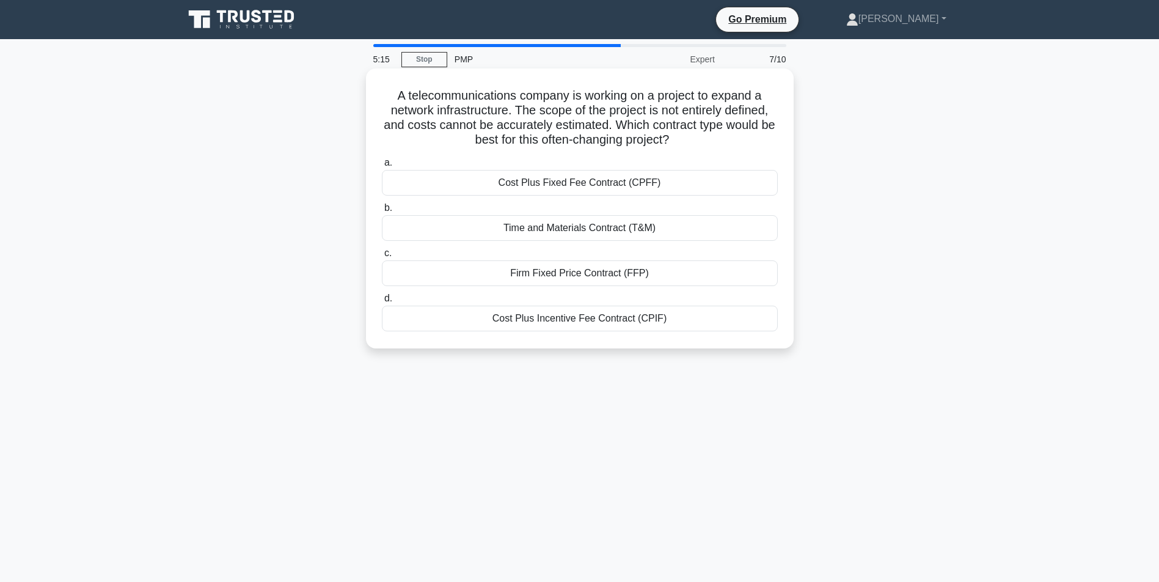
click at [566, 277] on div "Firm Fixed Price Contract (FFP)" at bounding box center [580, 273] width 396 height 26
click at [382, 257] on input "c. Firm Fixed Price Contract (FFP)" at bounding box center [382, 253] width 0 height 8
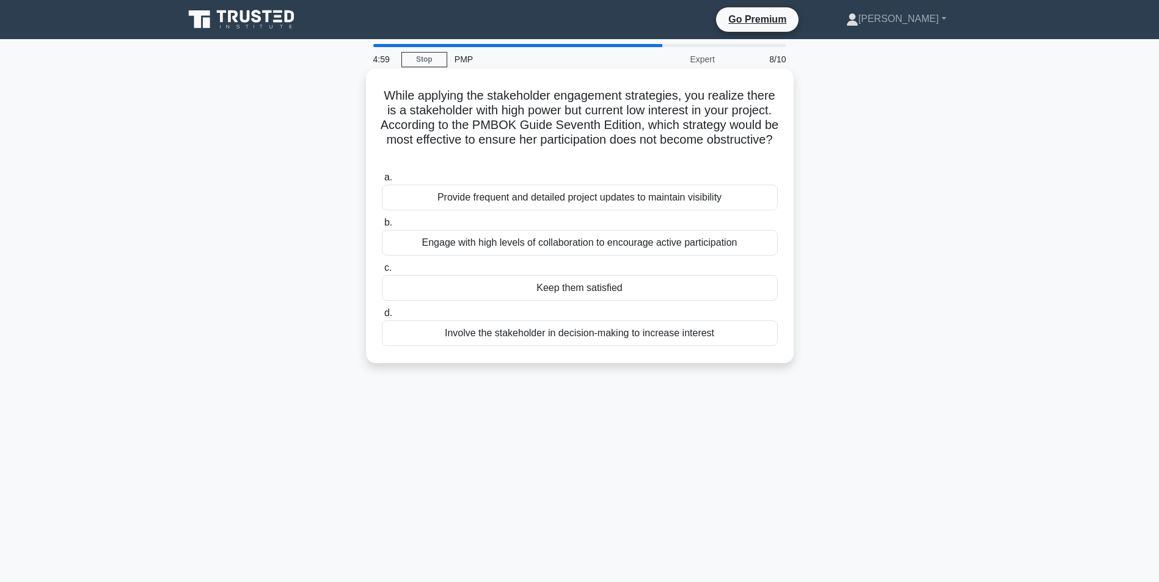
click at [625, 290] on div "Keep them satisfied" at bounding box center [580, 288] width 396 height 26
click at [382, 272] on input "c. Keep them satisfied" at bounding box center [382, 268] width 0 height 8
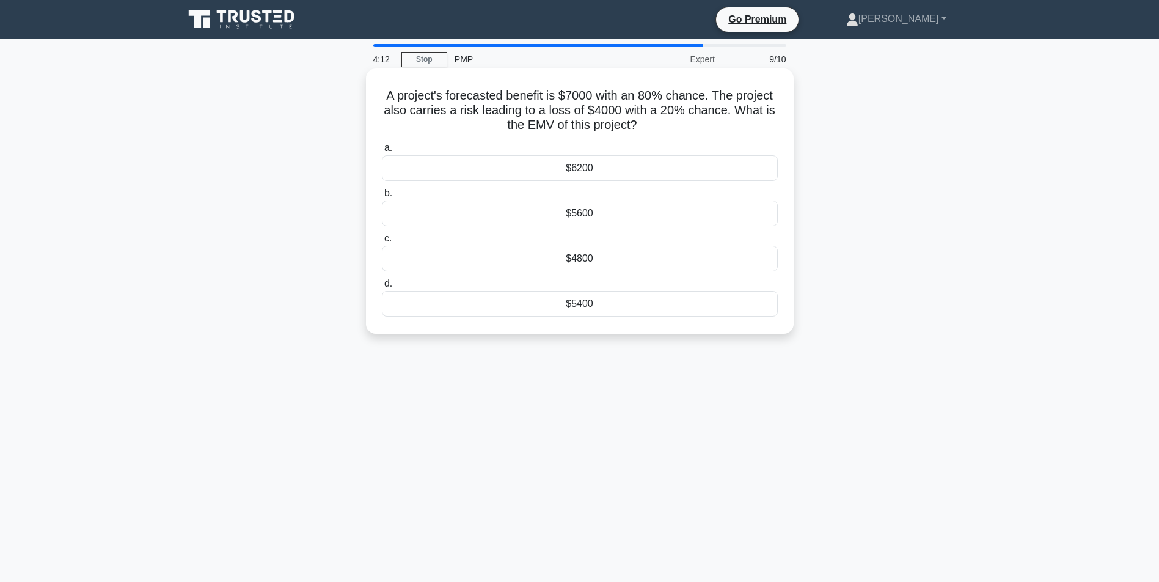
click at [587, 261] on div "$4800" at bounding box center [580, 259] width 396 height 26
click at [382, 243] on input "c. $4800" at bounding box center [382, 239] width 0 height 8
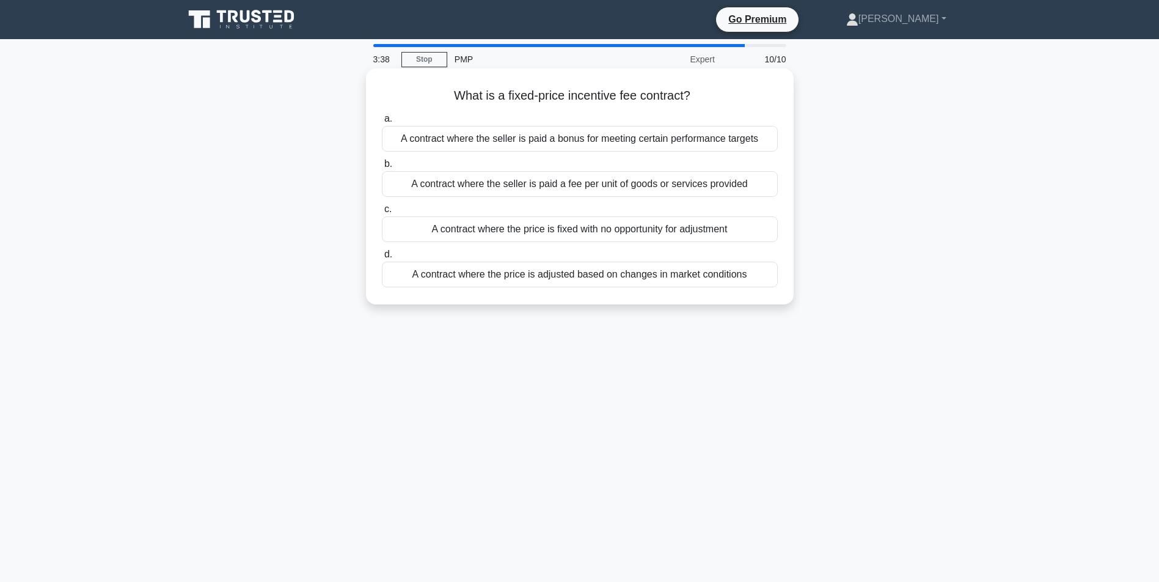
click at [572, 139] on div "A contract where the seller is paid a bonus for meeting certain performance tar…" at bounding box center [580, 139] width 396 height 26
click at [382, 123] on input "a. A contract where the seller is paid a bonus for meeting certain performance …" at bounding box center [382, 119] width 0 height 8
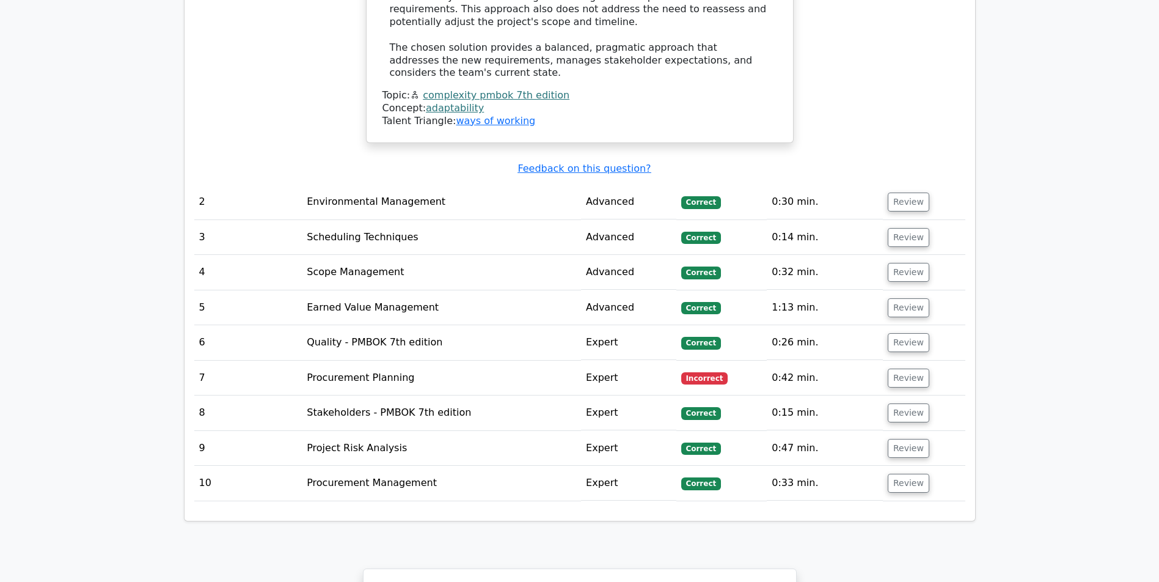
scroll to position [2084, 0]
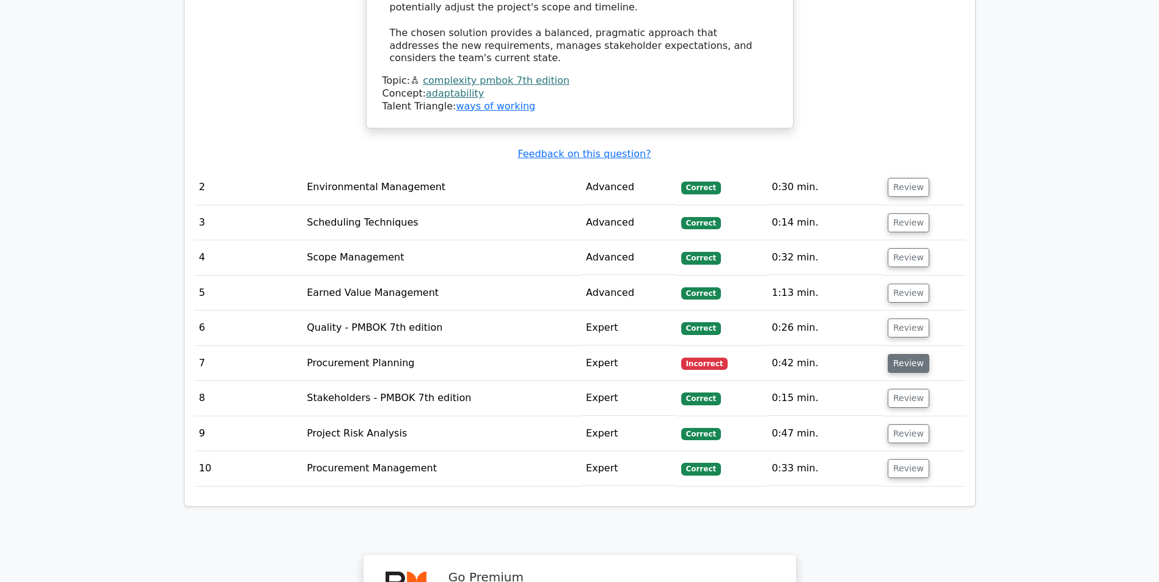
click at [901, 365] on button "Review" at bounding box center [909, 363] width 42 height 19
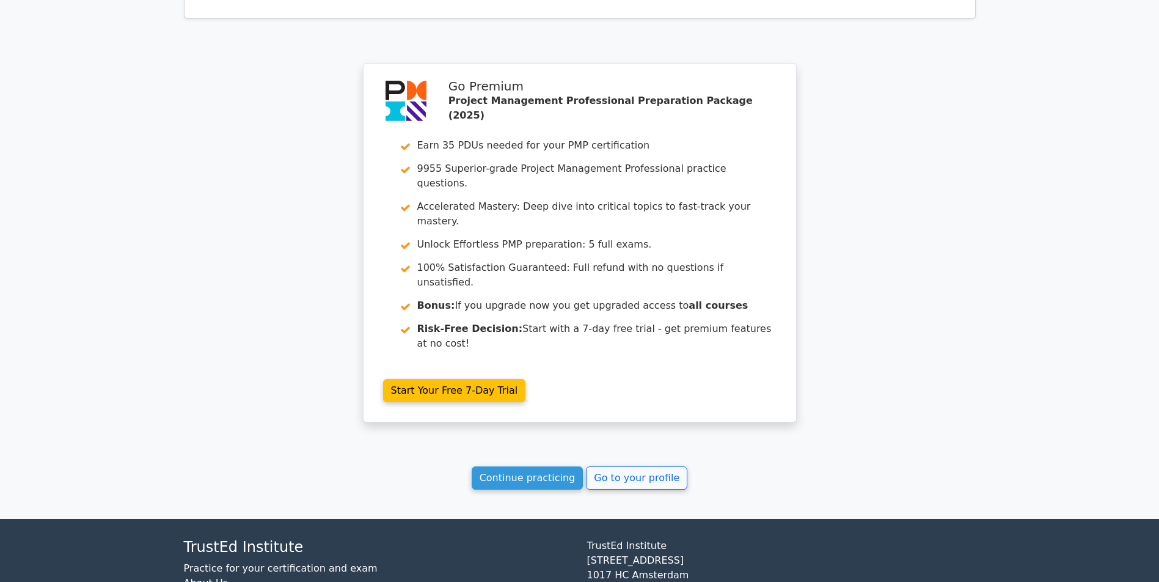
scroll to position [3333, 0]
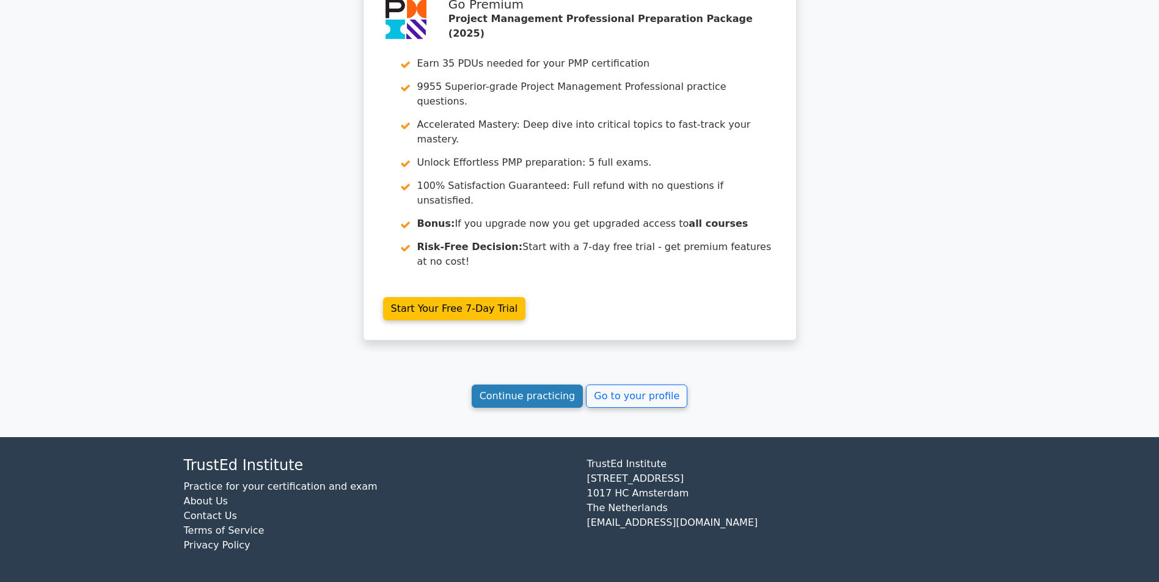
click at [517, 403] on link "Continue practicing" at bounding box center [528, 395] width 112 height 23
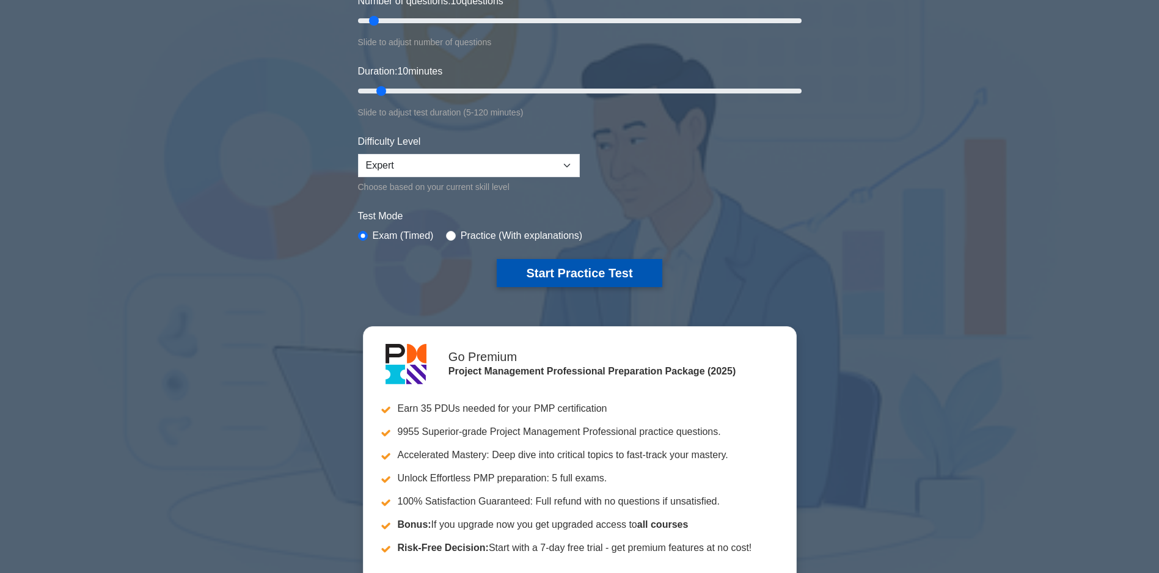
scroll to position [183, 0]
click at [562, 275] on button "Start Practice Test" at bounding box center [579, 273] width 165 height 28
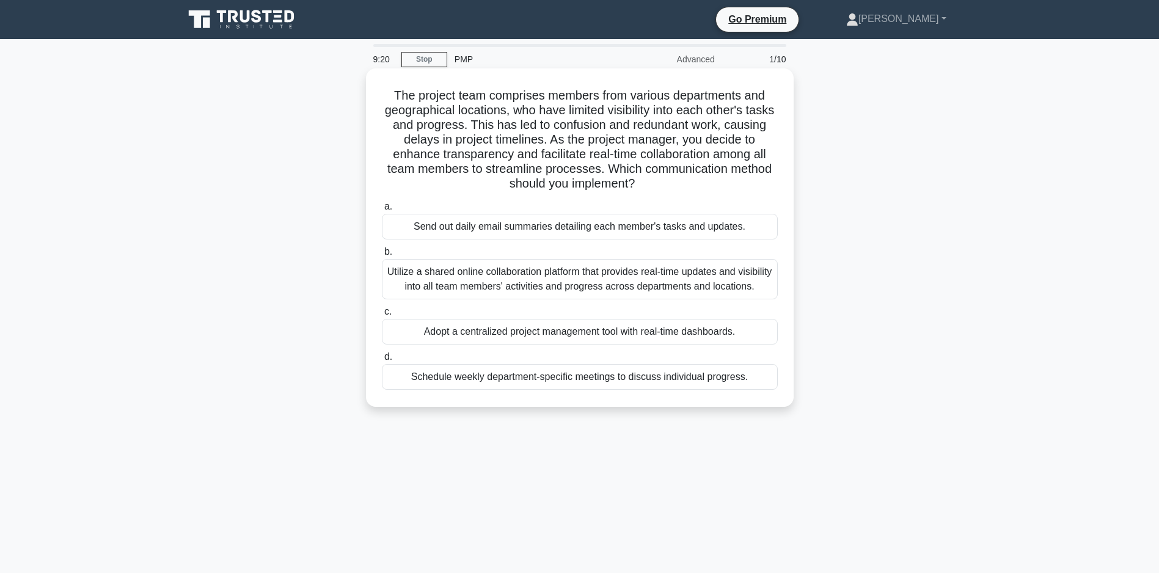
click at [538, 285] on div "Utilize a shared online collaboration platform that provides real-time updates …" at bounding box center [580, 279] width 396 height 40
click at [382, 256] on input "b. Utilize a shared online collaboration platform that provides real-time updat…" at bounding box center [382, 252] width 0 height 8
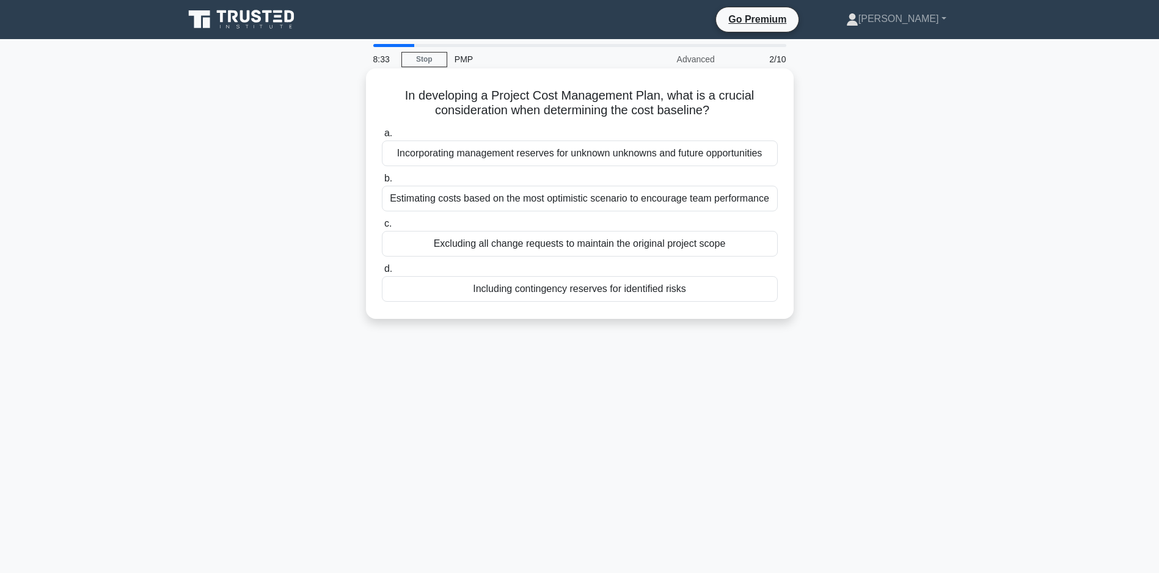
click at [492, 302] on div "Including contingency reserves for identified risks" at bounding box center [580, 289] width 396 height 26
click at [382, 273] on input "d. Including contingency reserves for identified risks" at bounding box center [382, 269] width 0 height 8
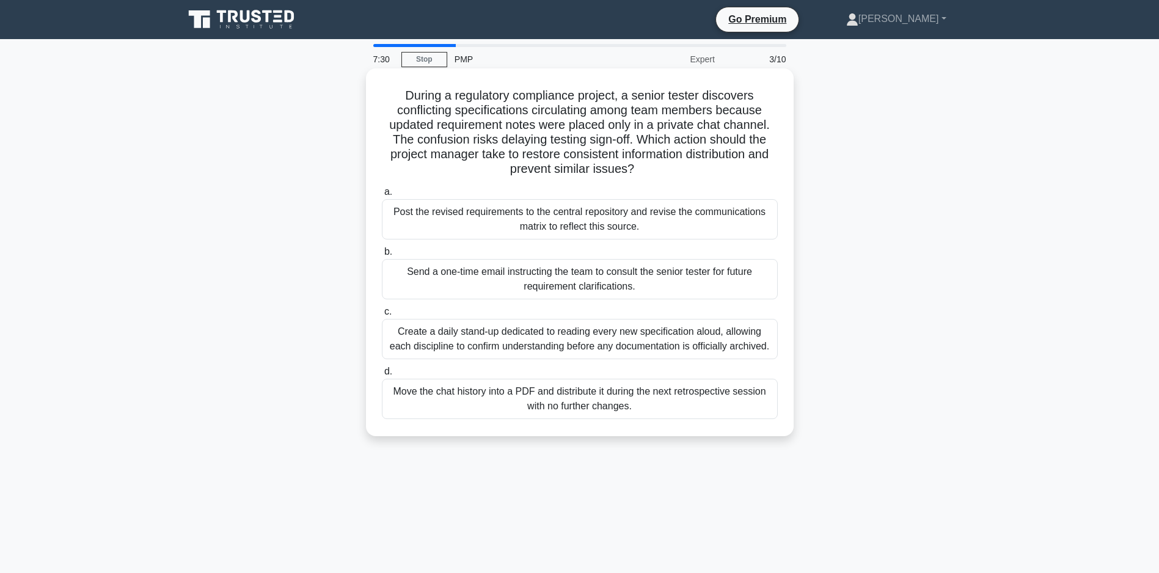
click at [517, 225] on div "Post the revised requirements to the central repository and revise the communic…" at bounding box center [580, 219] width 396 height 40
click at [382, 196] on input "a. Post the revised requirements to the central repository and revise the commu…" at bounding box center [382, 192] width 0 height 8
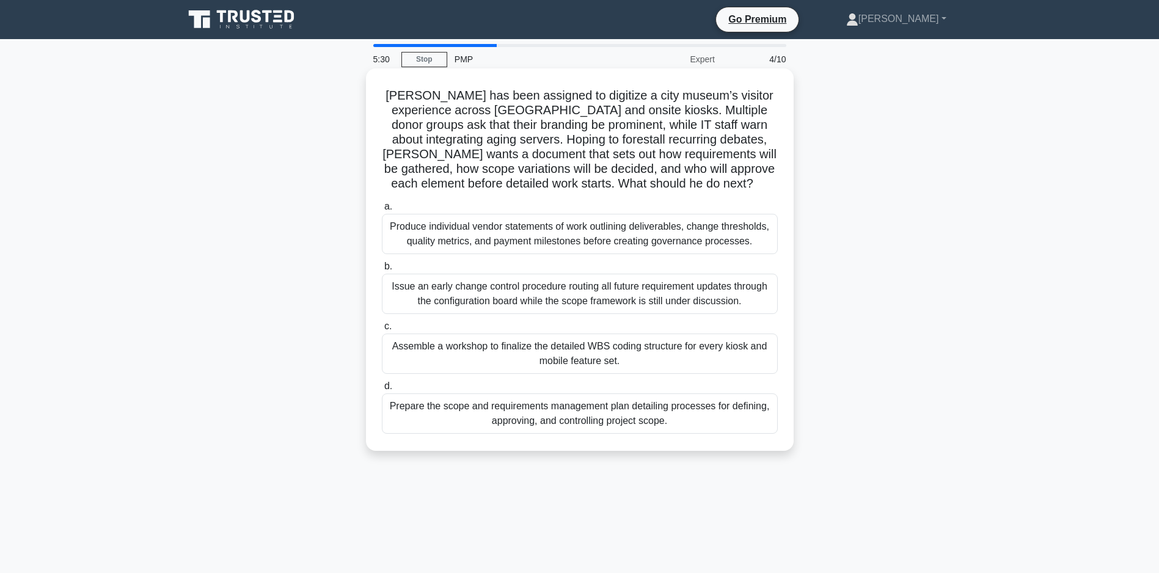
click at [522, 434] on div "Prepare the scope and requirements management plan detailing processes for defi…" at bounding box center [580, 413] width 396 height 40
click at [382, 390] on input "d. Prepare the scope and requirements management plan detailing processes for d…" at bounding box center [382, 386] width 0 height 8
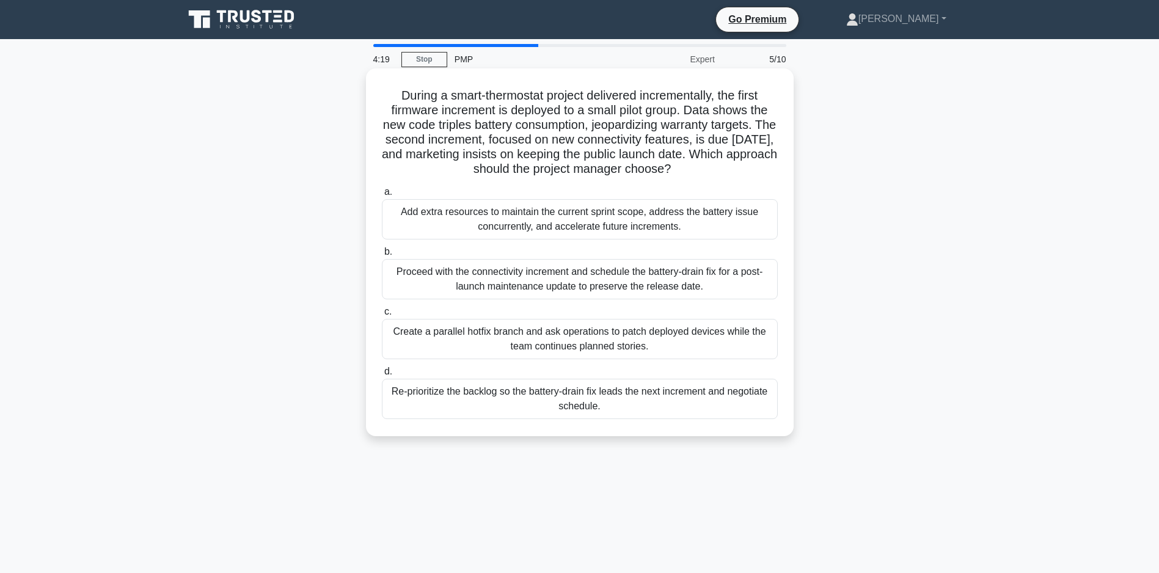
click at [610, 239] on div "Add extra resources to maintain the current sprint scope, address the battery i…" at bounding box center [580, 219] width 396 height 40
click at [382, 196] on input "a. Add extra resources to maintain the current sprint scope, address the batter…" at bounding box center [382, 192] width 0 height 8
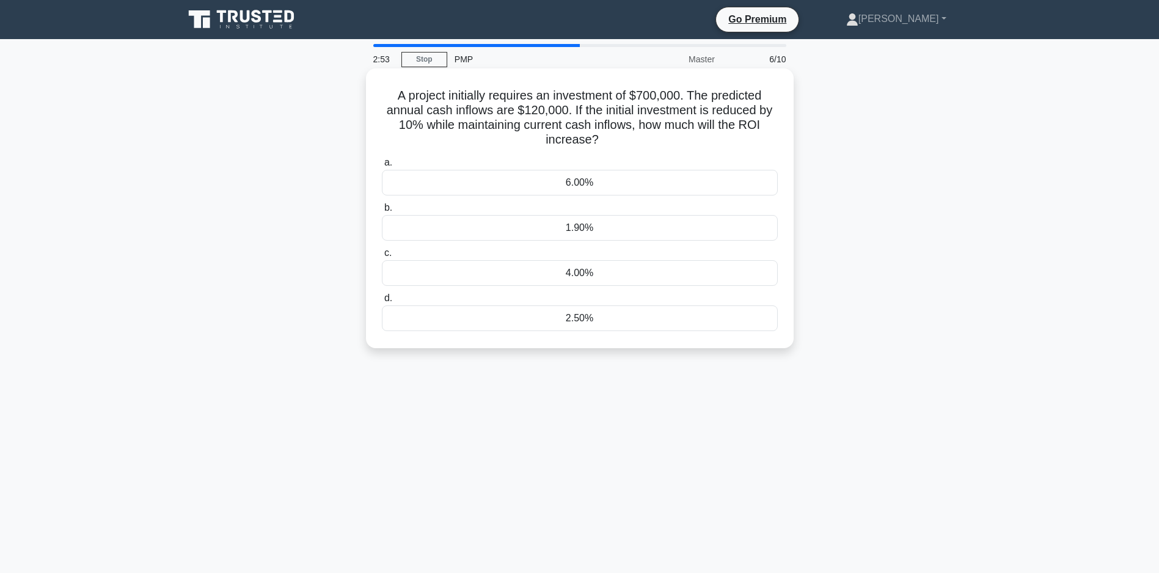
click at [578, 228] on div "1.90%" at bounding box center [580, 228] width 396 height 26
click at [382, 212] on input "b. 1.90%" at bounding box center [382, 208] width 0 height 8
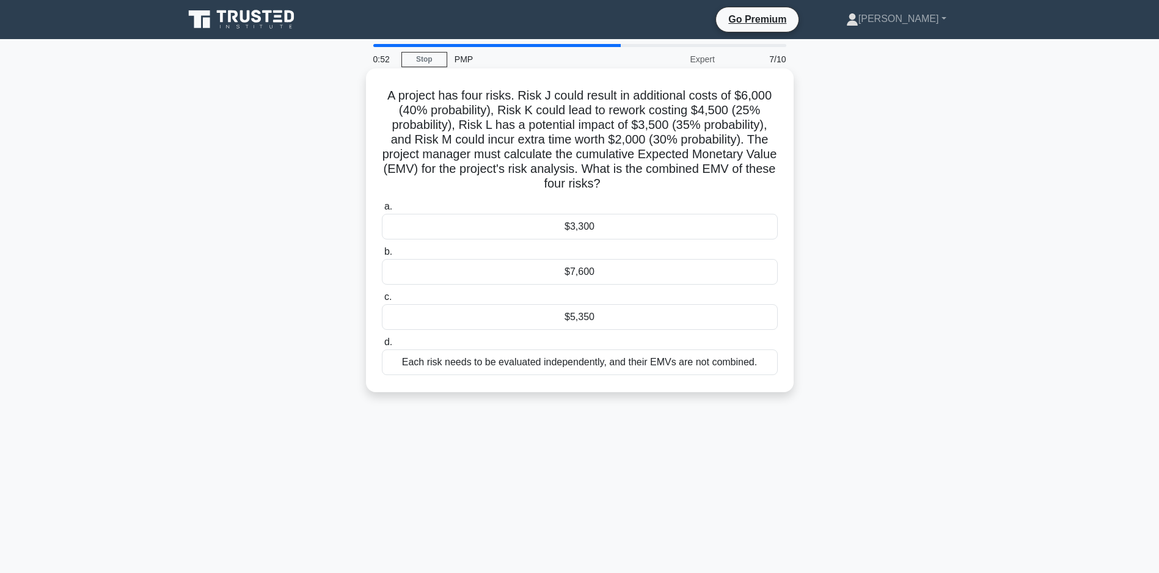
click at [564, 327] on div "$5,350" at bounding box center [580, 317] width 396 height 26
click at [382, 301] on input "c. $5,350" at bounding box center [382, 297] width 0 height 8
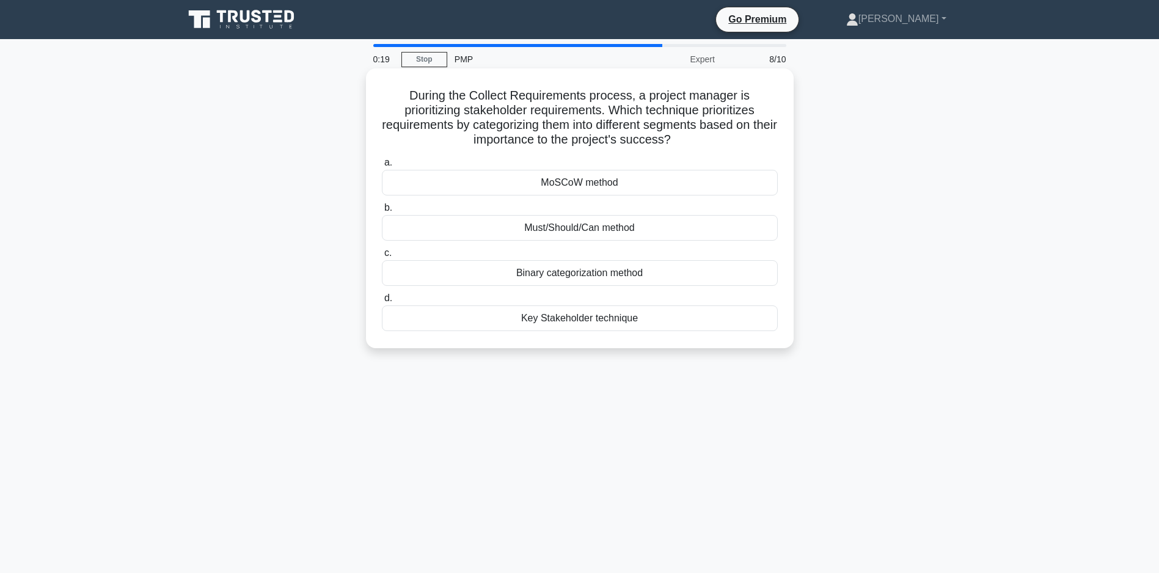
click at [577, 321] on div "Key Stakeholder technique" at bounding box center [580, 318] width 396 height 26
click at [382, 302] on input "d. Key Stakeholder technique" at bounding box center [382, 298] width 0 height 8
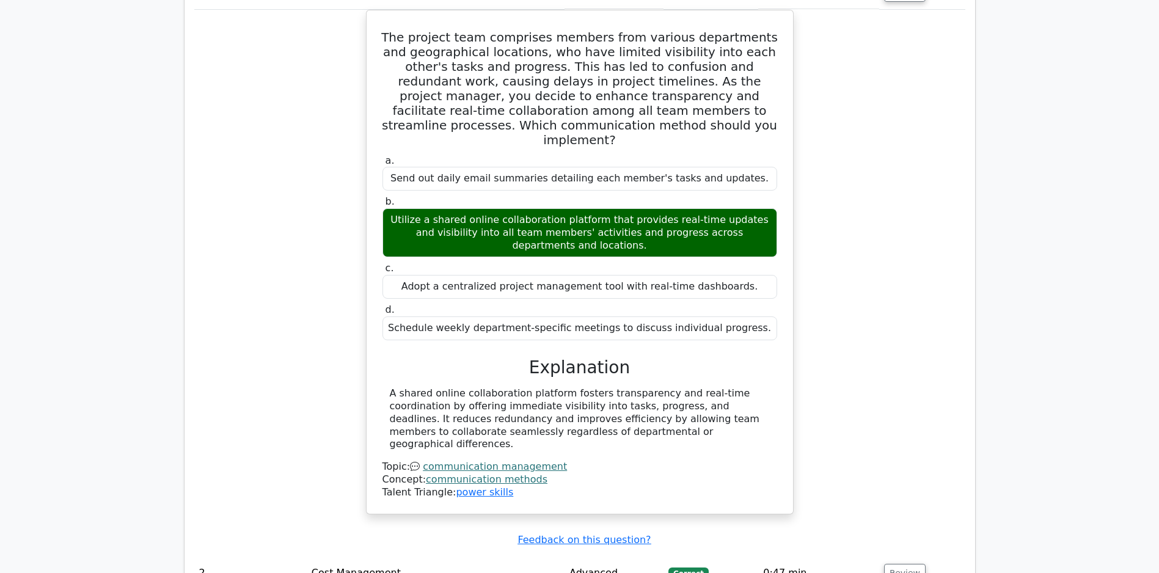
scroll to position [1319, 0]
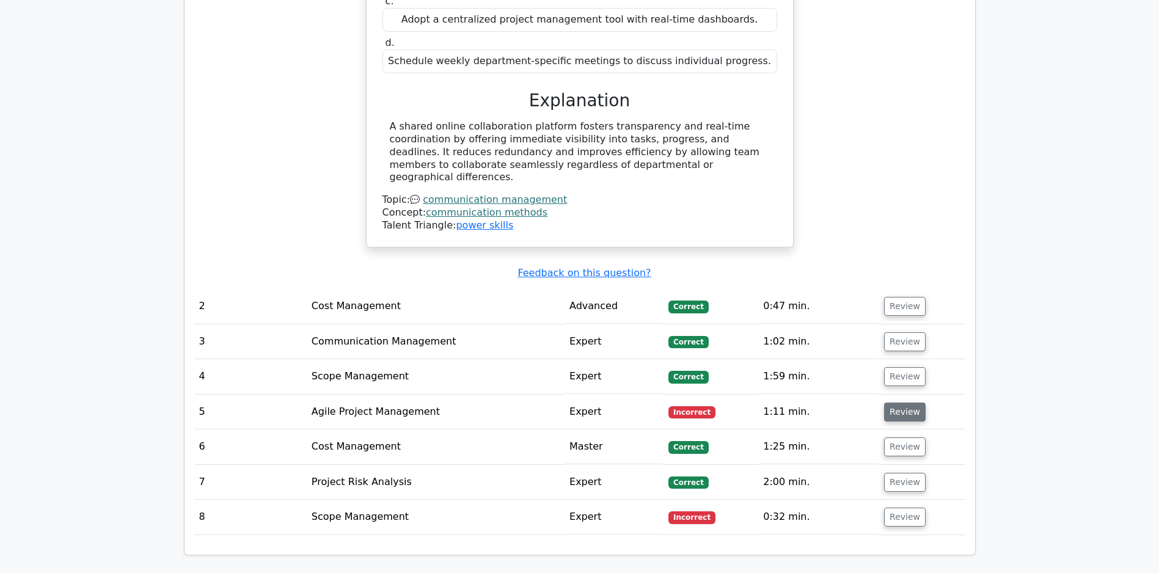
click at [906, 407] on button "Review" at bounding box center [905, 412] width 42 height 19
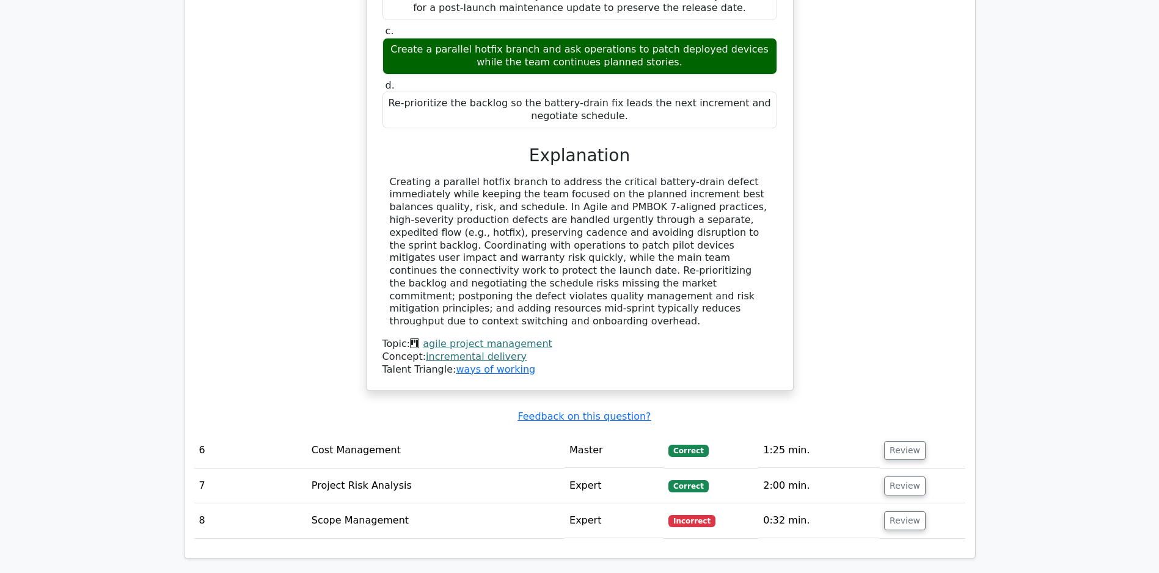
scroll to position [2158, 0]
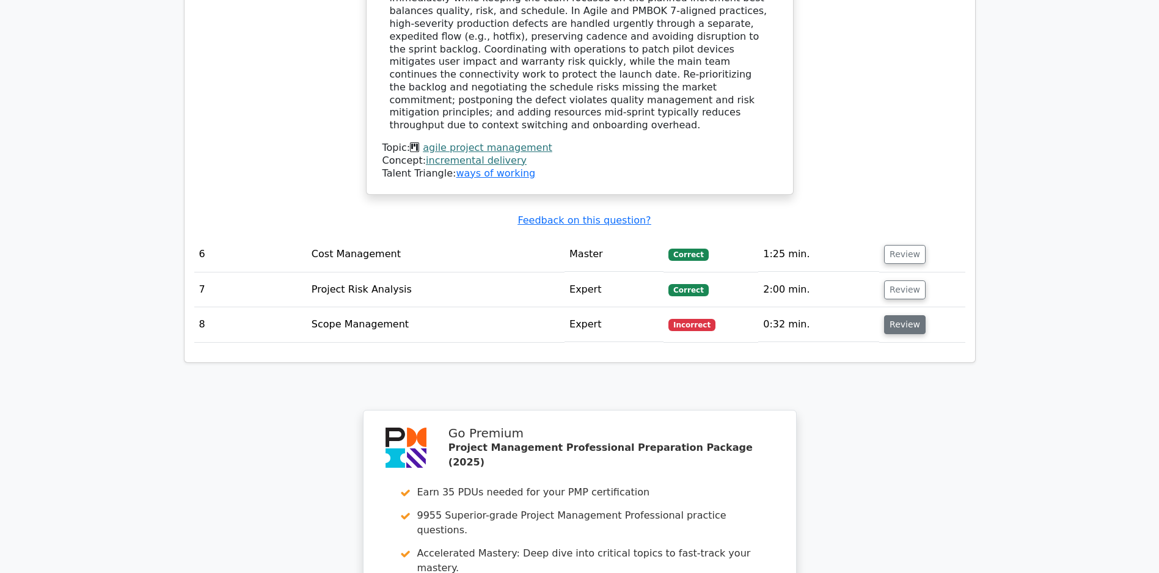
click at [900, 324] on button "Review" at bounding box center [905, 324] width 42 height 19
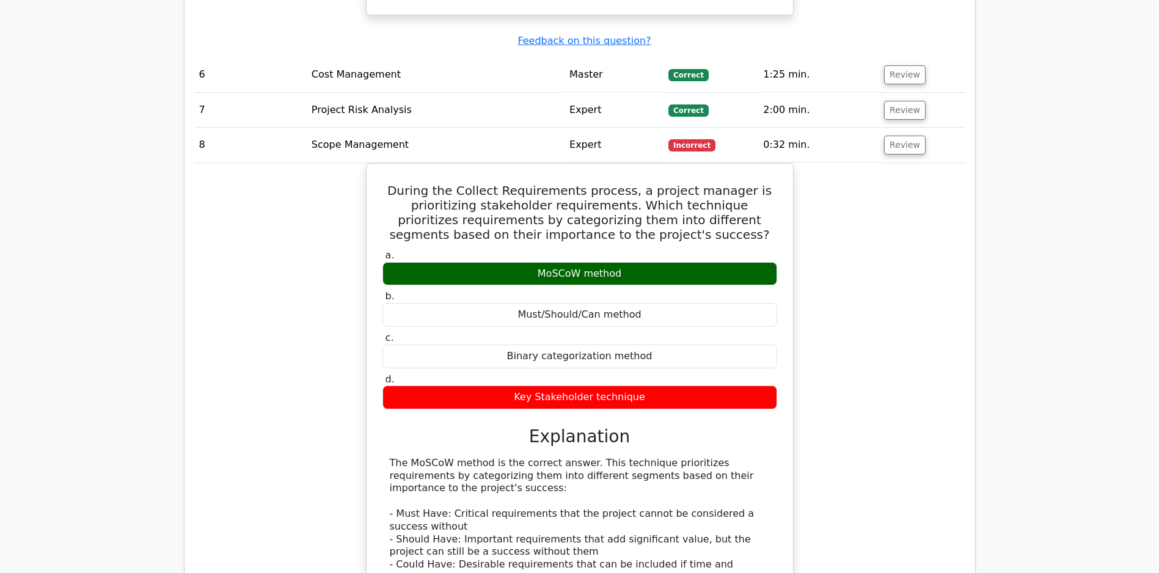
scroll to position [0, 0]
